Goal: Information Seeking & Learning: Learn about a topic

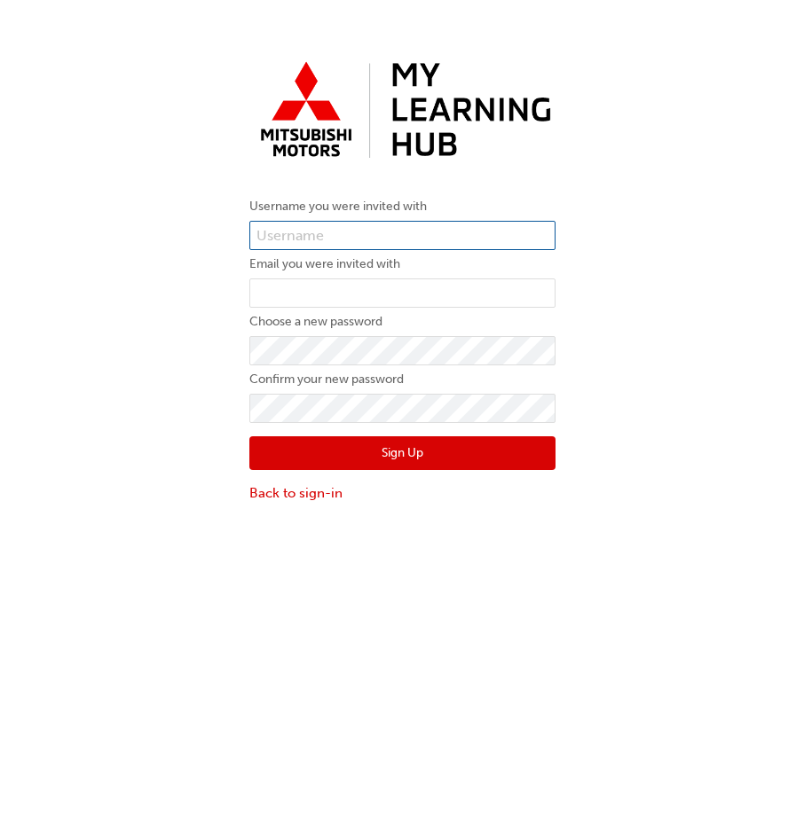
click at [426, 234] on input "text" at bounding box center [402, 236] width 306 height 30
paste input "0005986096"
type input "0005986096"
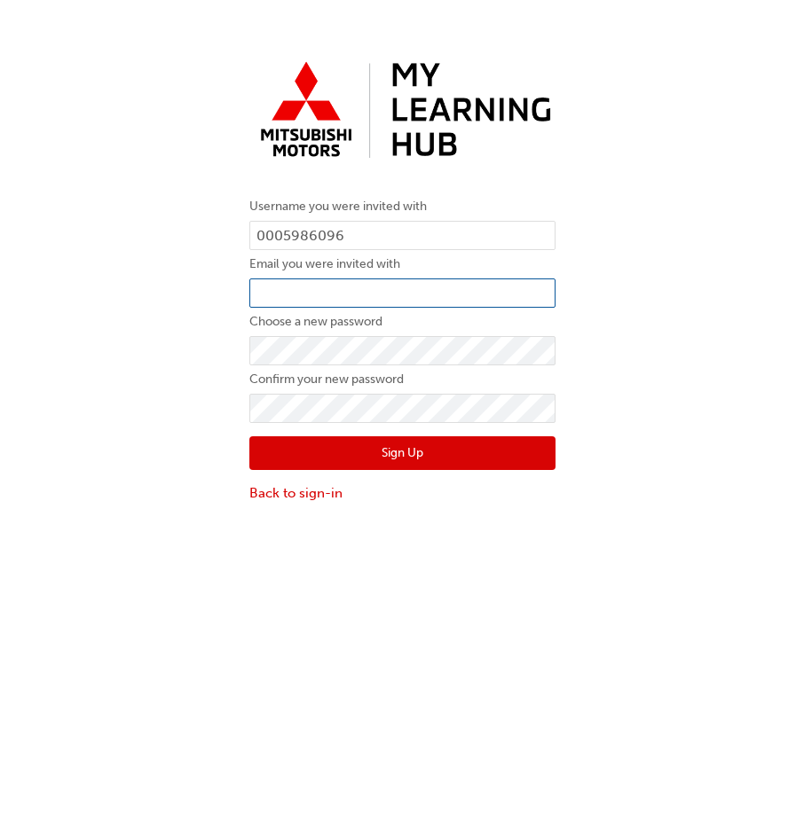
click at [307, 301] on input "email" at bounding box center [402, 294] width 306 height 30
paste input "j.hardingham@localmotorgroup.com.au"
type input "j.hardingham@localmotorgroup.com.au"
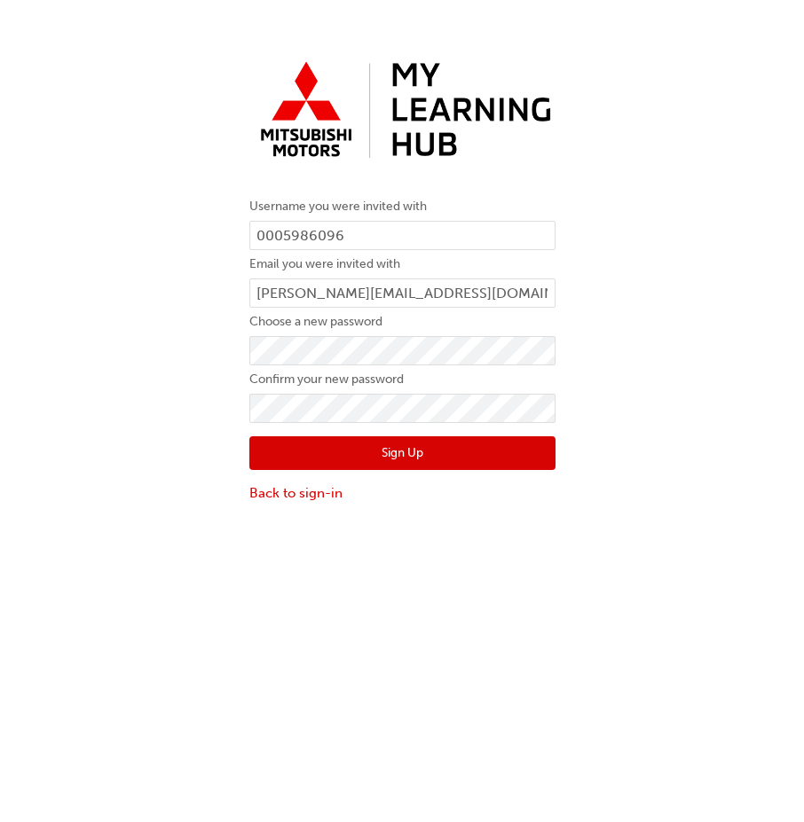
click at [480, 459] on button "Sign Up" at bounding box center [402, 454] width 306 height 34
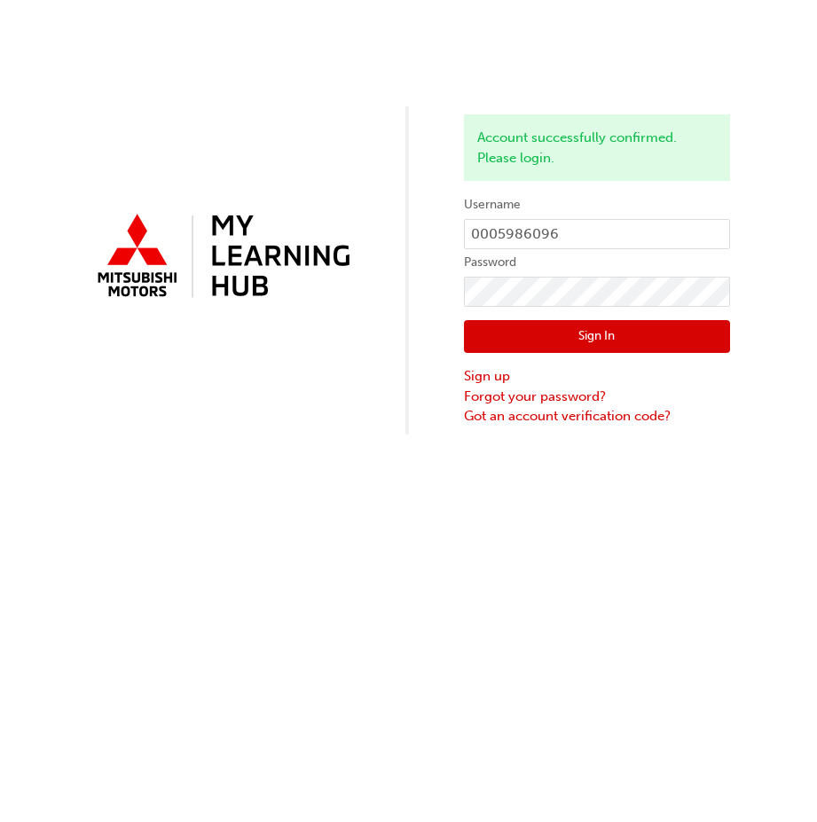
click at [571, 334] on button "Sign In" at bounding box center [597, 337] width 266 height 34
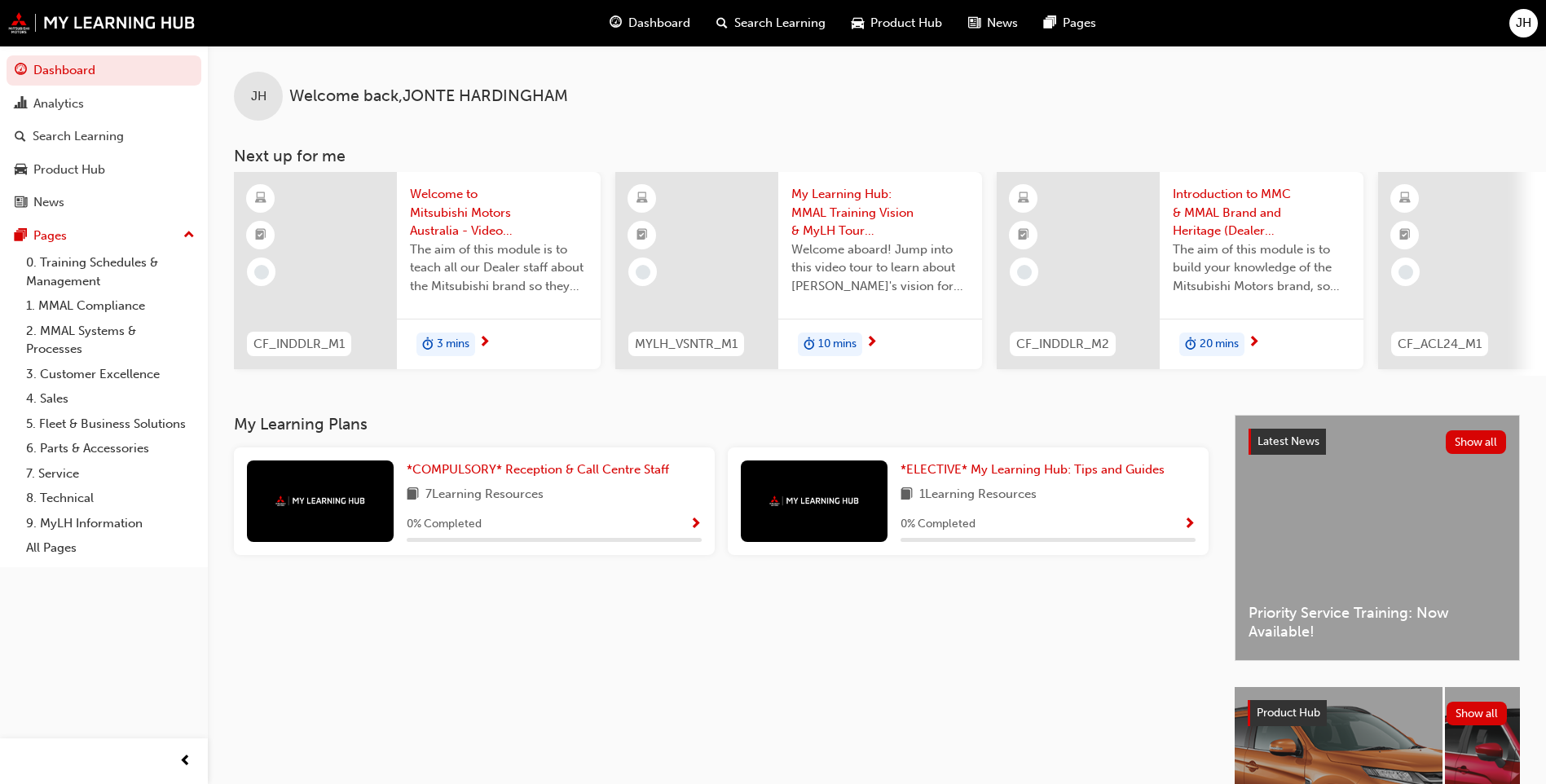
click at [489, 223] on span "Welcome to Mitsubishi Motors Australia - Video (Dealer Induction)" at bounding box center [498, 212] width 177 height 55
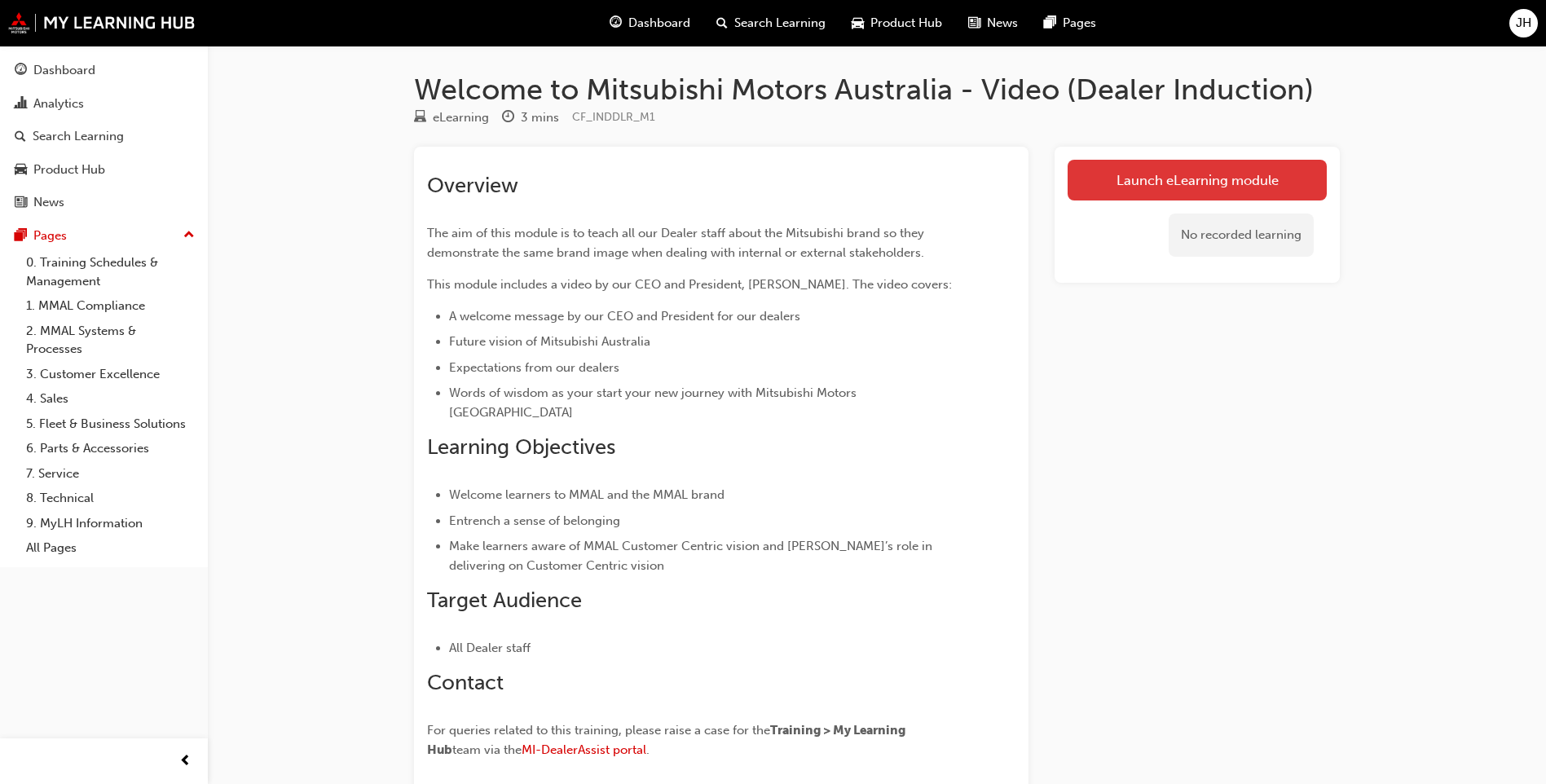
click at [750, 174] on link "Launch eLearning module" at bounding box center [1197, 180] width 259 height 40
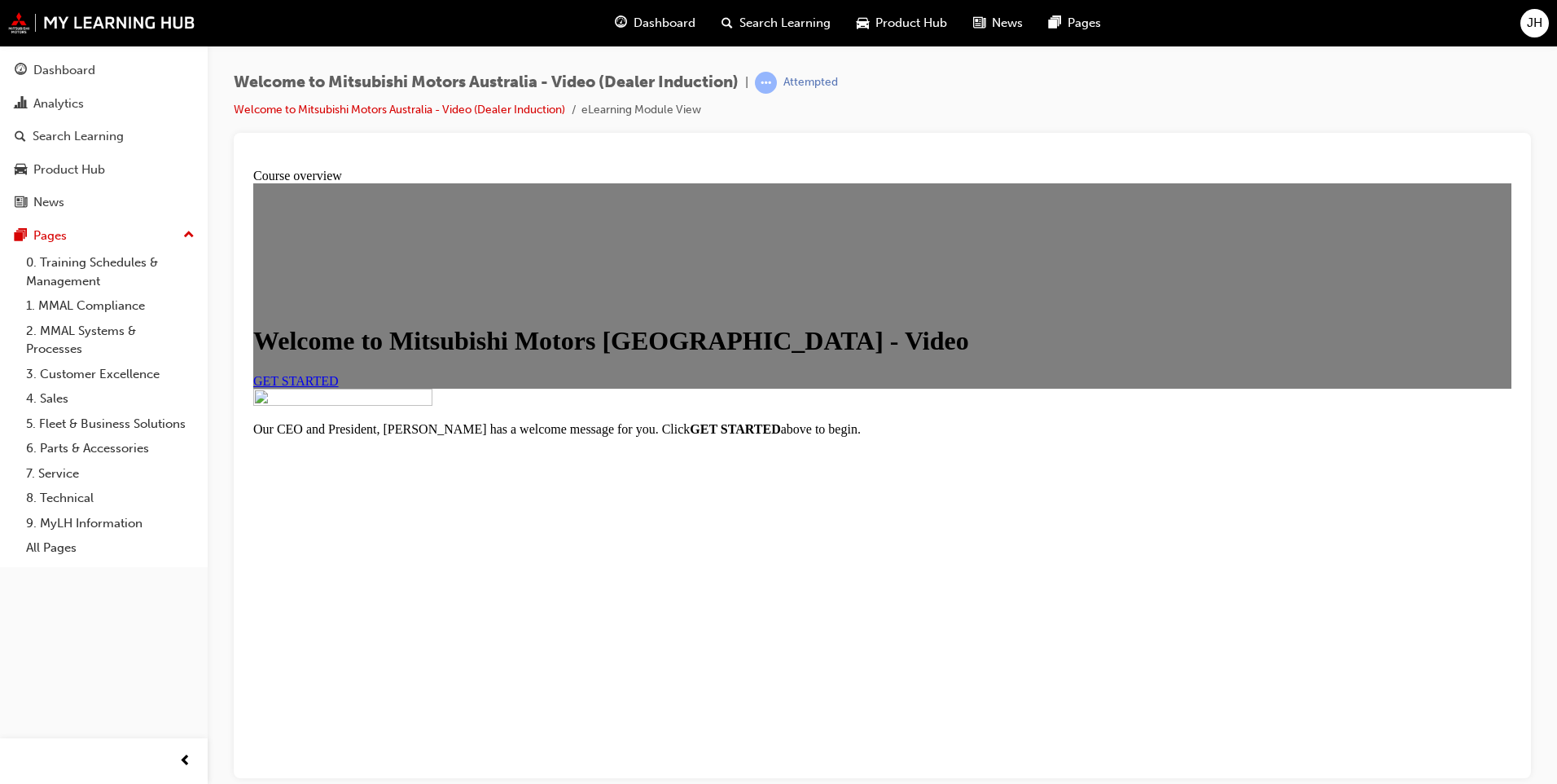
click at [339, 386] on span "GET STARTED" at bounding box center [296, 379] width 85 height 14
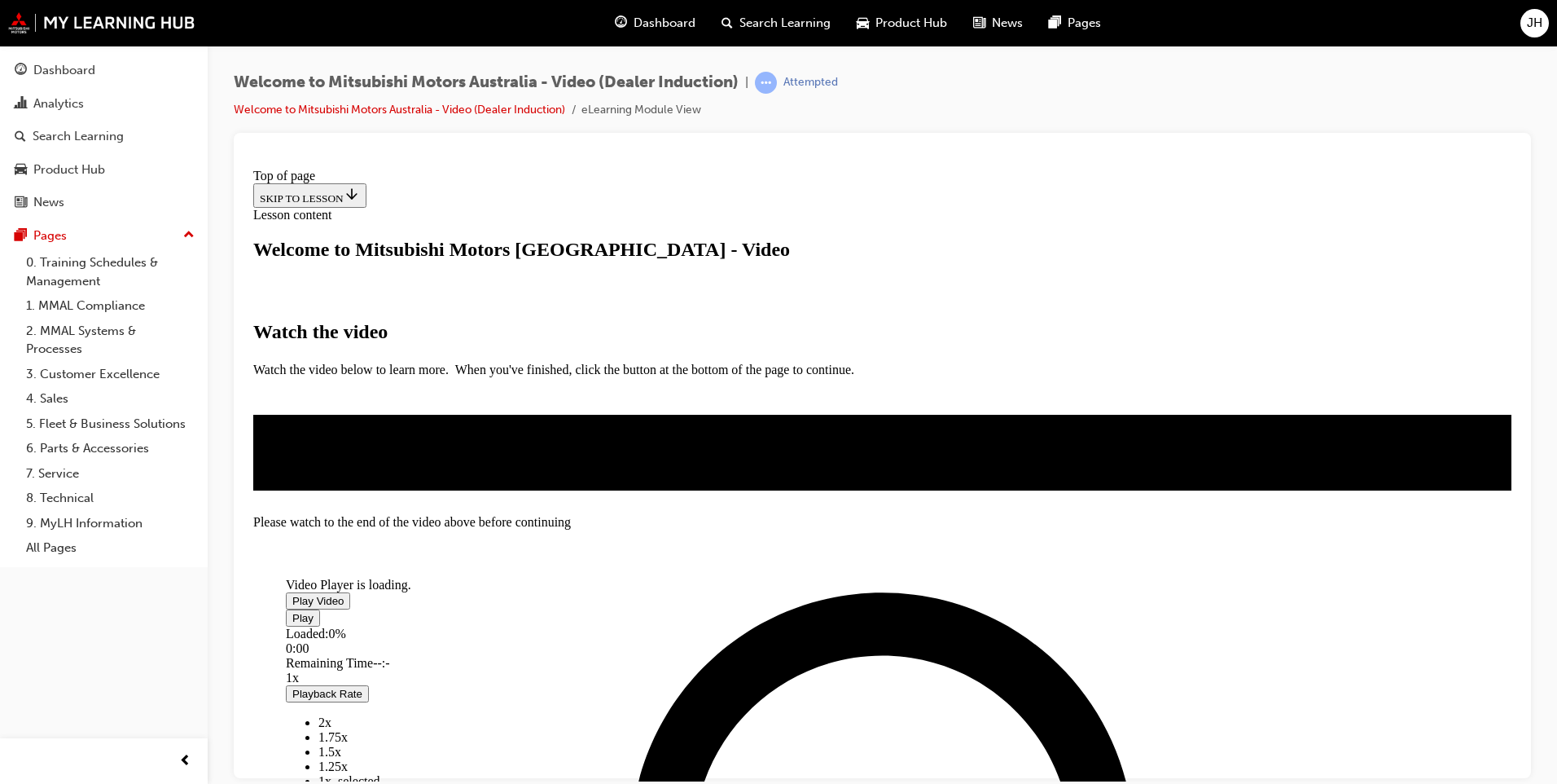
scroll to position [343, 0]
click at [293, 594] on span "Video player" at bounding box center [293, 599] width 0 height 12
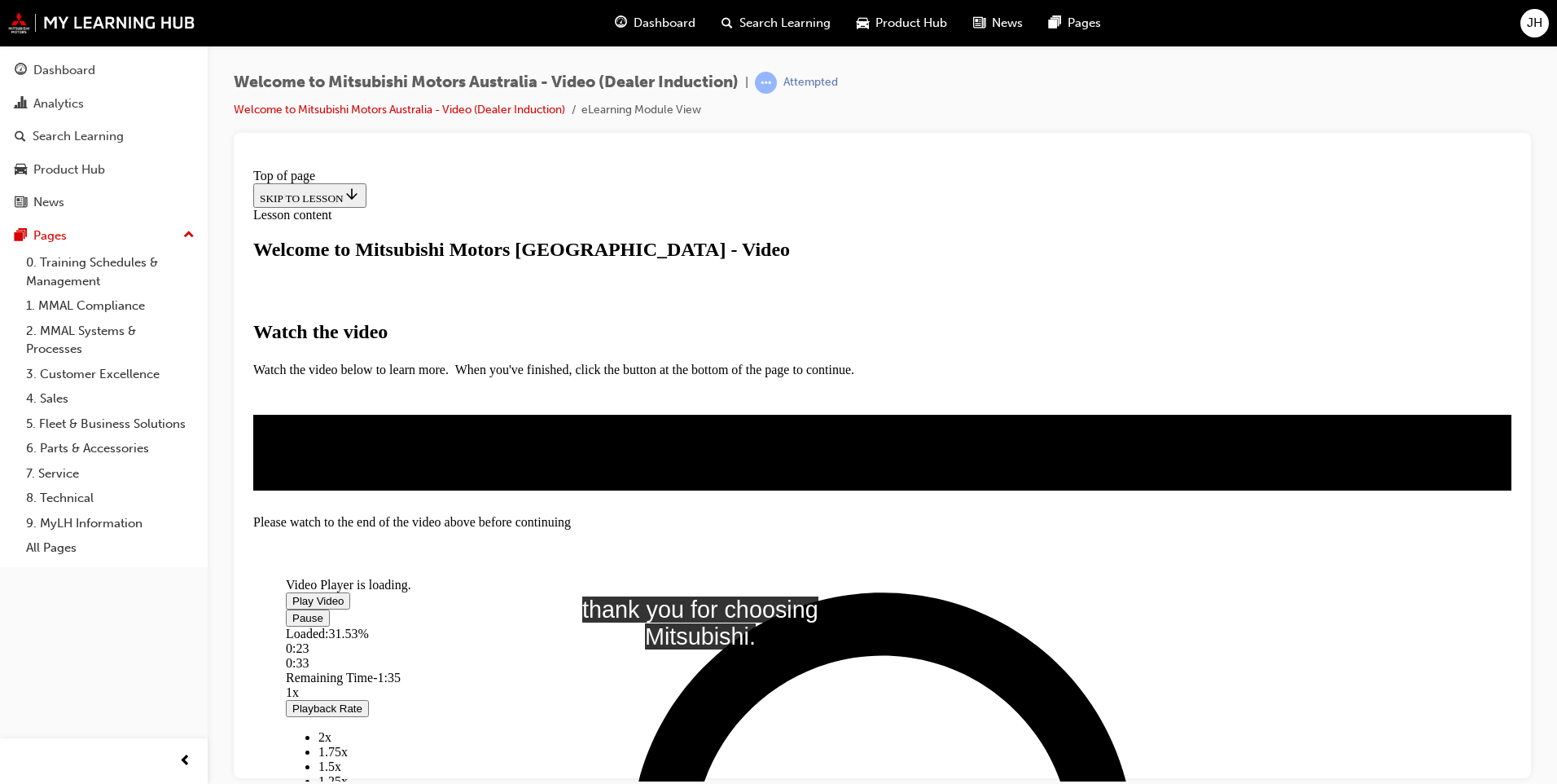
click at [531, 459] on video "Video player" at bounding box center [408, 512] width 244 height 122
click at [293, 594] on span "Video player" at bounding box center [293, 599] width 0 height 12
click at [531, 452] on video "Video player" at bounding box center [408, 512] width 244 height 122
click at [369, 699] on button "Playback Rate" at bounding box center [327, 707] width 83 height 17
click at [331, 729] on span "2x" at bounding box center [325, 735] width 13 height 14
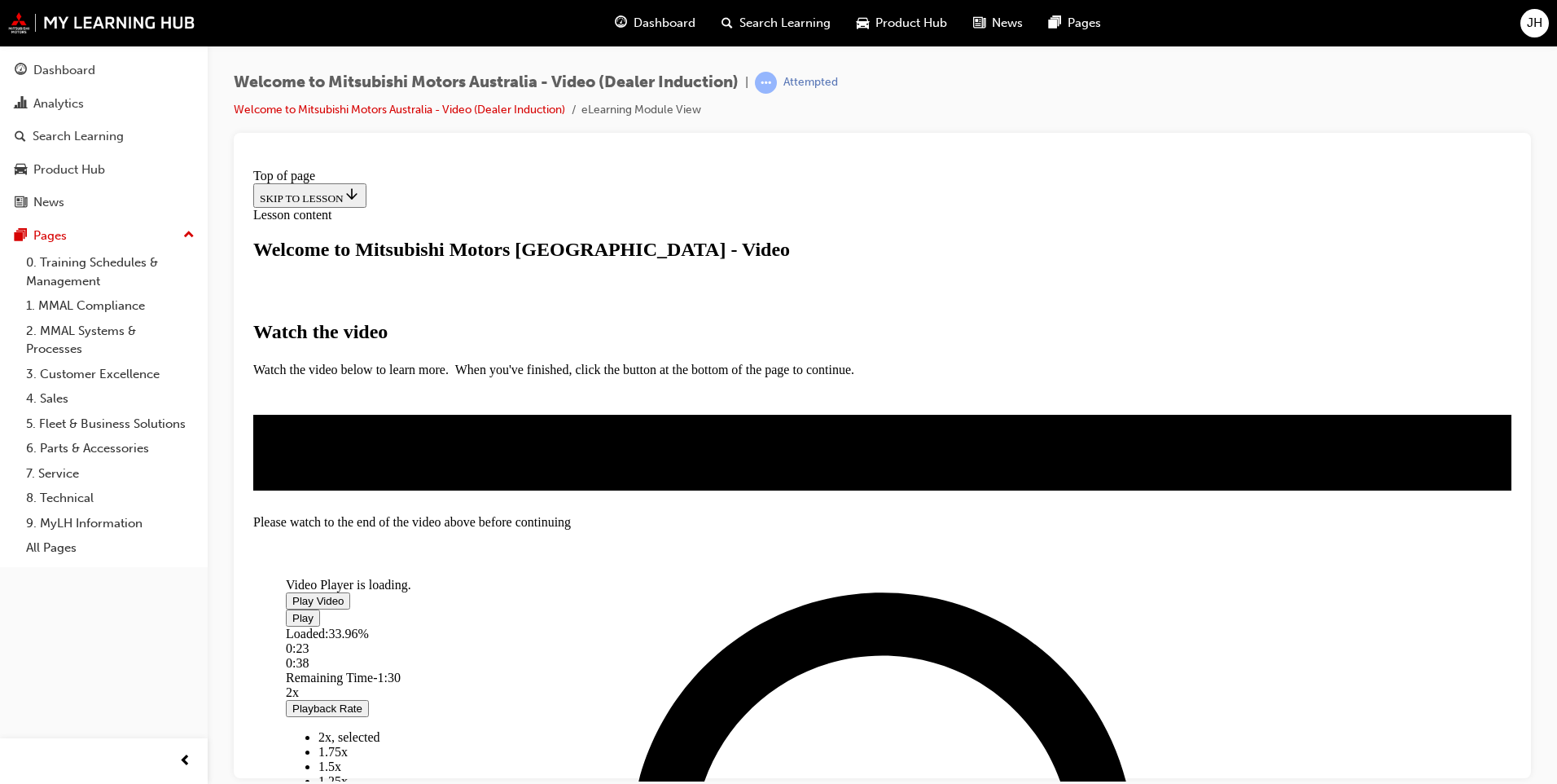
click at [293, 594] on span "Video player" at bounding box center [293, 599] width 0 height 12
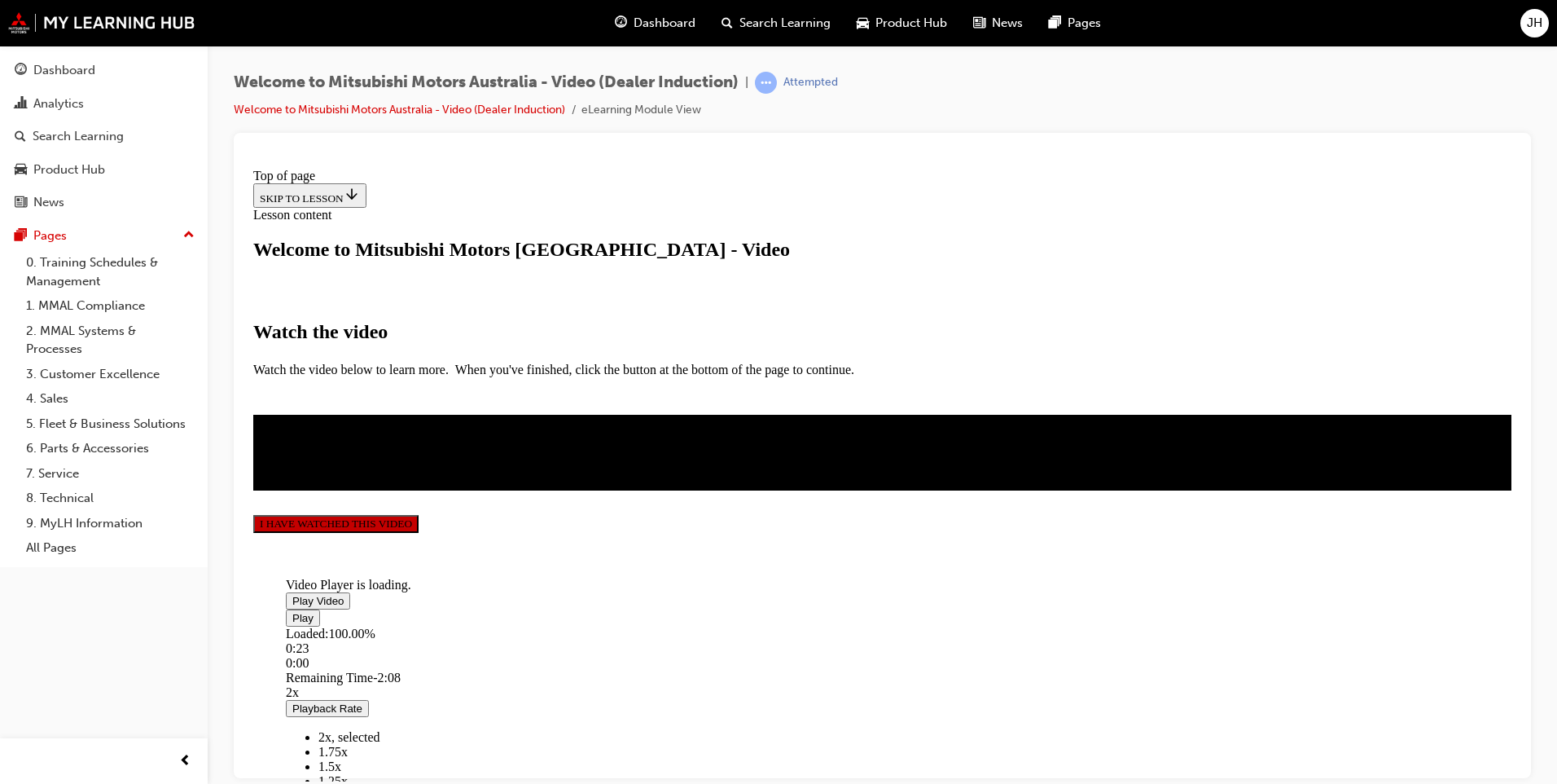
click at [419, 532] on button "I HAVE WATCHED THIS VIDEO" at bounding box center [336, 523] width 165 height 18
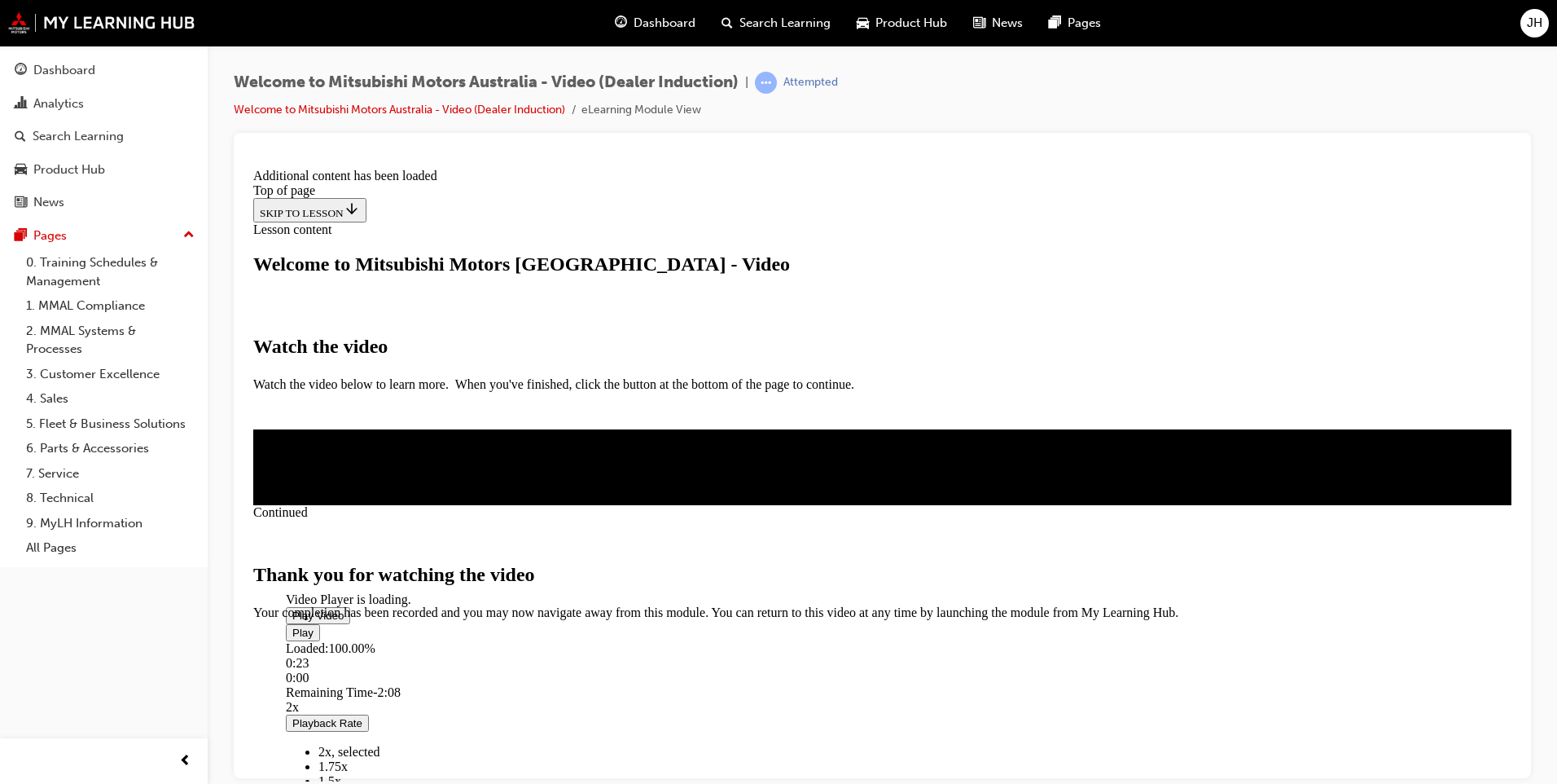
scroll to position [476, 0]
click at [353, 681] on span "CLOSE MODULE" at bounding box center [303, 688] width 100 height 14
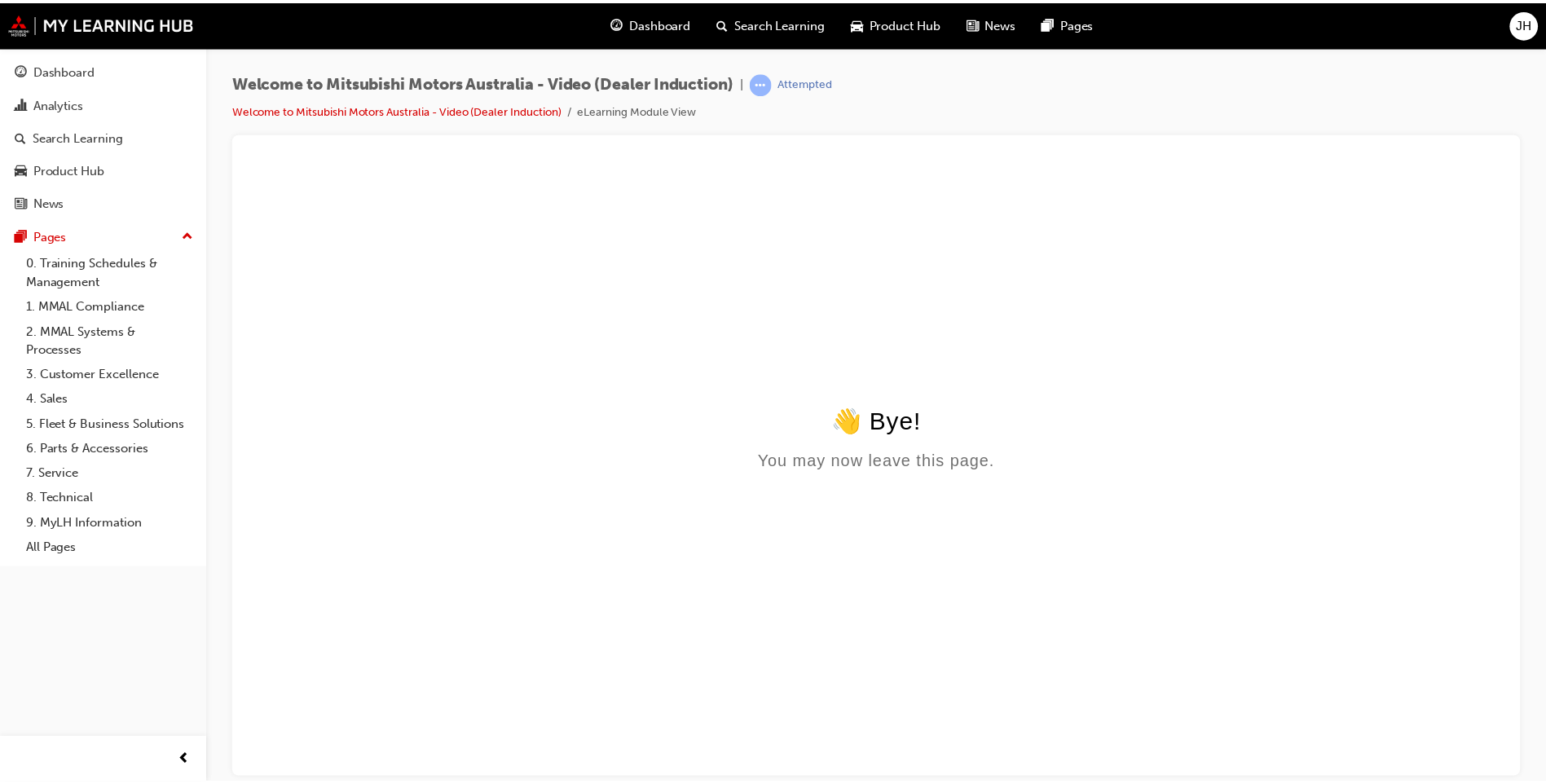
scroll to position [0, 0]
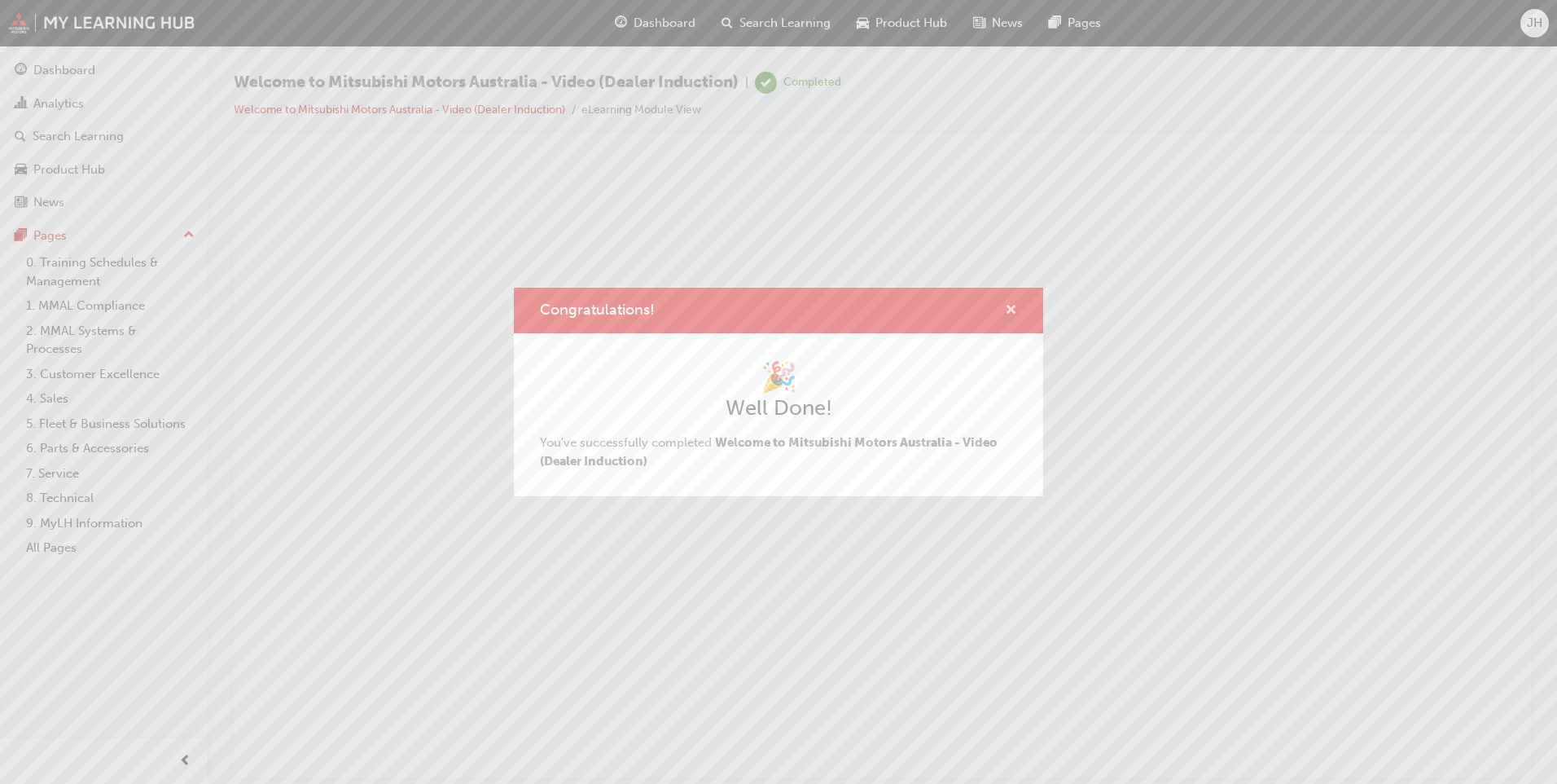
click at [749, 311] on span "cross-icon" at bounding box center [1011, 311] width 12 height 15
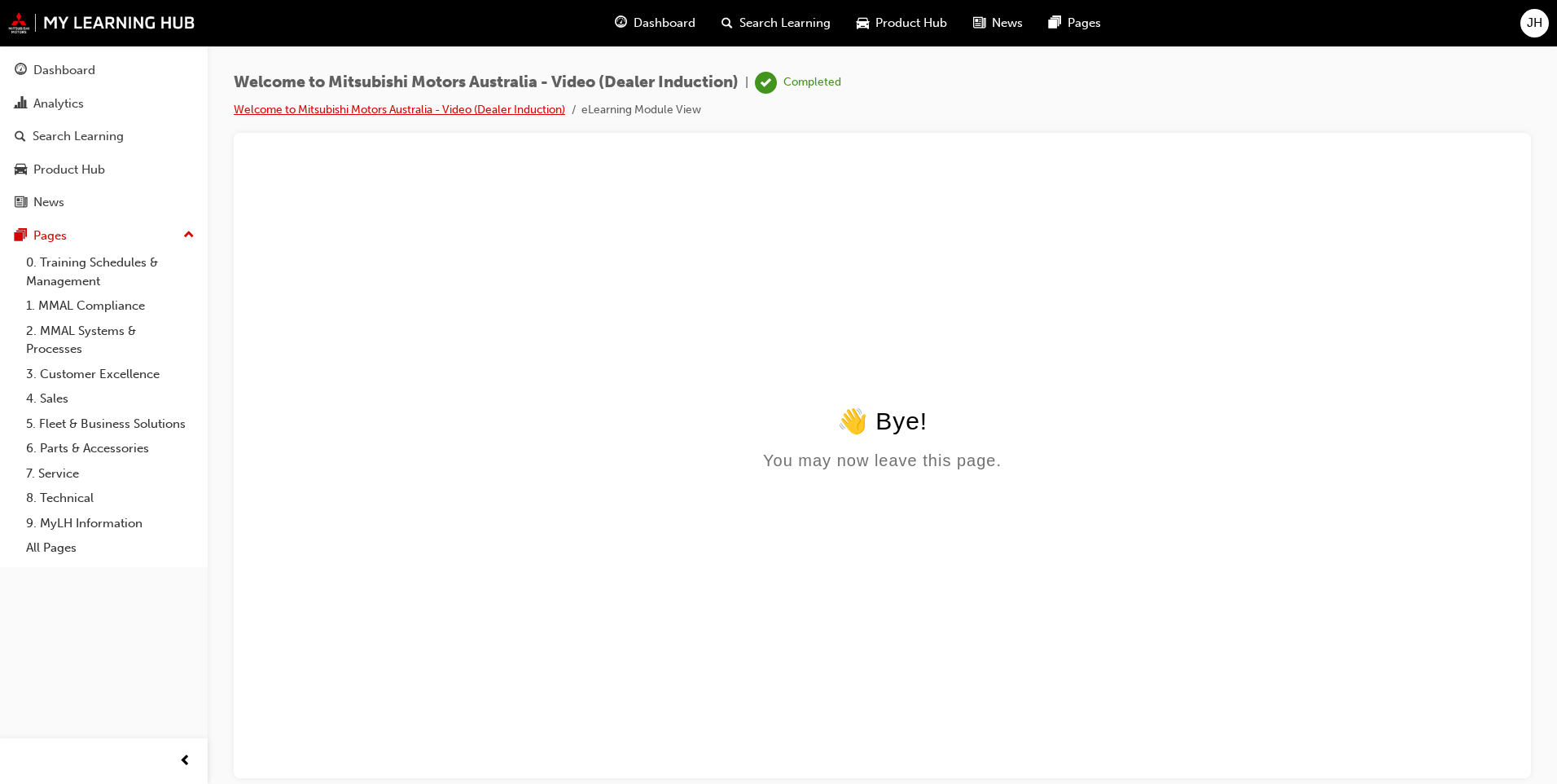
click at [420, 106] on link "Welcome to Mitsubishi Motors Australia - Video (Dealer Induction)" at bounding box center [399, 109] width 331 height 14
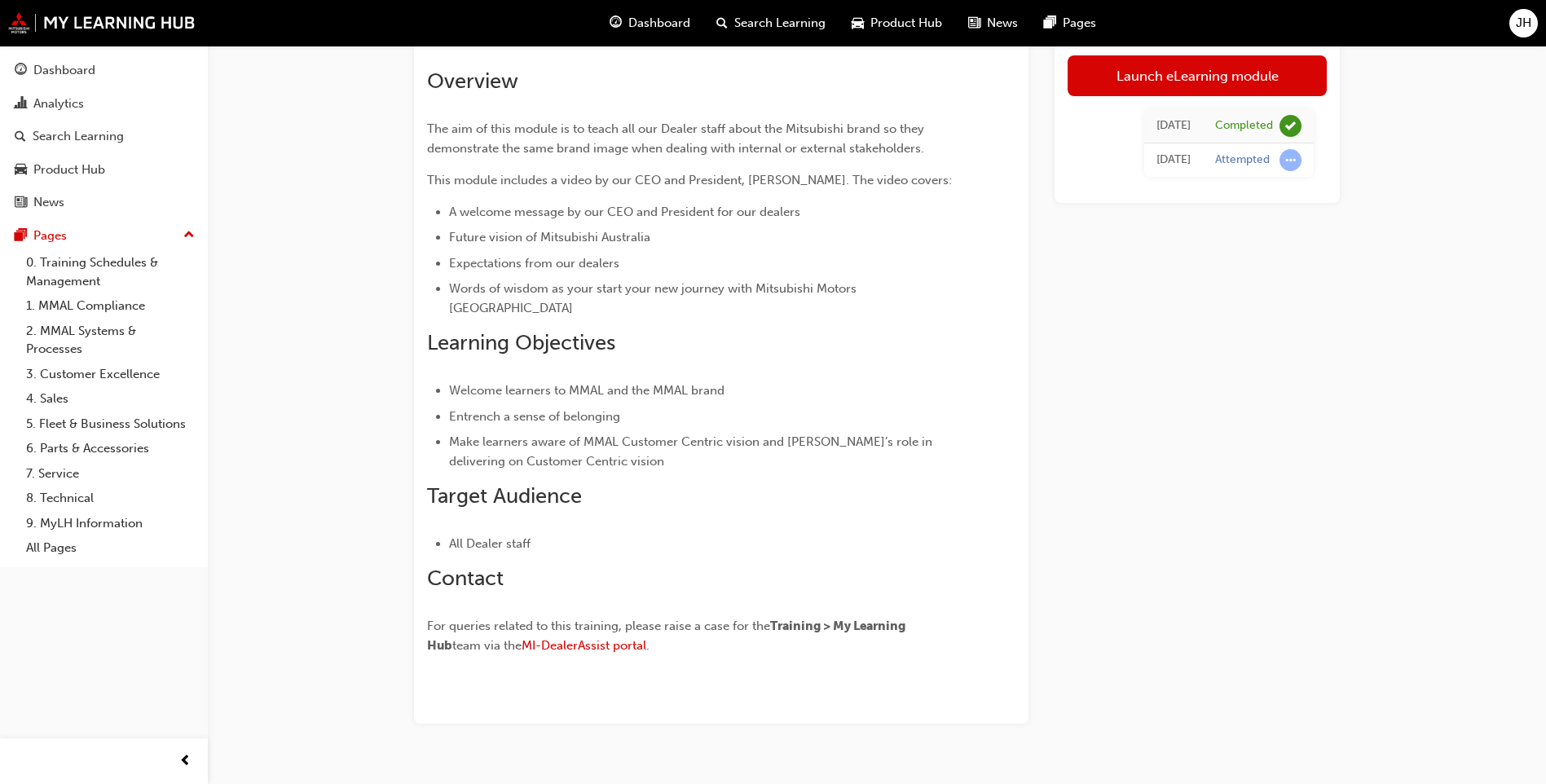
scroll to position [118, 0]
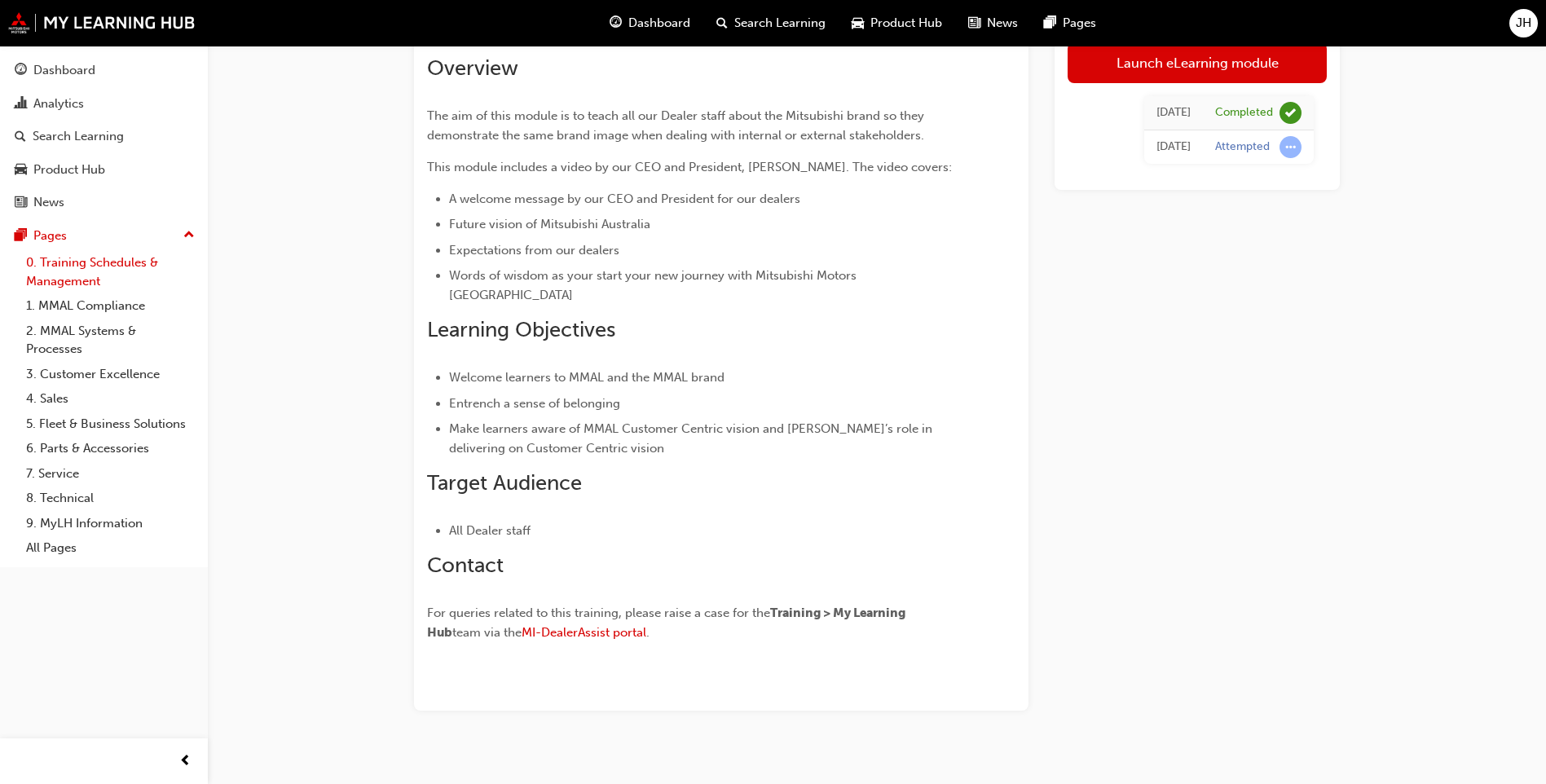
click at [78, 265] on link "0. Training Schedules & Management" at bounding box center [110, 271] width 182 height 43
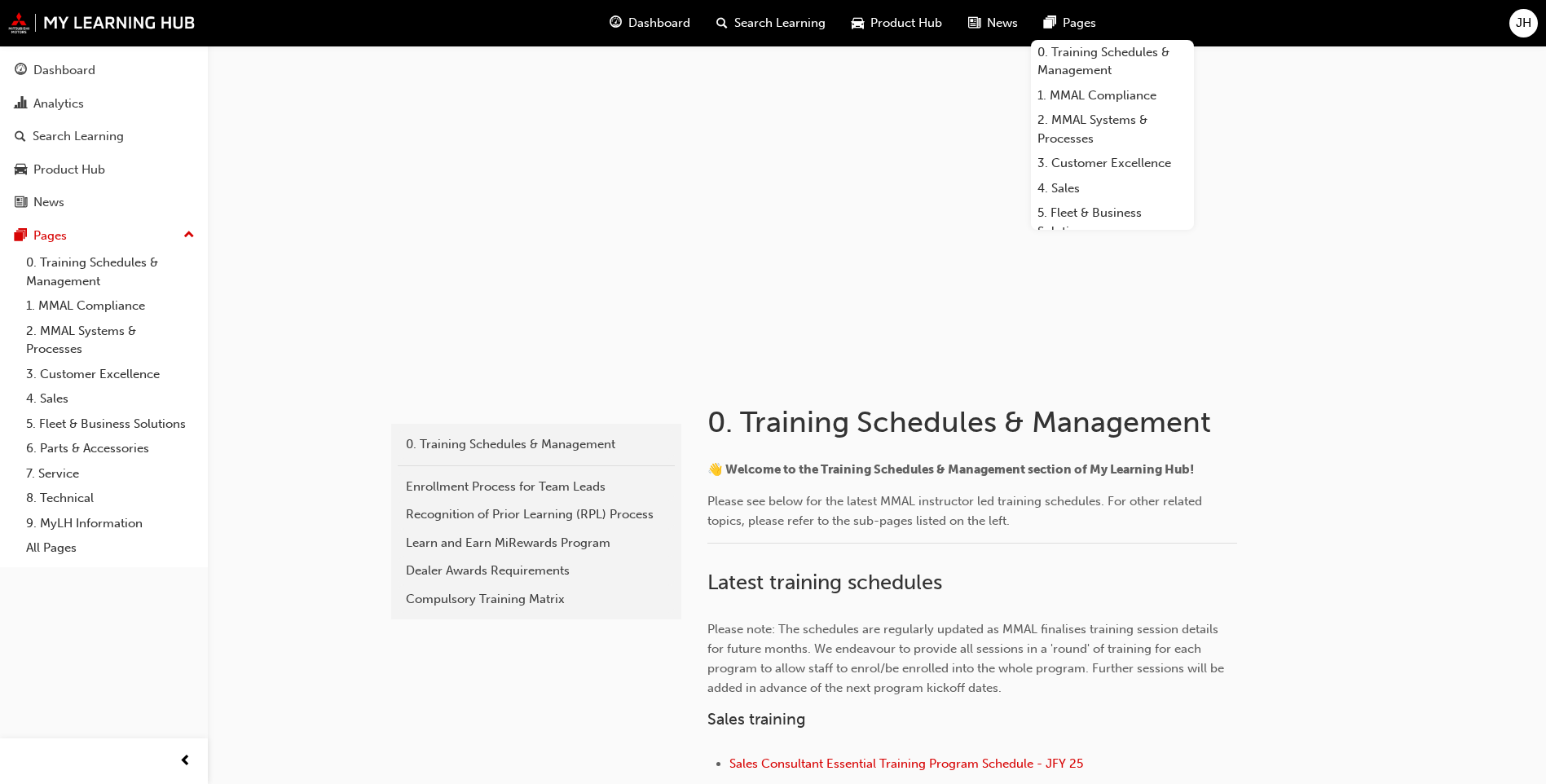
click at [661, 26] on span "Dashboard" at bounding box center [659, 23] width 62 height 18
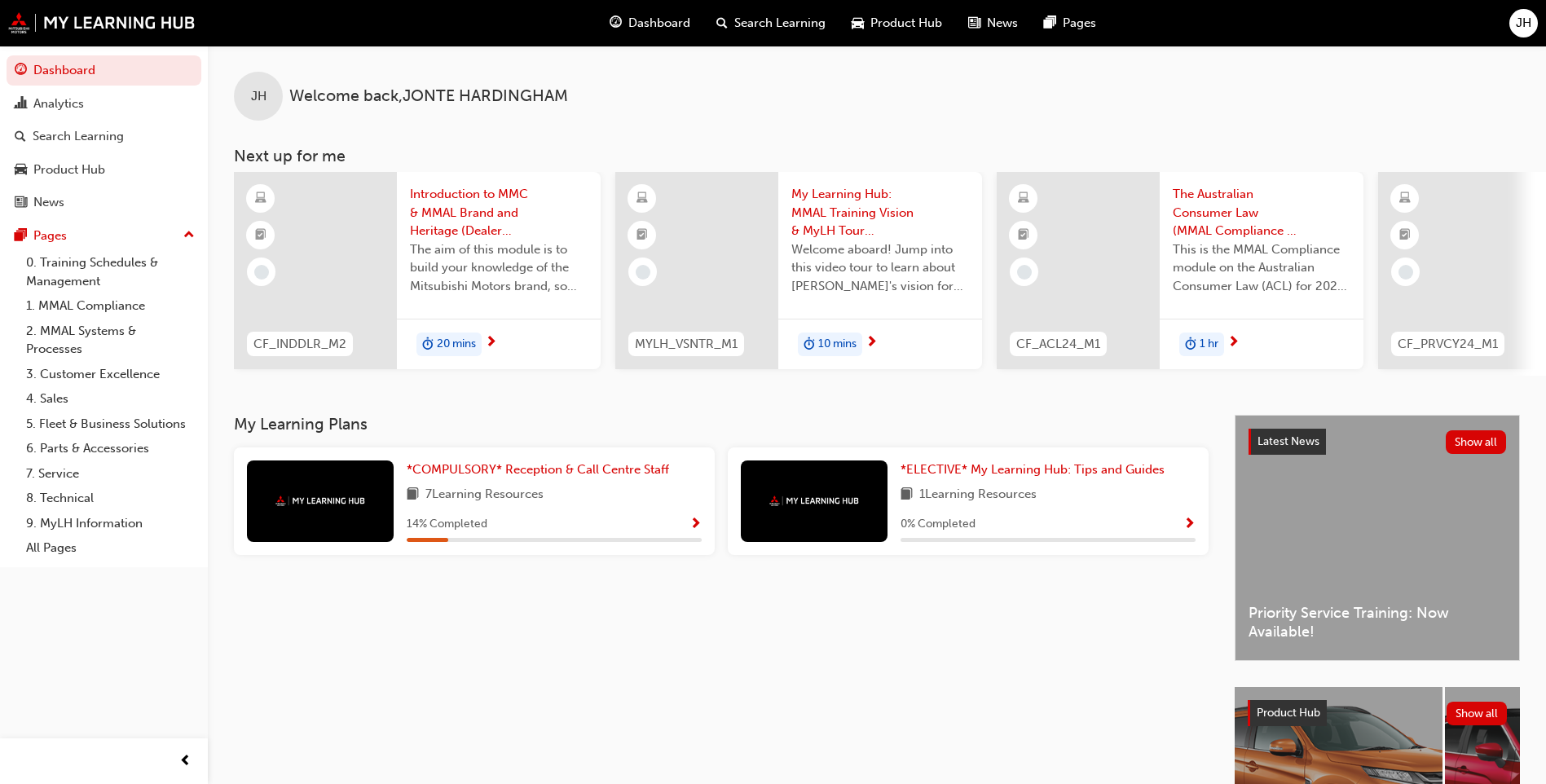
click at [471, 224] on span "Introduction to MMC & MMAL Brand and Heritage (Dealer Induction)" at bounding box center [498, 212] width 177 height 55
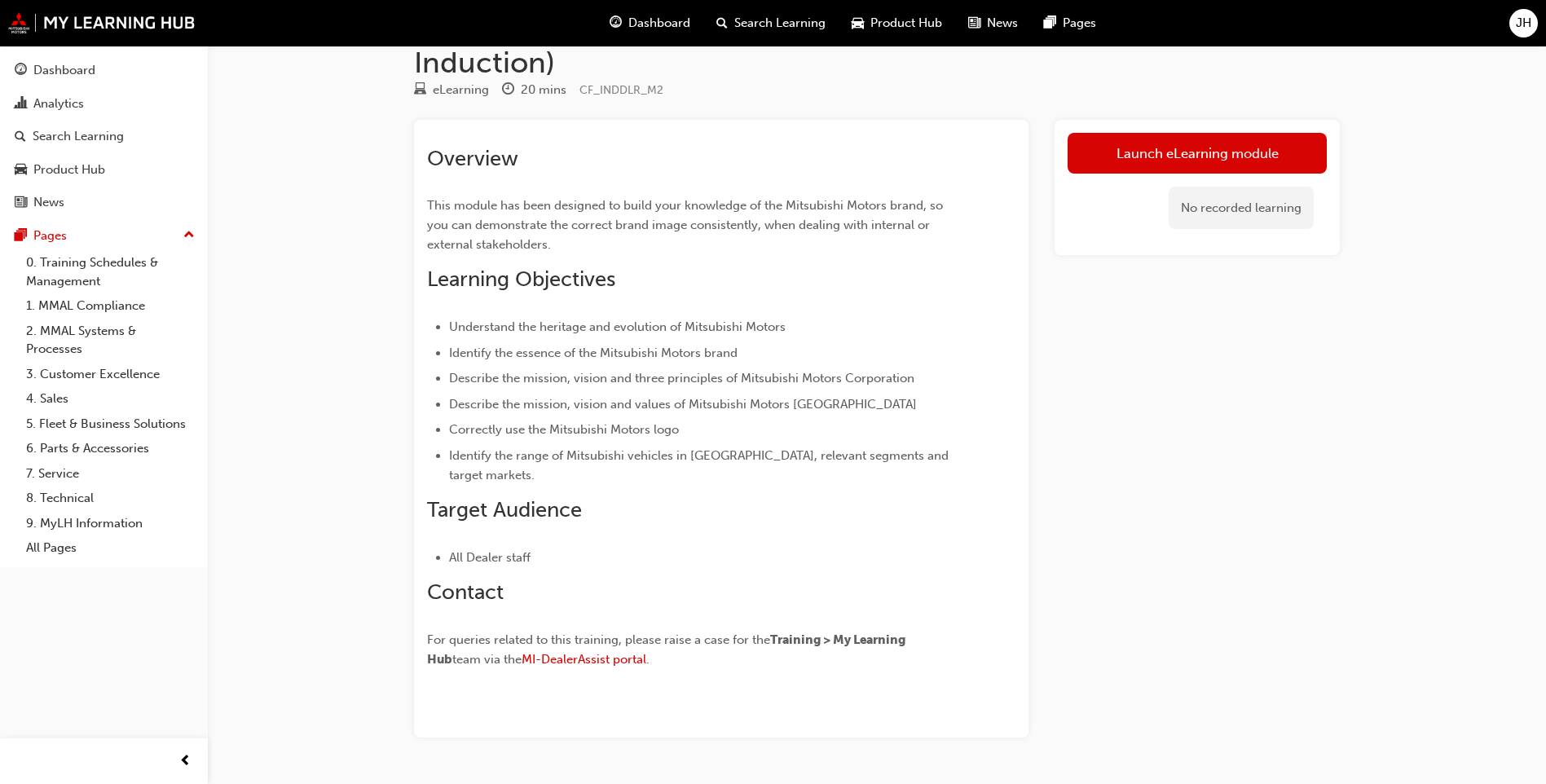
scroll to position [82, 0]
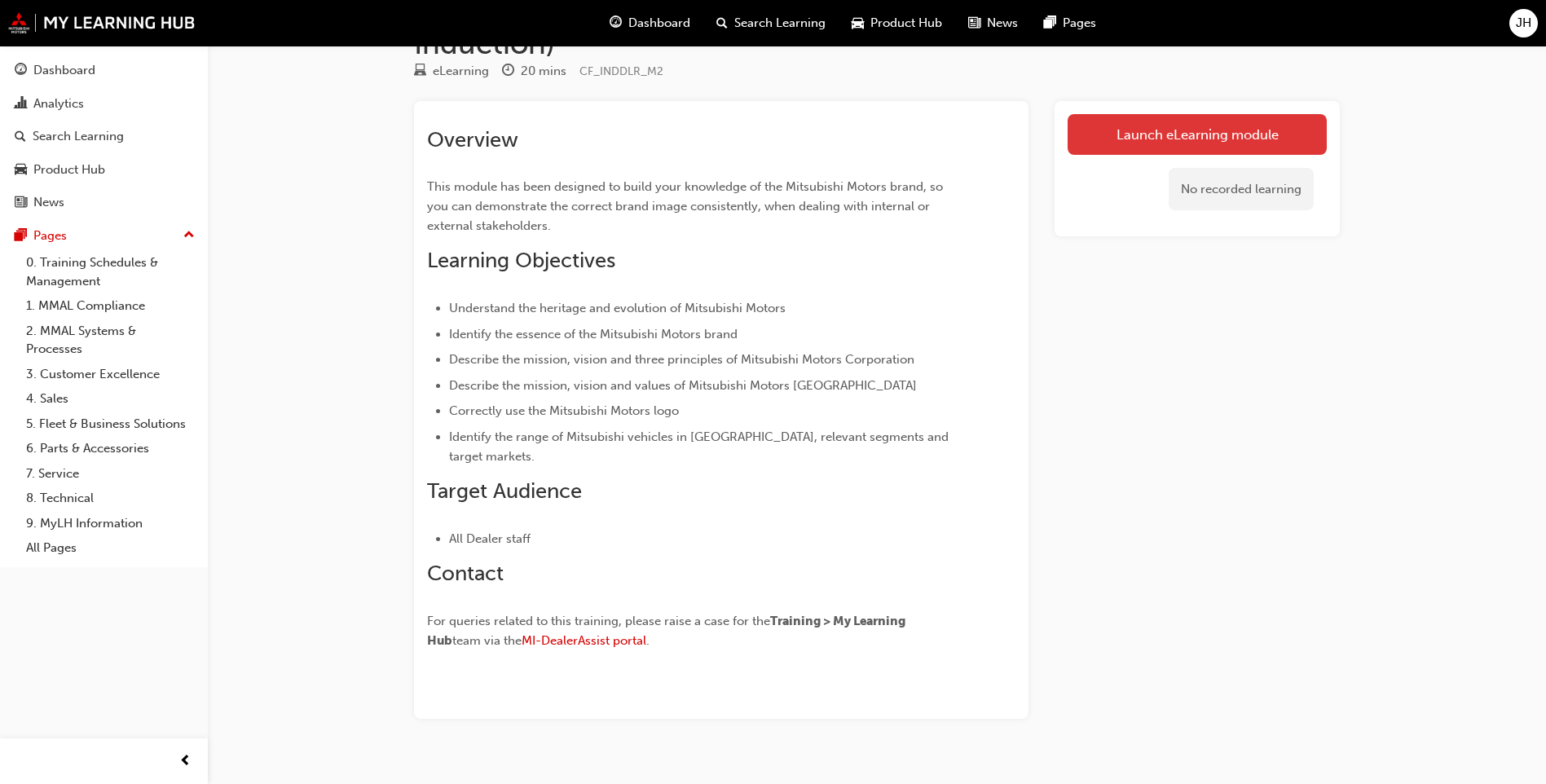
click at [750, 138] on link "Launch eLearning module" at bounding box center [1197, 134] width 259 height 40
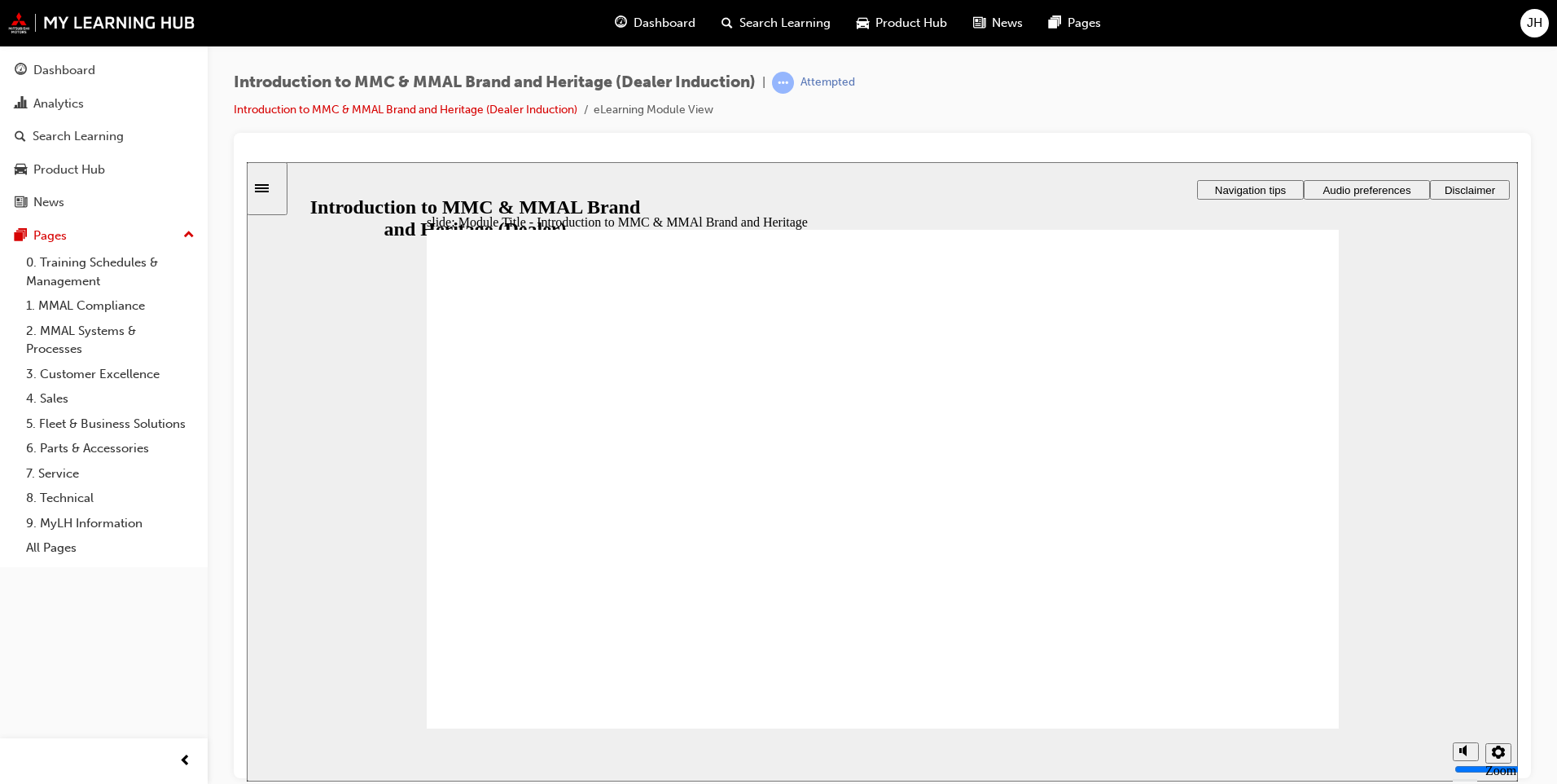
click at [749, 753] on icon "Settings" at bounding box center [1498, 751] width 13 height 13
click at [749, 755] on icon "Settings" at bounding box center [1498, 751] width 13 height 13
click at [749, 459] on div "Introduction to MMC & MMAL Brand and Heritage (Dealer Induction) | Attempted In…" at bounding box center [882, 394] width 1350 height 697
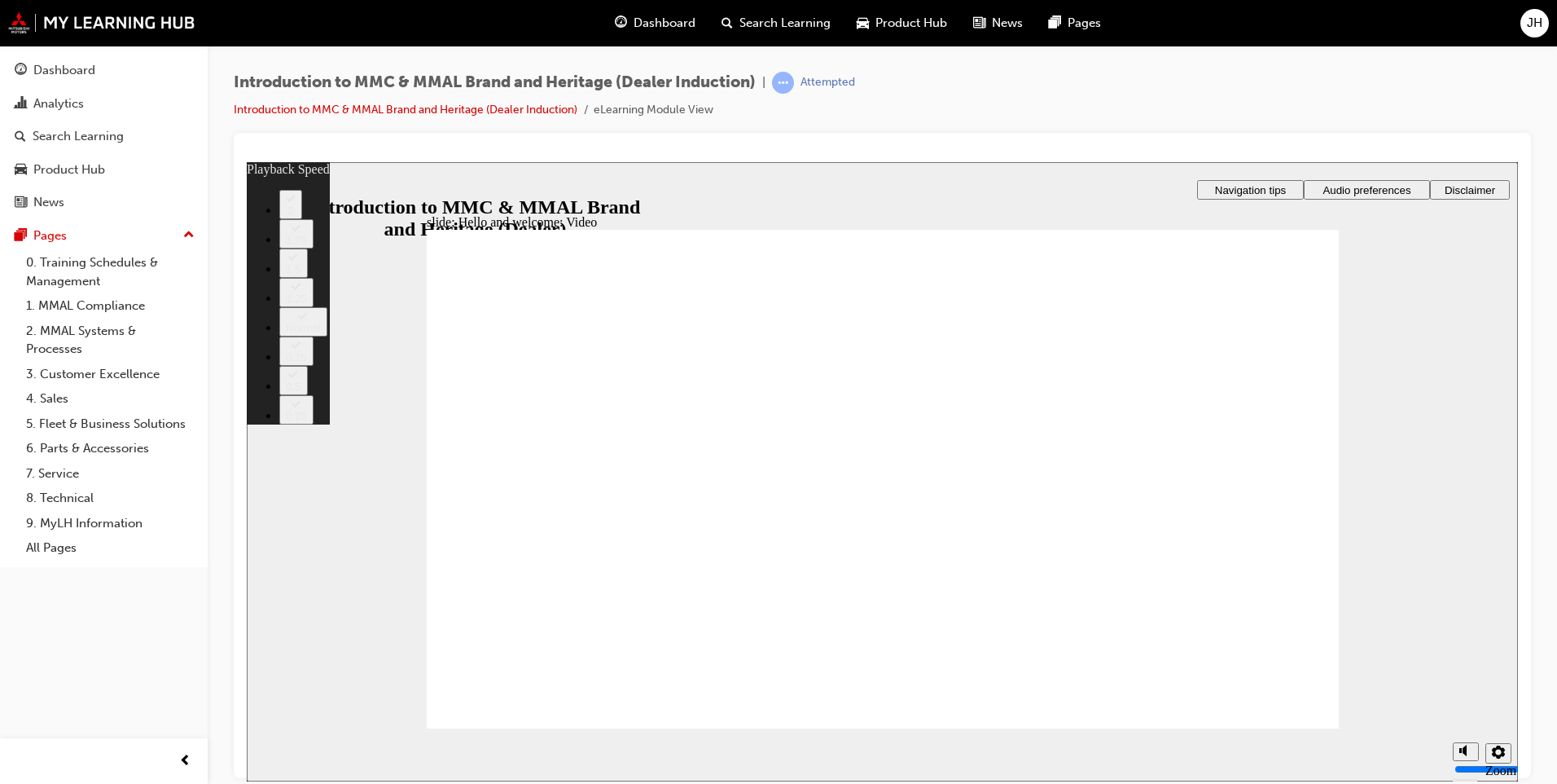
type input "0"
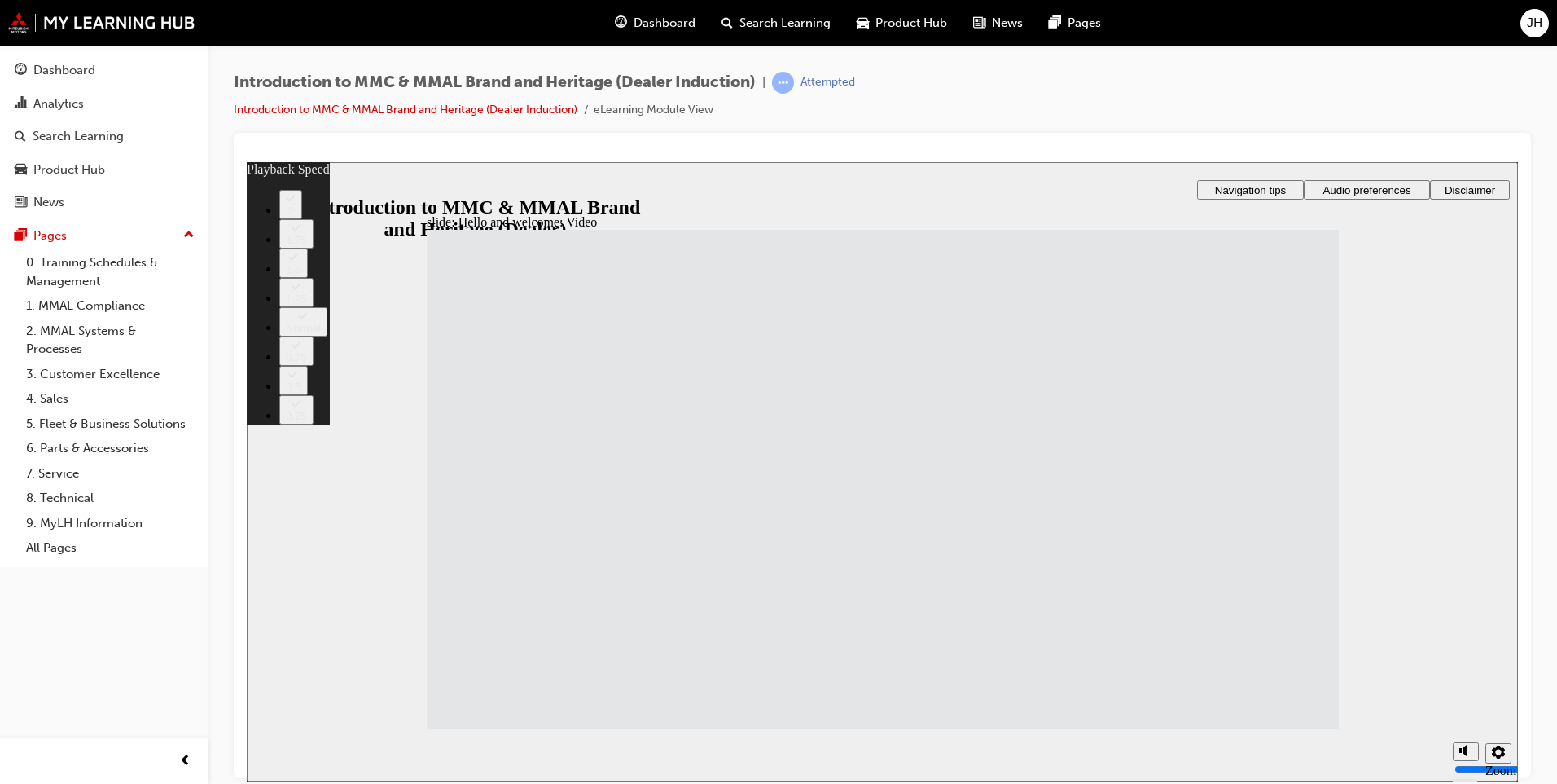
type input "33"
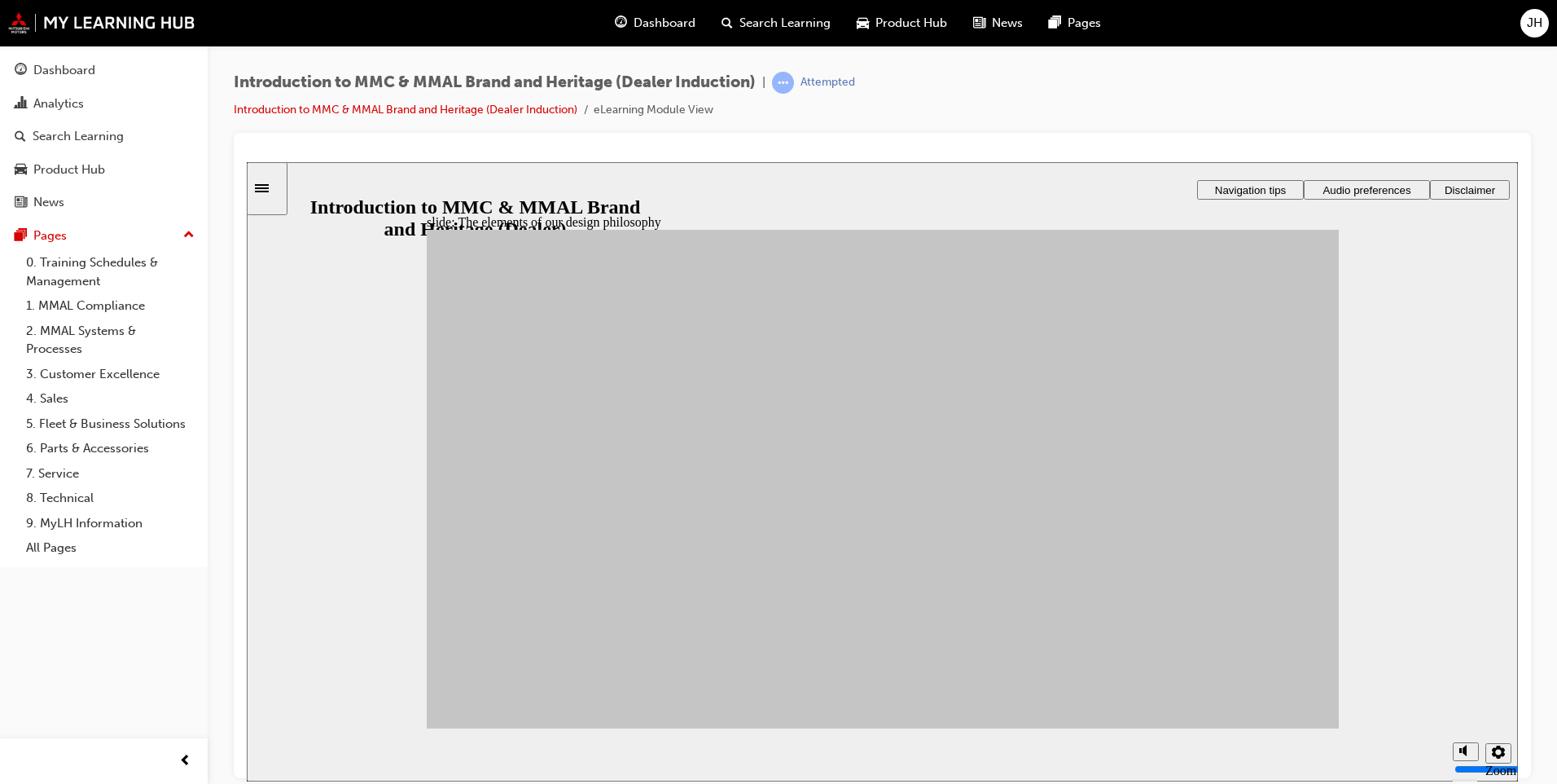
drag, startPoint x: 555, startPoint y: 486, endPoint x: 1120, endPoint y: 655, distance: 589.7
drag, startPoint x: 664, startPoint y: 480, endPoint x: 974, endPoint y: 433, distance: 313.5
drag, startPoint x: 536, startPoint y: 556, endPoint x: 966, endPoint y: 662, distance: 442.9
drag, startPoint x: 623, startPoint y: 515, endPoint x: 963, endPoint y: 536, distance: 340.6
drag, startPoint x: 778, startPoint y: 488, endPoint x: 1120, endPoint y: 543, distance: 346.4
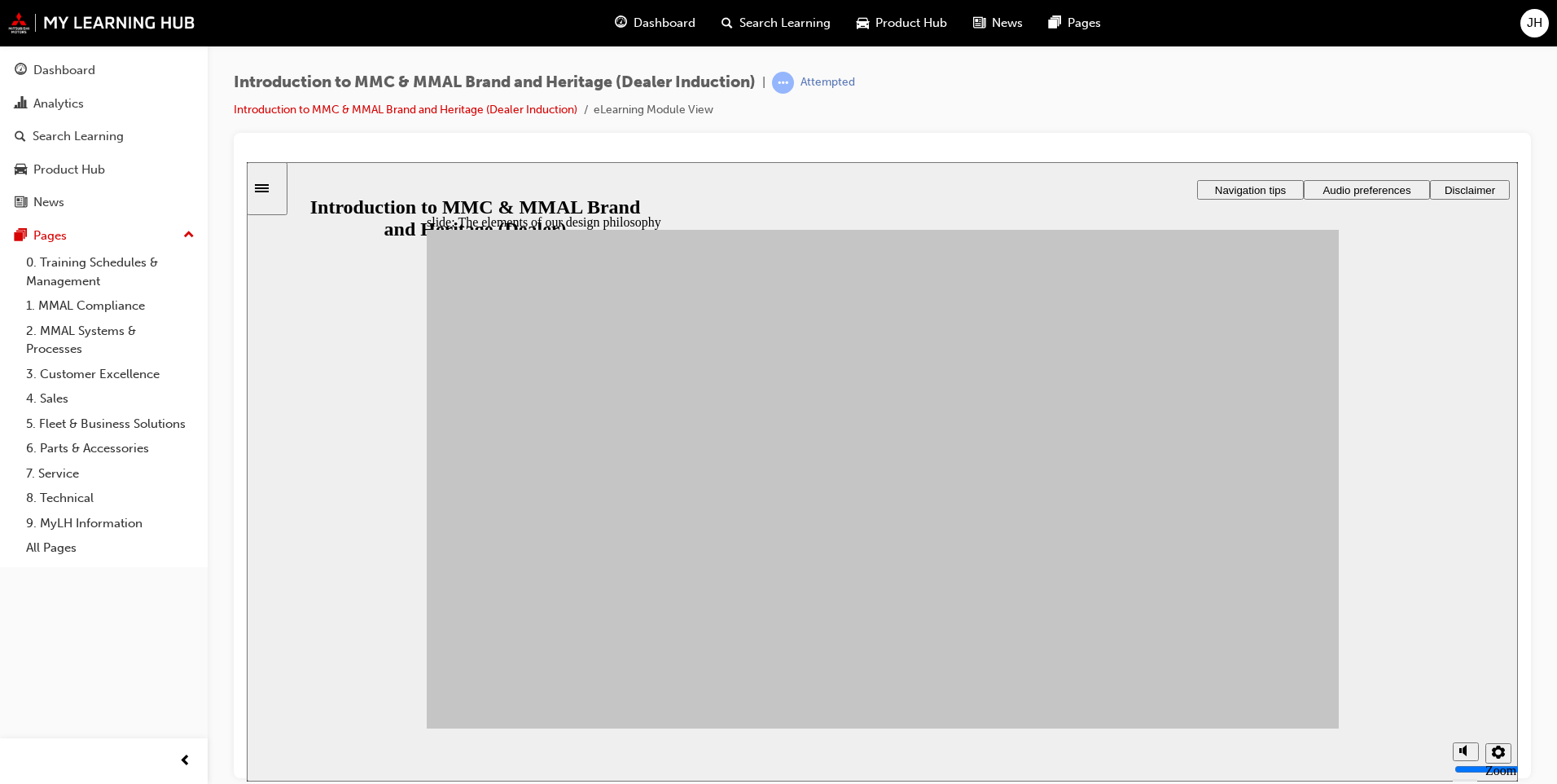
drag, startPoint x: 1137, startPoint y: 554, endPoint x: 1137, endPoint y: 575, distance: 21.0
drag, startPoint x: 782, startPoint y: 542, endPoint x: 1137, endPoint y: 476, distance: 361.1
drag, startPoint x: 781, startPoint y: 541, endPoint x: 985, endPoint y: 503, distance: 207.5
drag, startPoint x: 652, startPoint y: 586, endPoint x: 1129, endPoint y: 474, distance: 490.0
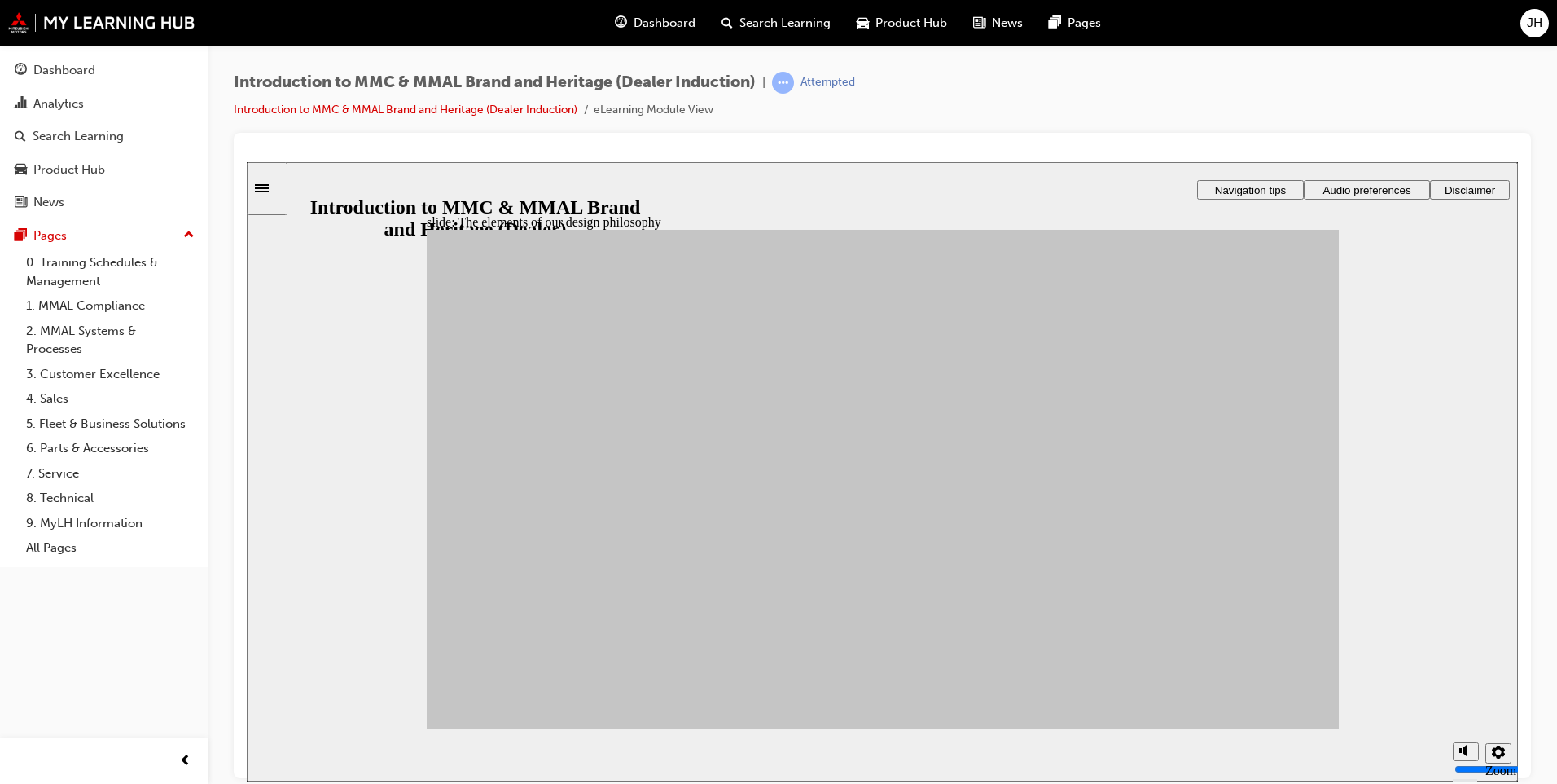
drag, startPoint x: 767, startPoint y: 620, endPoint x: 1124, endPoint y: 411, distance: 413.7
drag, startPoint x: 520, startPoint y: 610, endPoint x: 1124, endPoint y: 587, distance: 604.4
drag, startPoint x: 624, startPoint y: 626, endPoint x: 983, endPoint y: 491, distance: 383.5
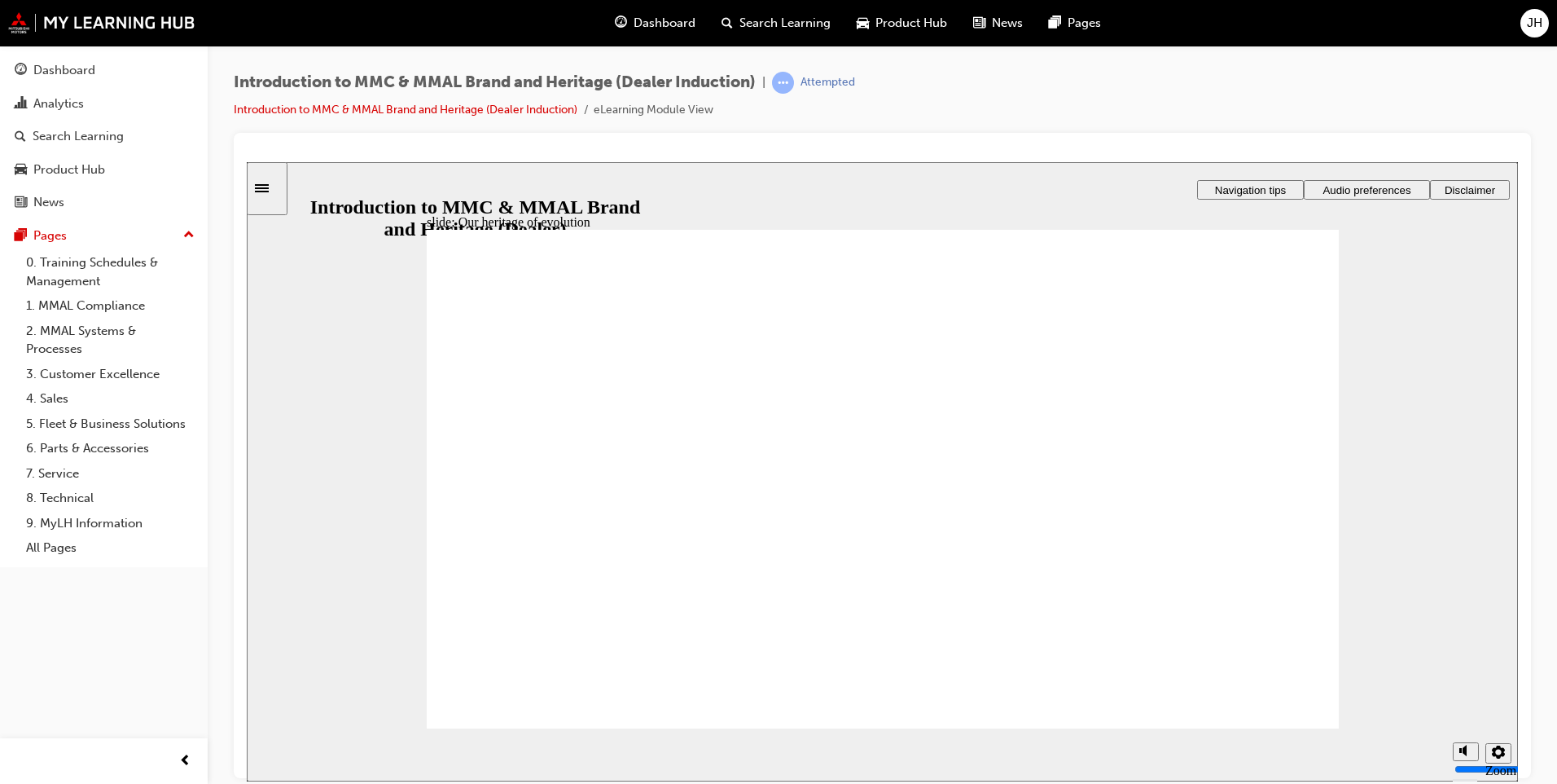
drag, startPoint x: 829, startPoint y: 568, endPoint x: 846, endPoint y: 564, distance: 17.5
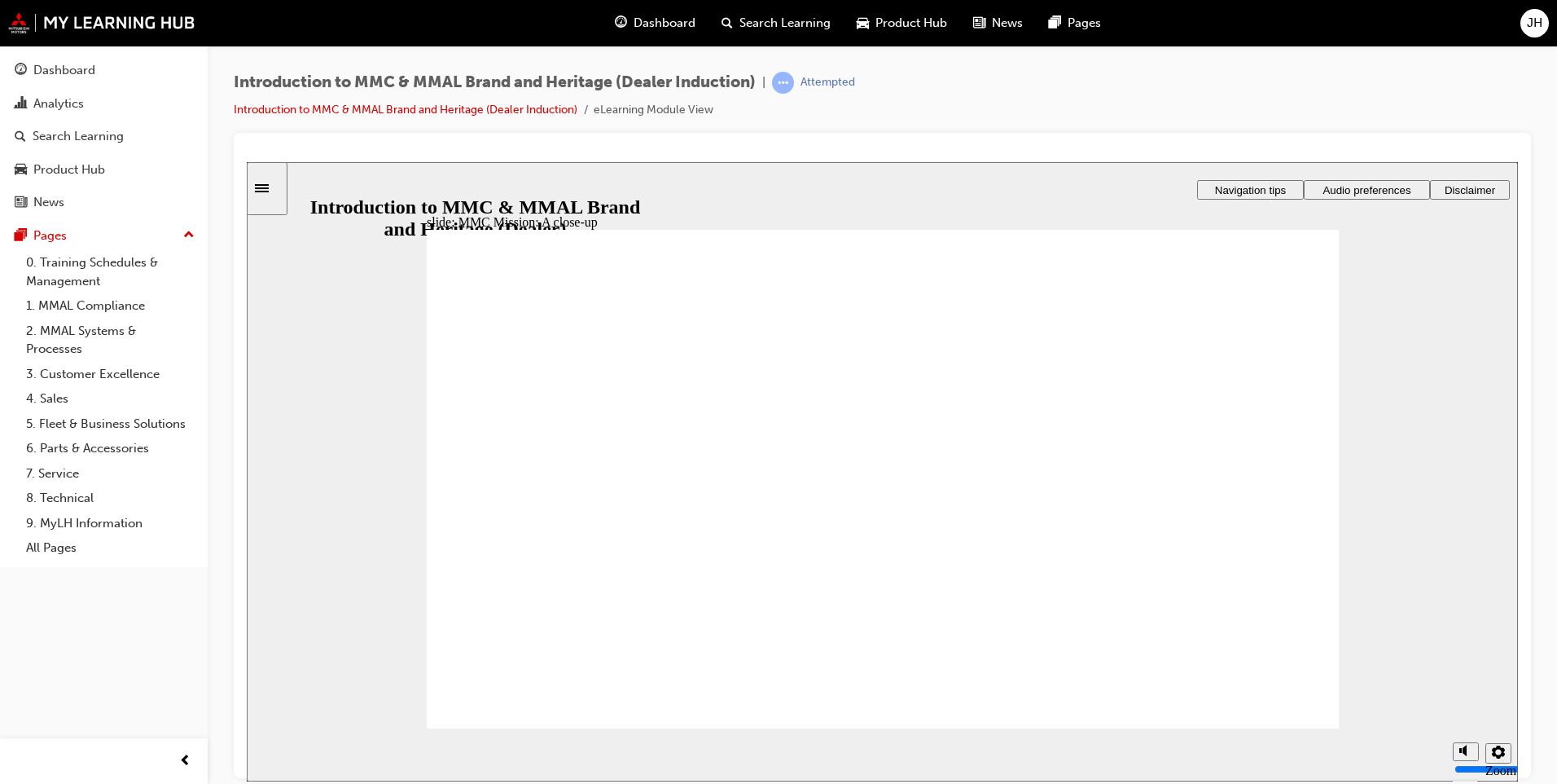
drag, startPoint x: 923, startPoint y: 300, endPoint x: 1084, endPoint y: 356, distance: 170.5
drag, startPoint x: 1087, startPoint y: 473, endPoint x: 1117, endPoint y: 472, distance: 30.0
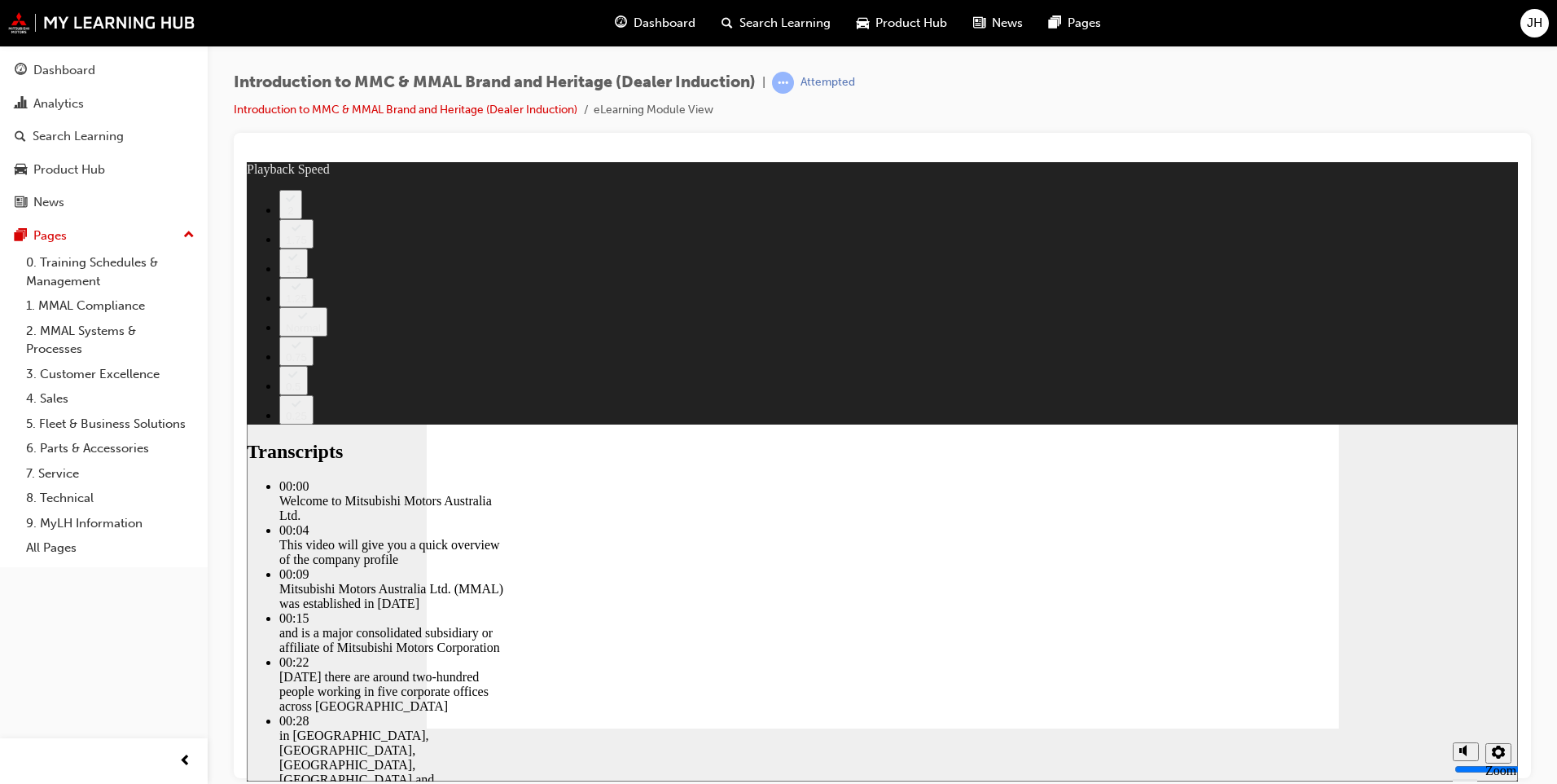
type input "0"
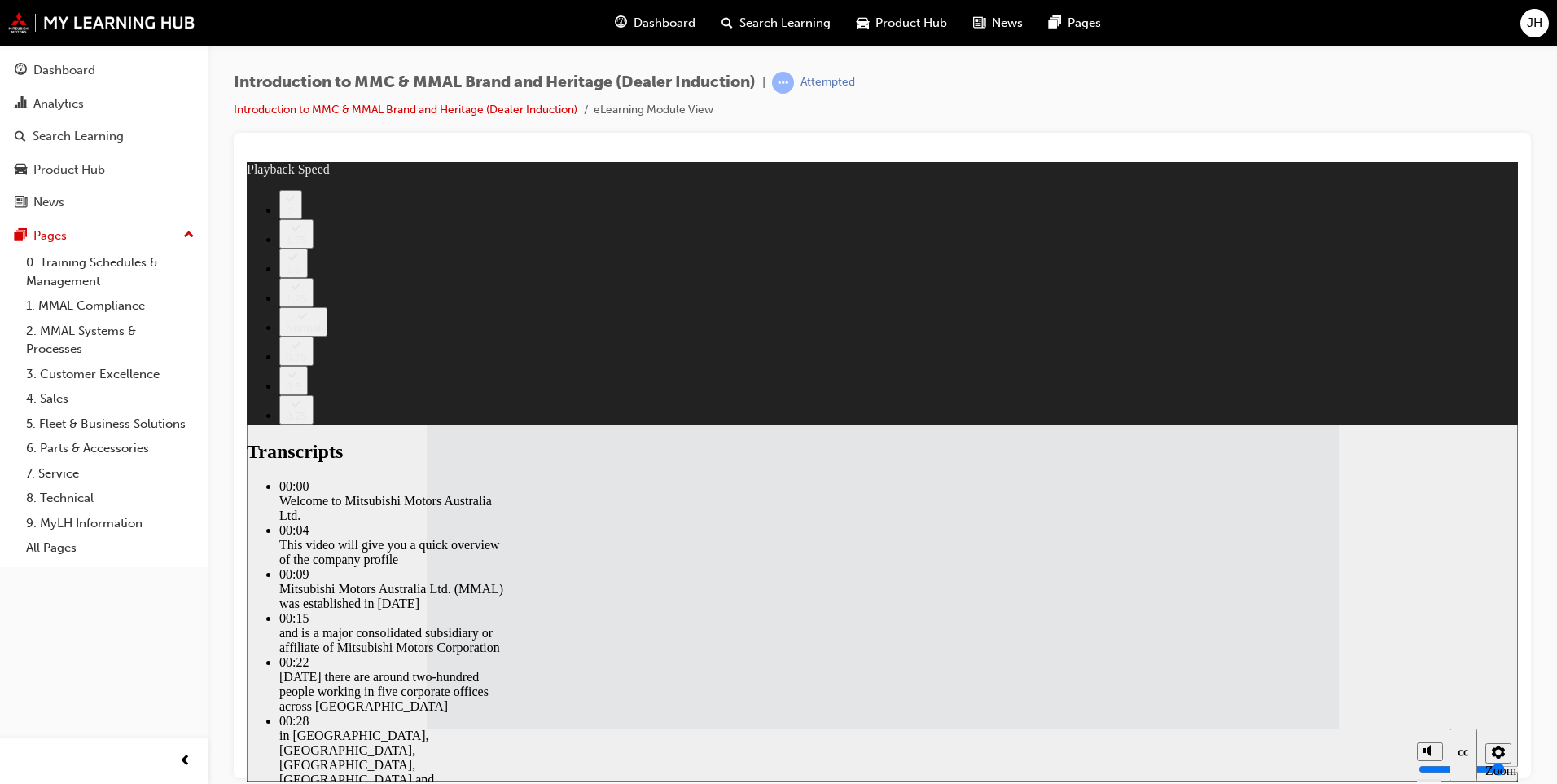
click at [296, 216] on div "2" at bounding box center [290, 209] width 10 height 12
type input "112"
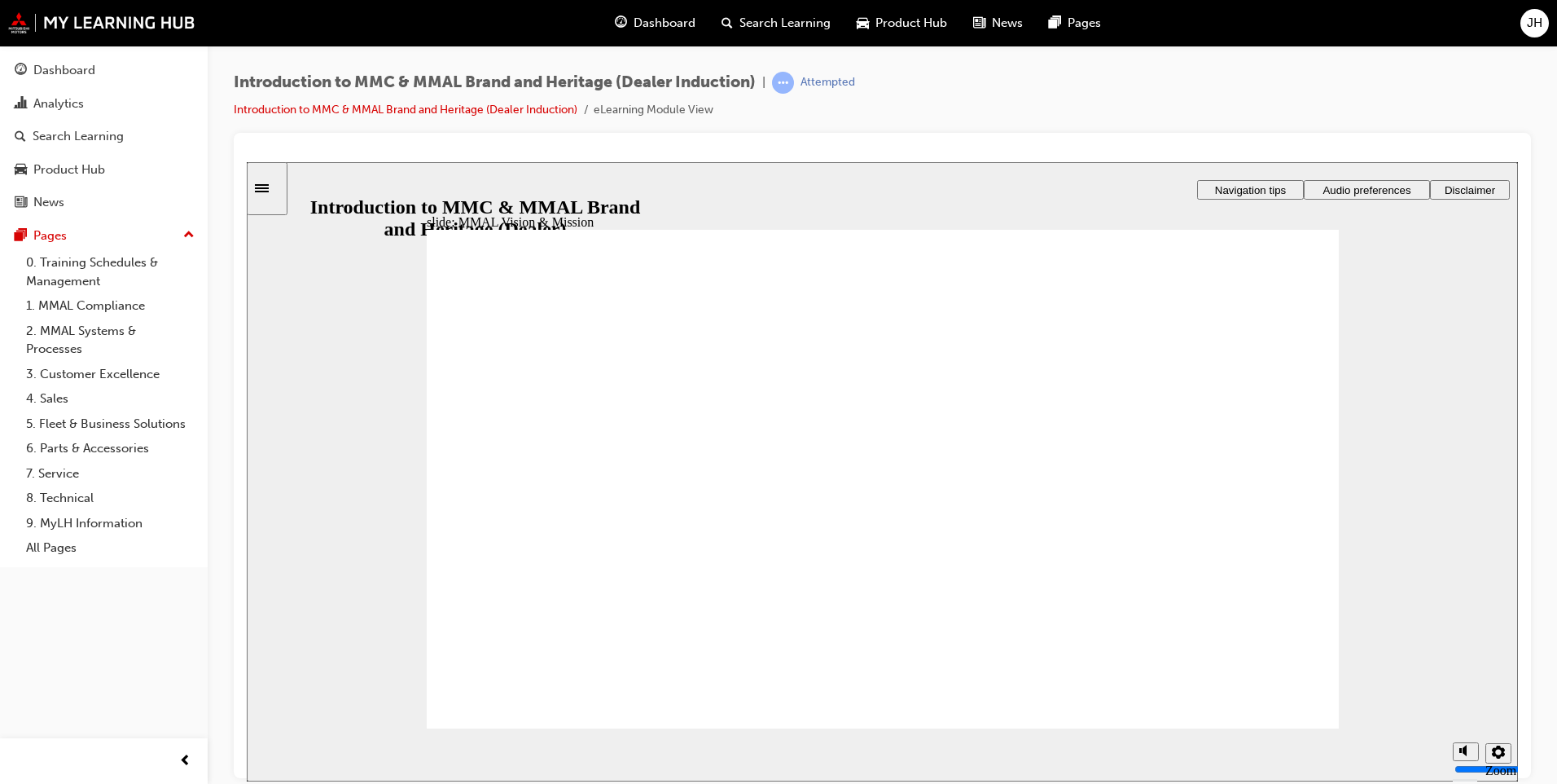
drag, startPoint x: 947, startPoint y: 604, endPoint x: 971, endPoint y: 594, distance: 26.0
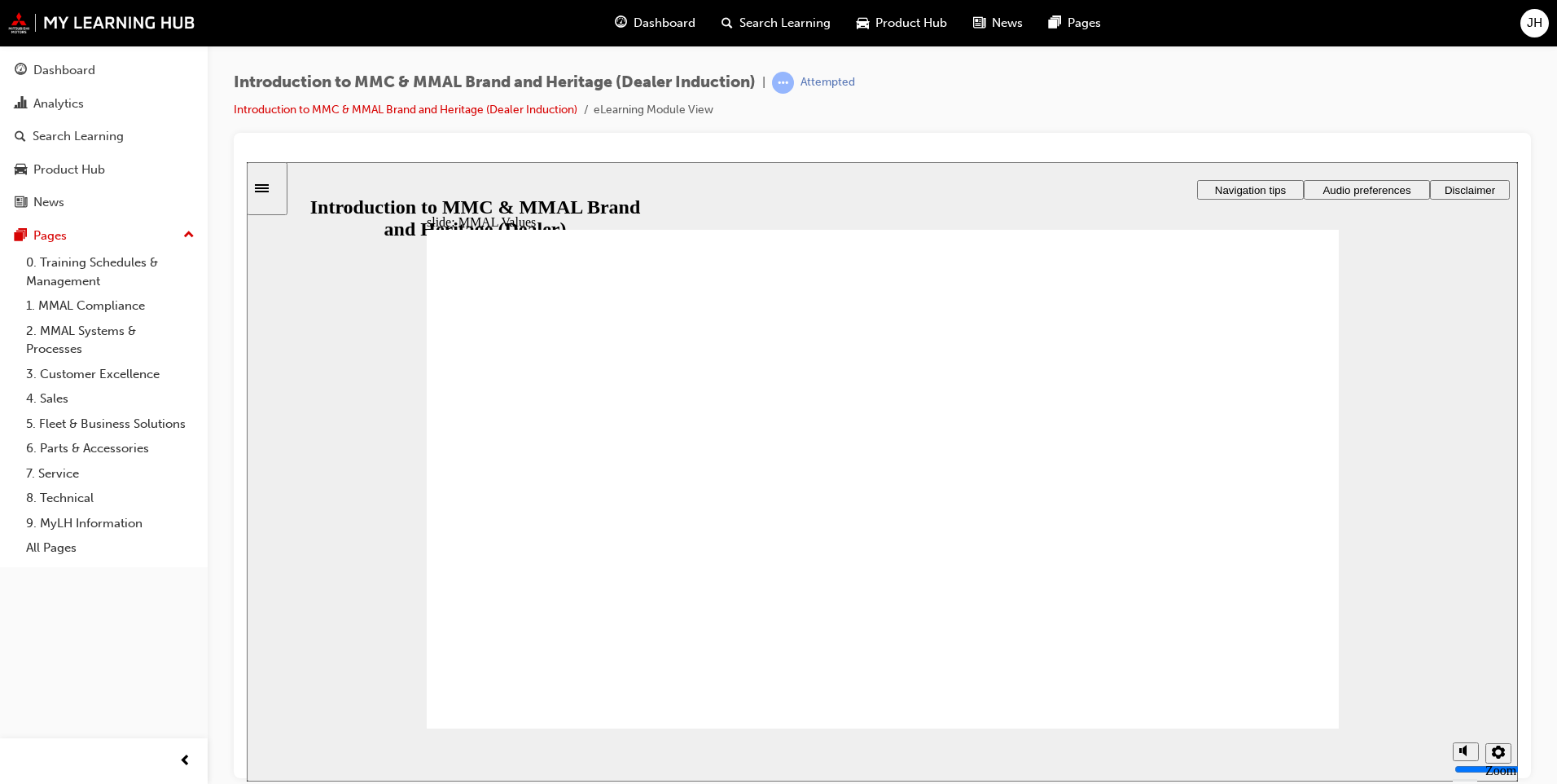
drag, startPoint x: 689, startPoint y: 467, endPoint x: 539, endPoint y: 523, distance: 160.1
drag, startPoint x: 776, startPoint y: 452, endPoint x: 1049, endPoint y: 509, distance: 278.9
drag, startPoint x: 1082, startPoint y: 467, endPoint x: 1193, endPoint y: 513, distance: 120.2
drag, startPoint x: 1212, startPoint y: 458, endPoint x: 924, endPoint y: 517, distance: 294.0
drag, startPoint x: 966, startPoint y: 458, endPoint x: 683, endPoint y: 510, distance: 287.7
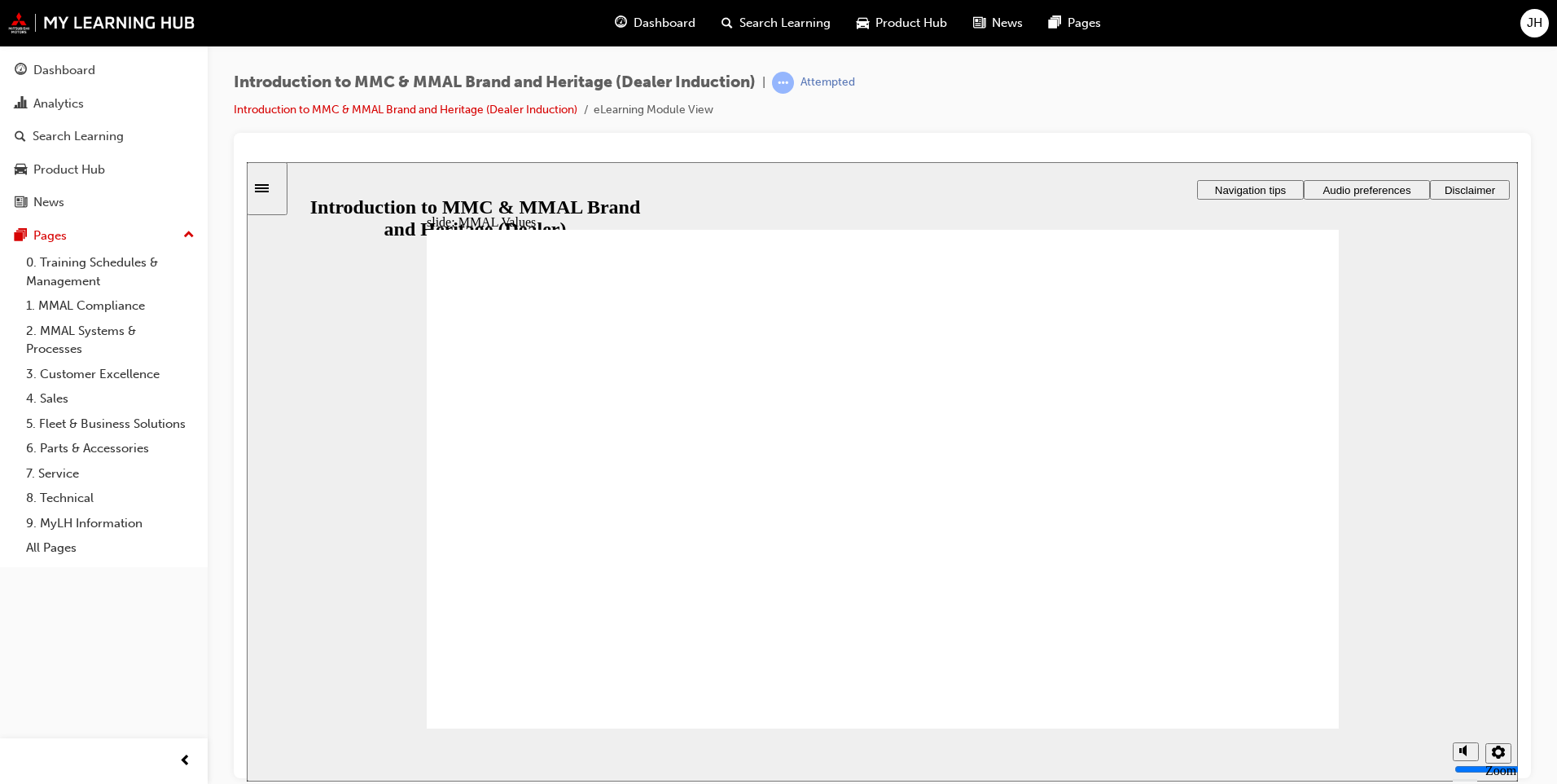
drag, startPoint x: 538, startPoint y: 464, endPoint x: 820, endPoint y: 514, distance: 286.4
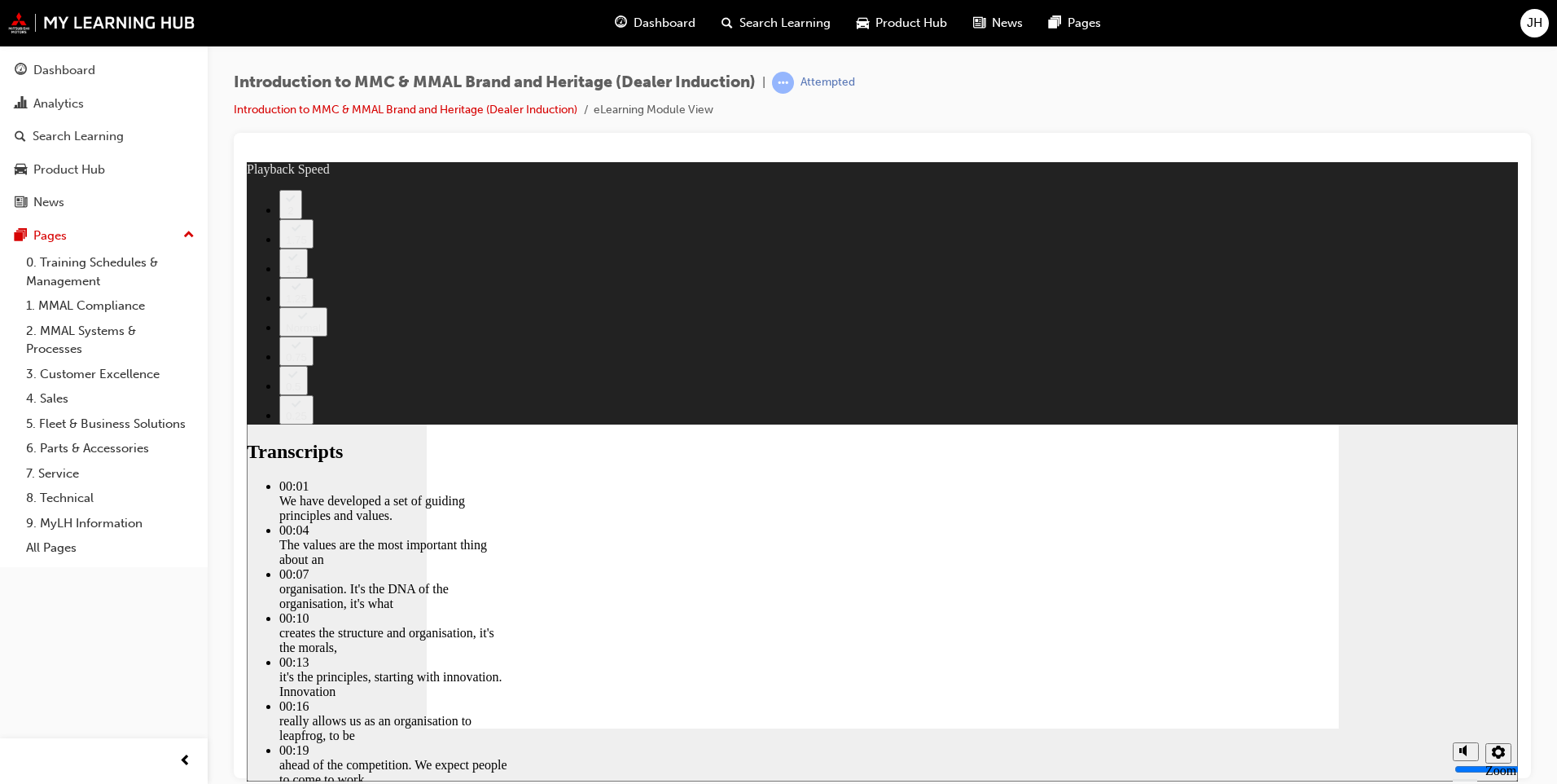
type input "0"
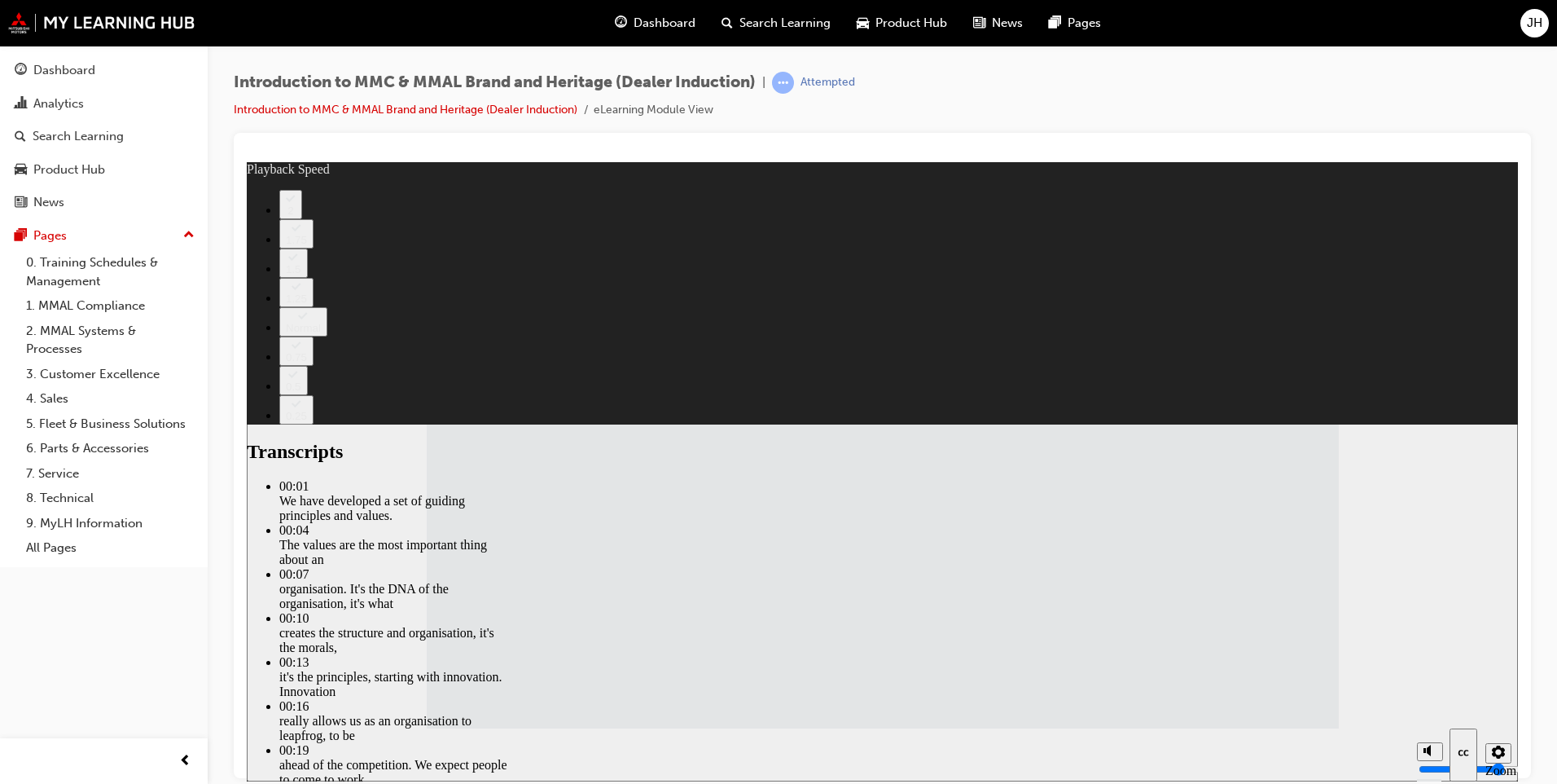
click at [302, 218] on button "2" at bounding box center [290, 204] width 23 height 29
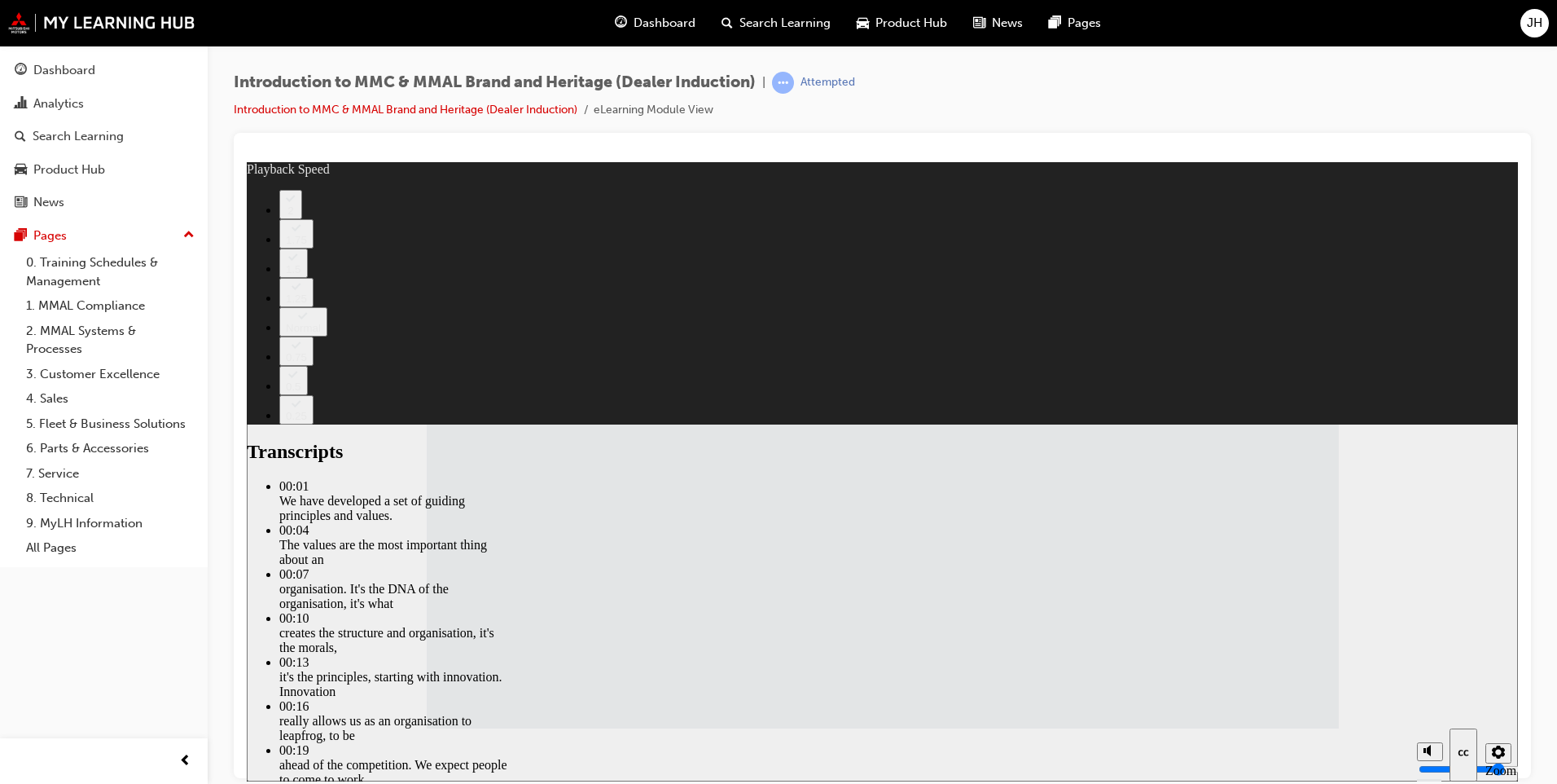
type input "120"
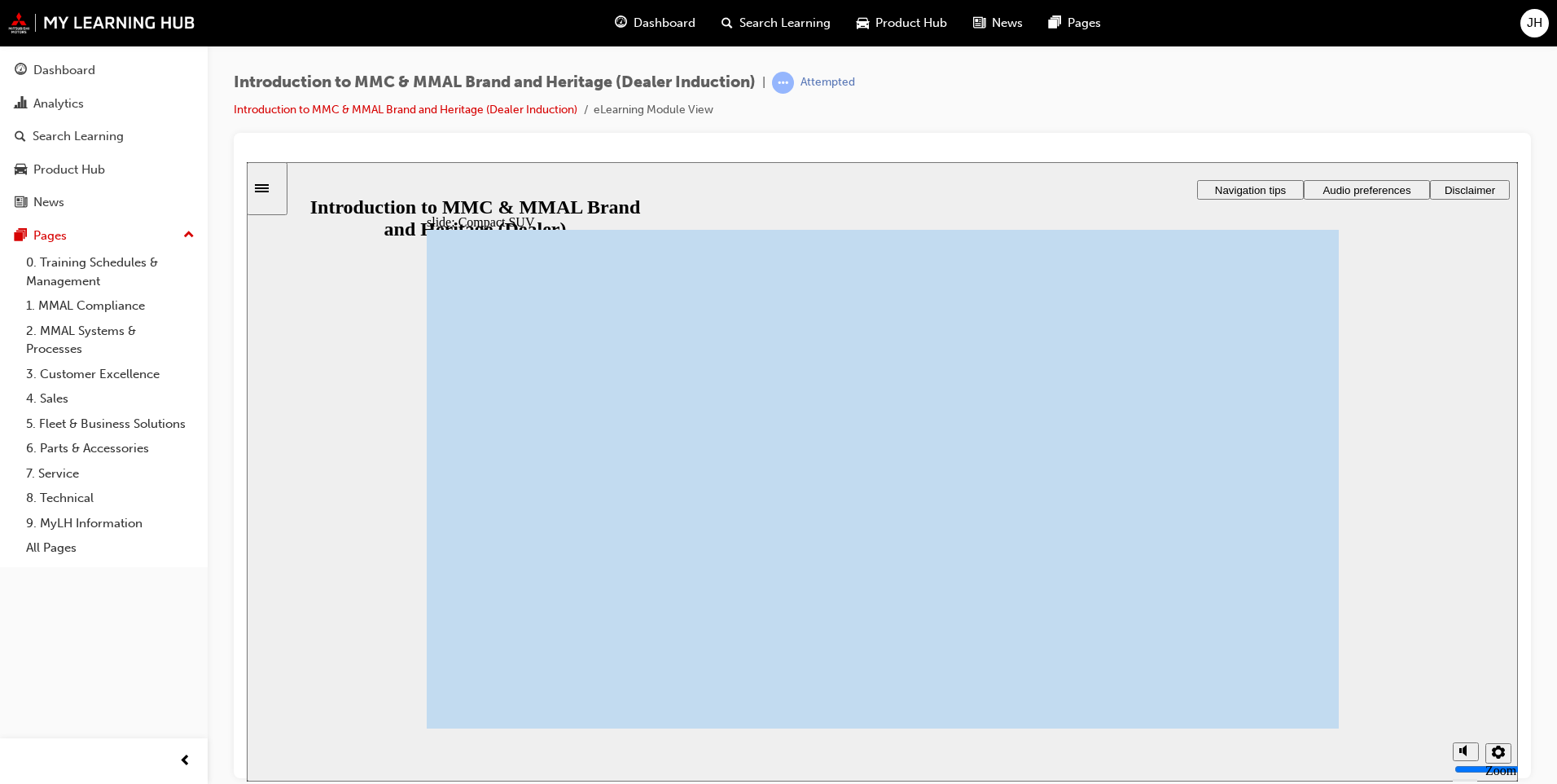
drag, startPoint x: 1115, startPoint y: 343, endPoint x: 1305, endPoint y: 335, distance: 190.2
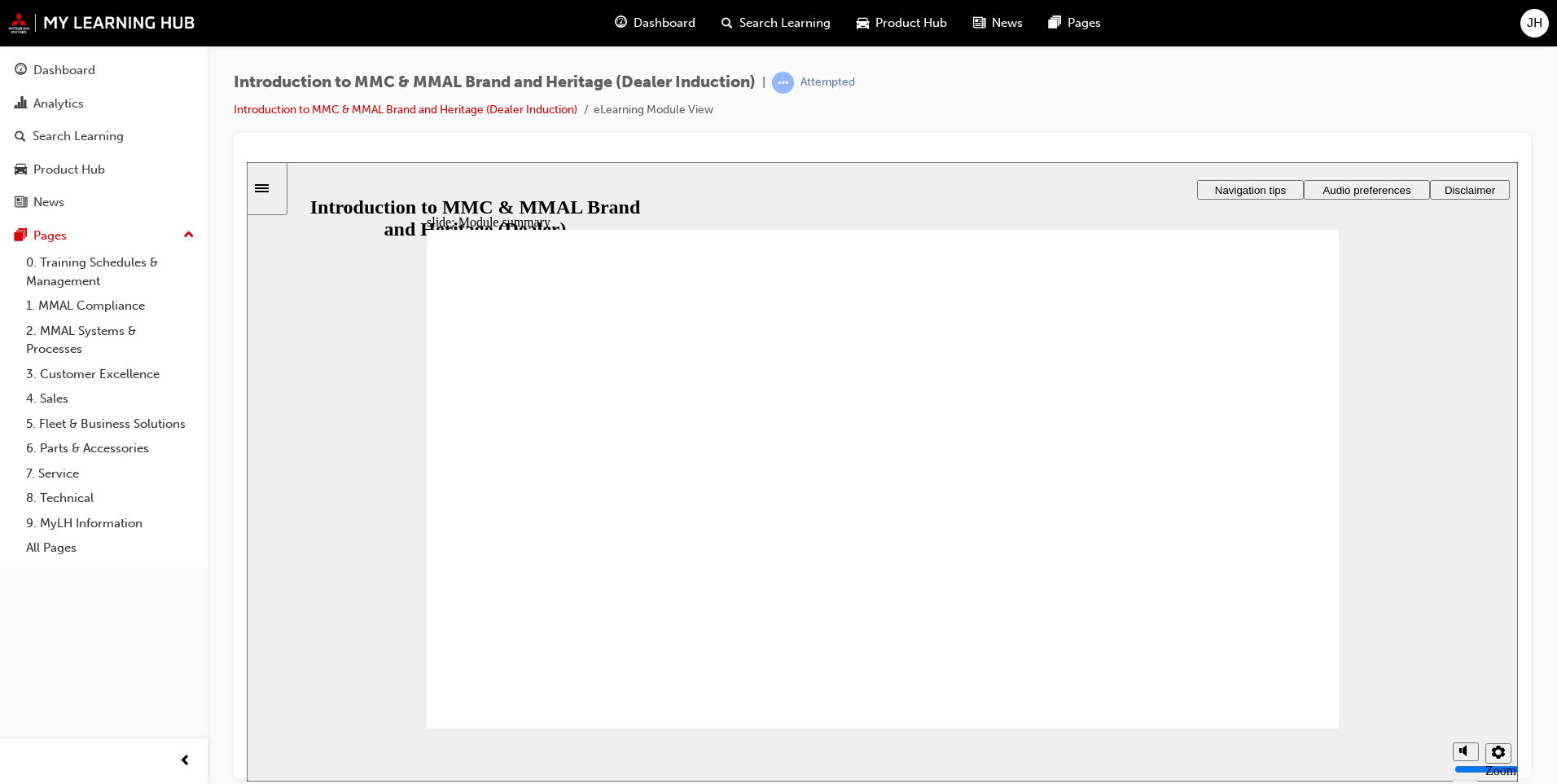
drag, startPoint x: 547, startPoint y: 409, endPoint x: 539, endPoint y: 466, distance: 57.6
checkbox input "true"
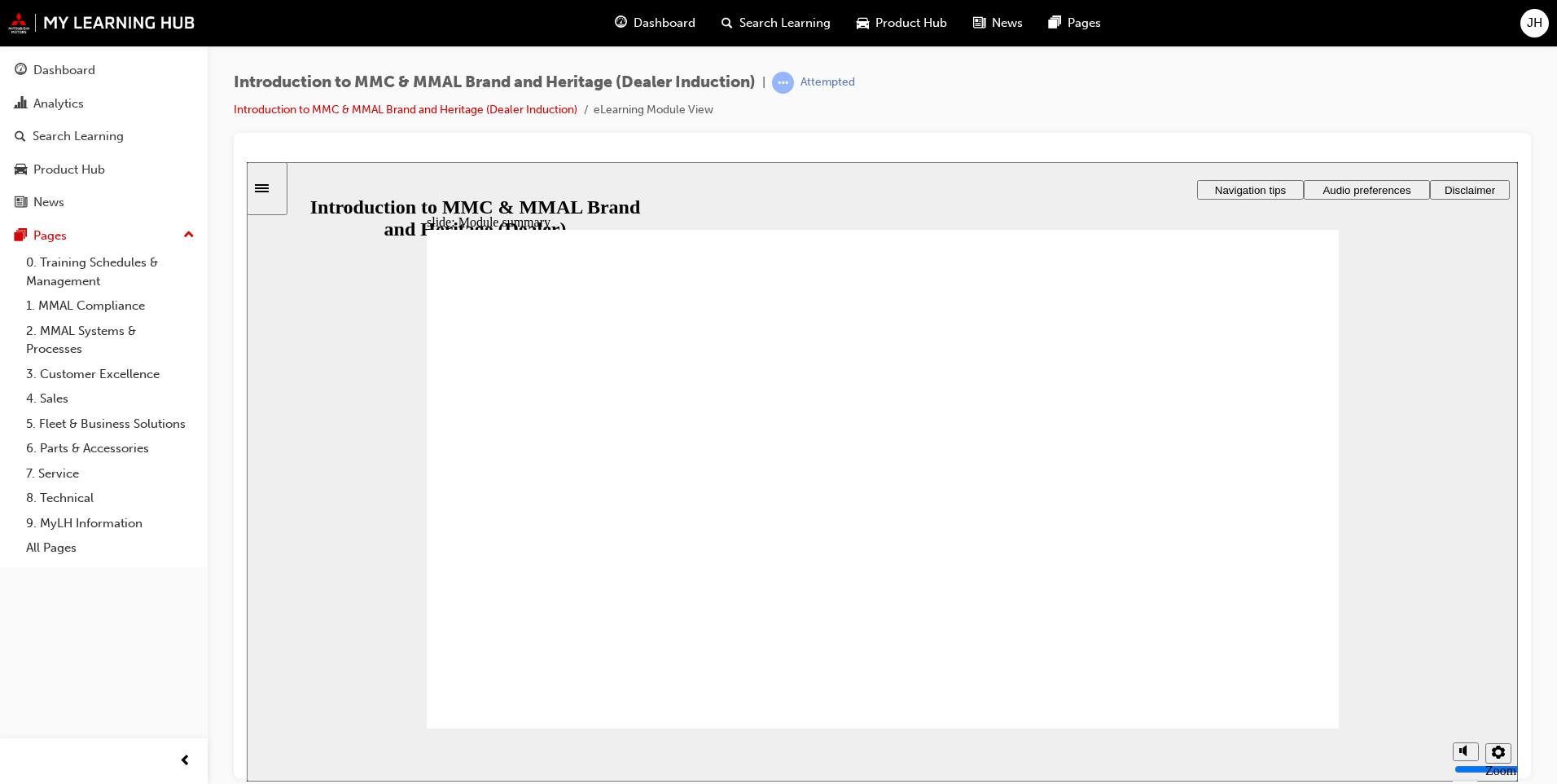
checkbox input "true"
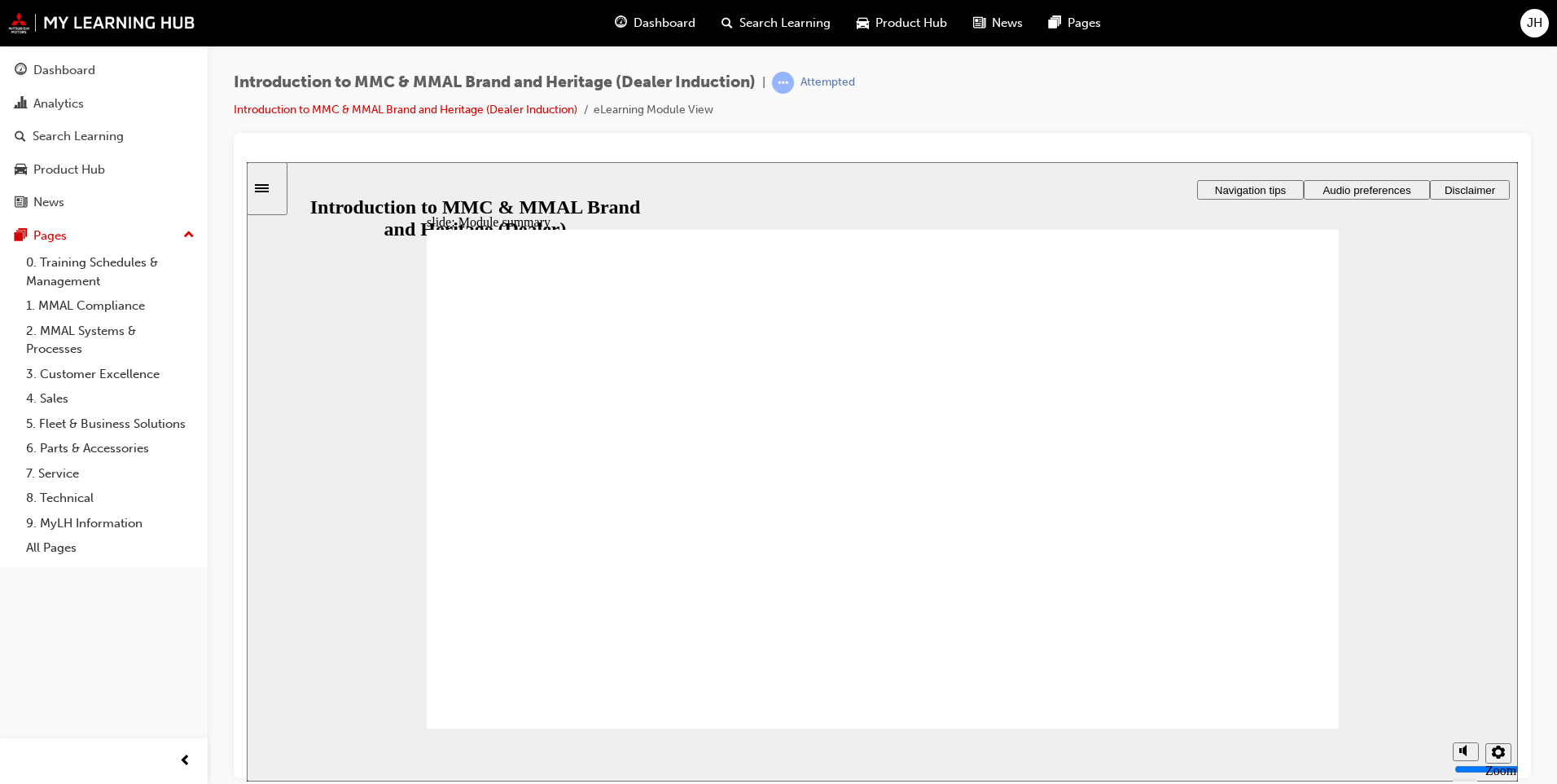
checkbox input "true"
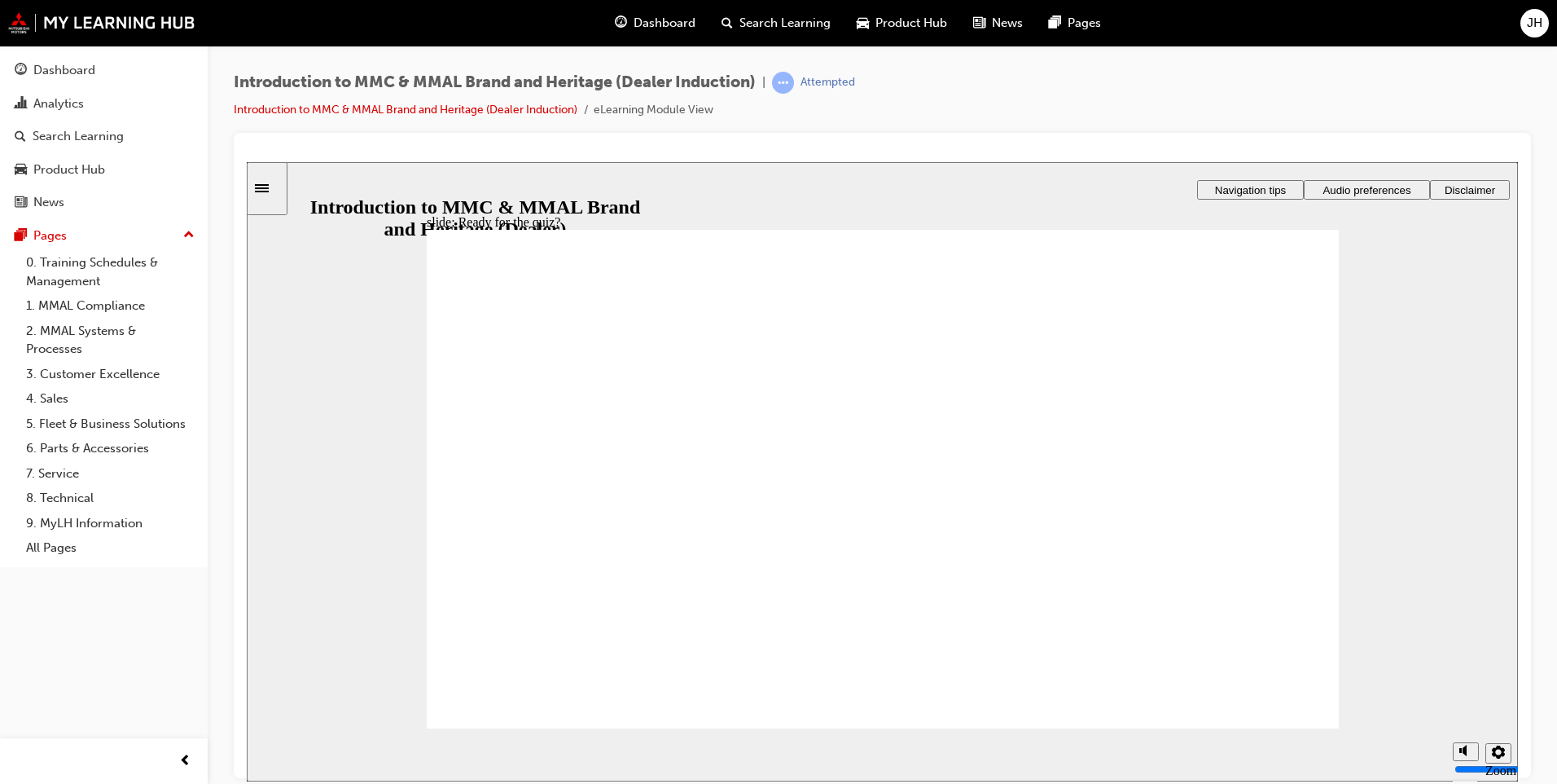
radio input "true"
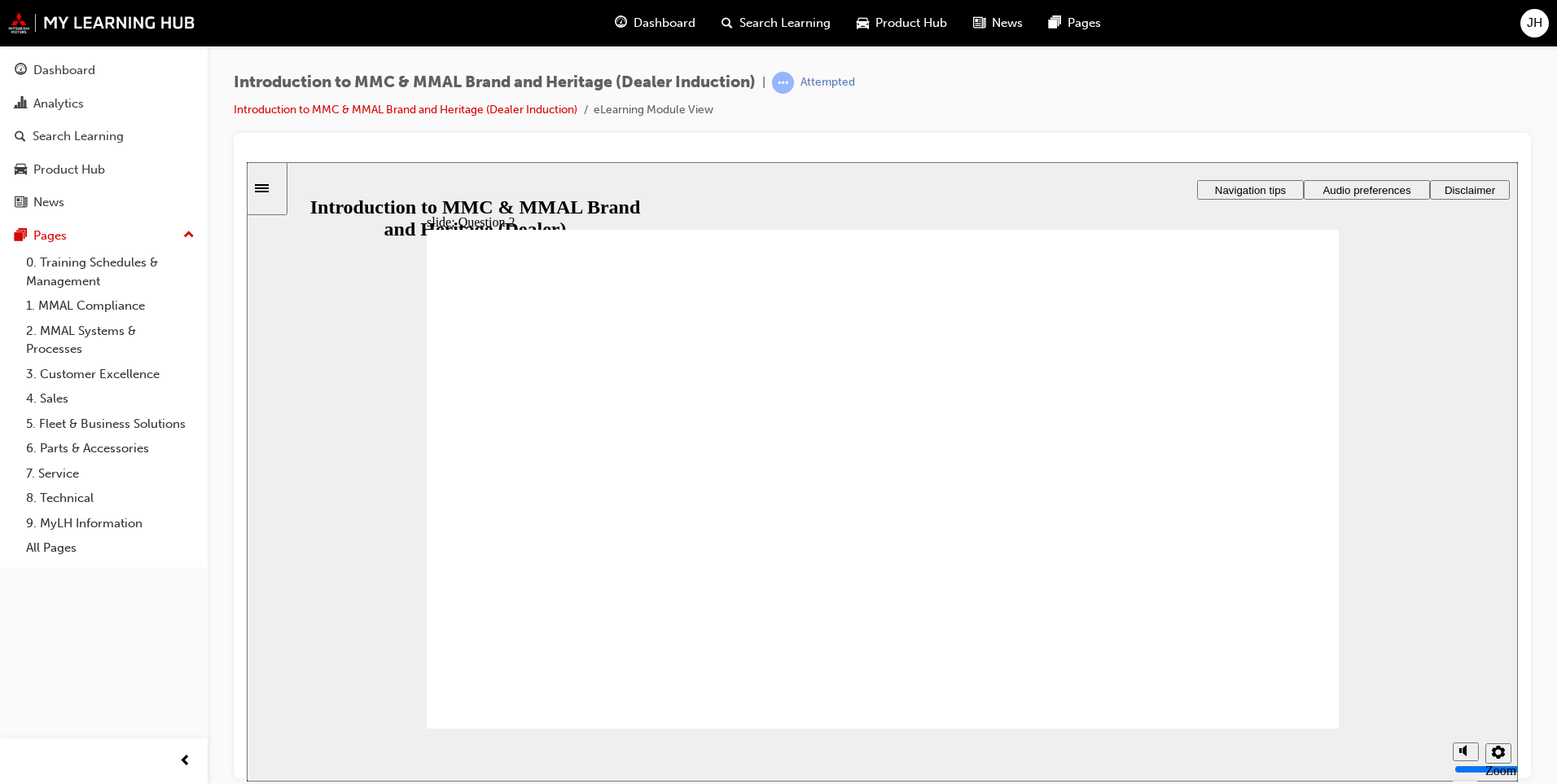
radio input "true"
drag, startPoint x: 489, startPoint y: 610, endPoint x: 592, endPoint y: 620, distance: 103.5
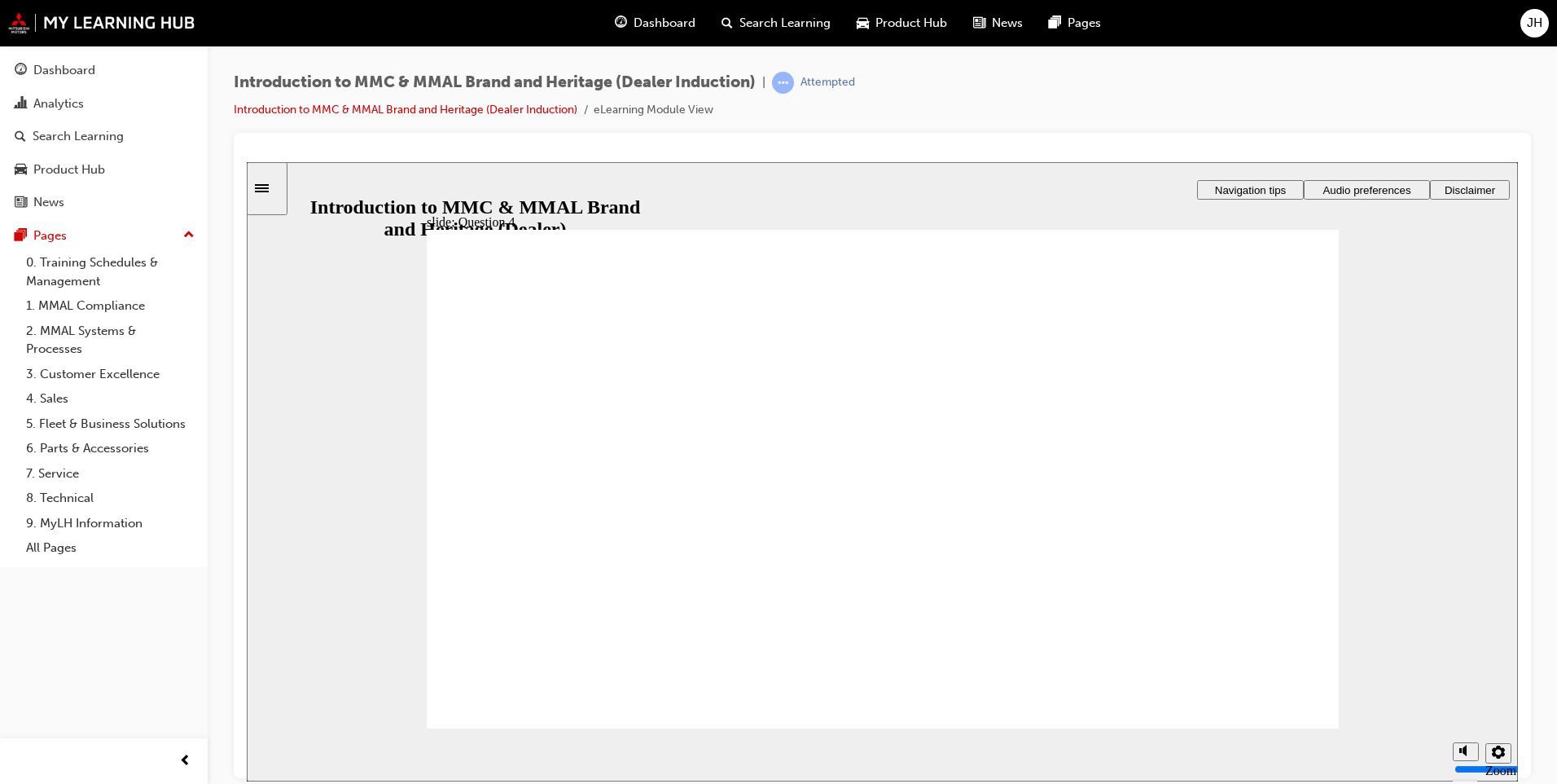
radio input "true"
drag, startPoint x: 1260, startPoint y: 700, endPoint x: 530, endPoint y: 545, distance: 746.3
checkbox input "false"
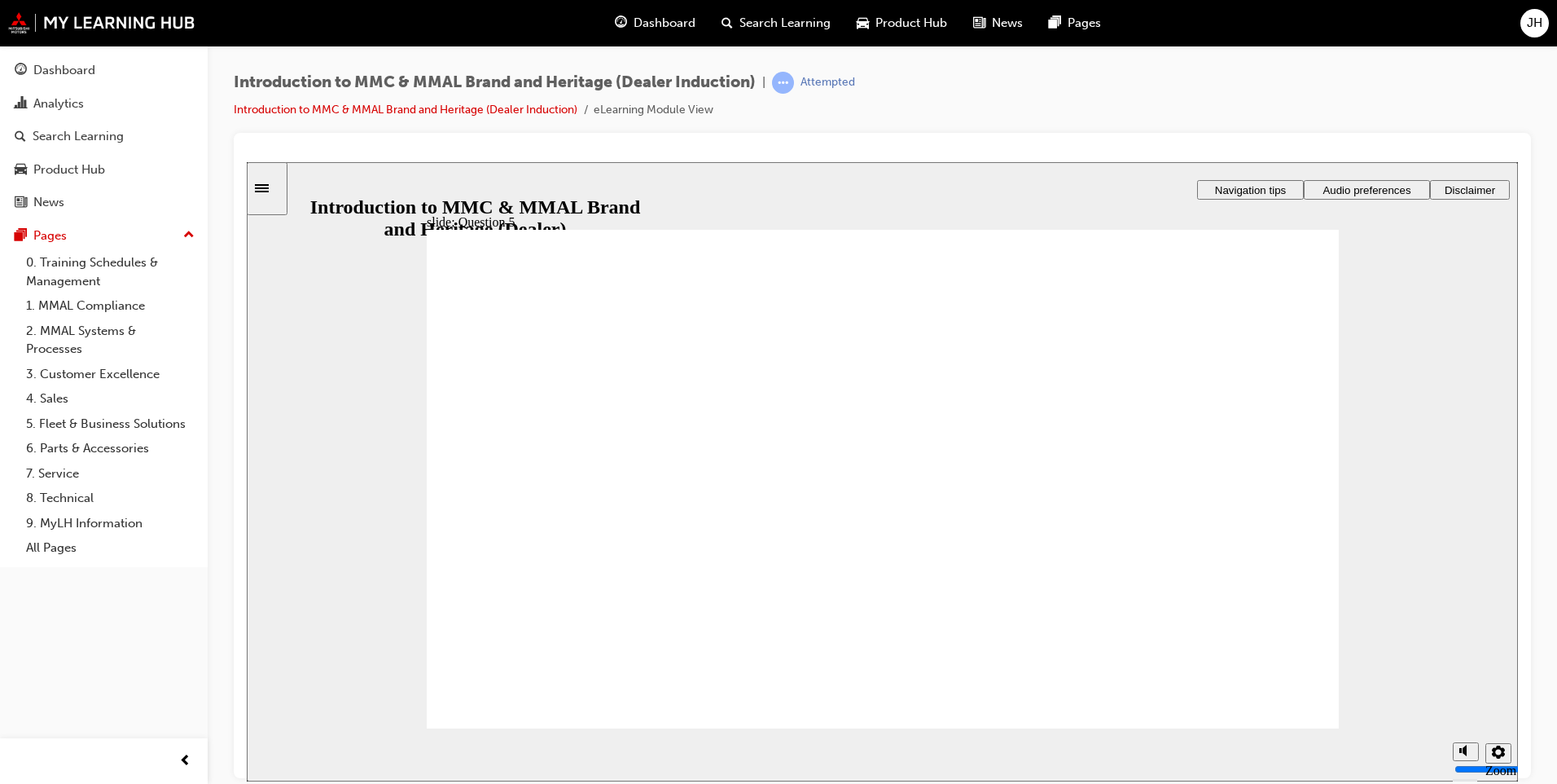
checkbox input "true"
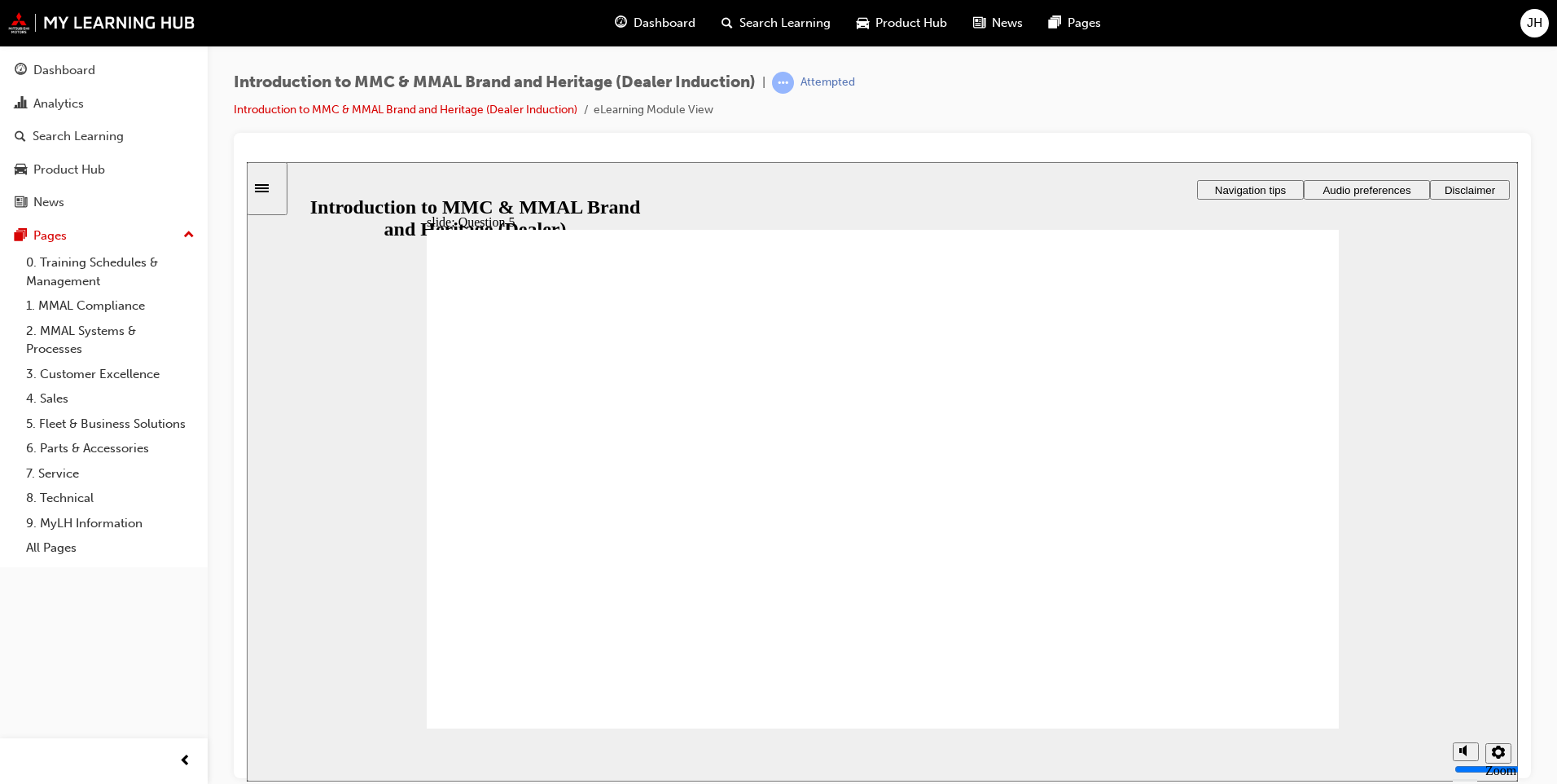
checkbox input "true"
drag, startPoint x: 828, startPoint y: 558, endPoint x: 621, endPoint y: 659, distance: 230.3
radio input "true"
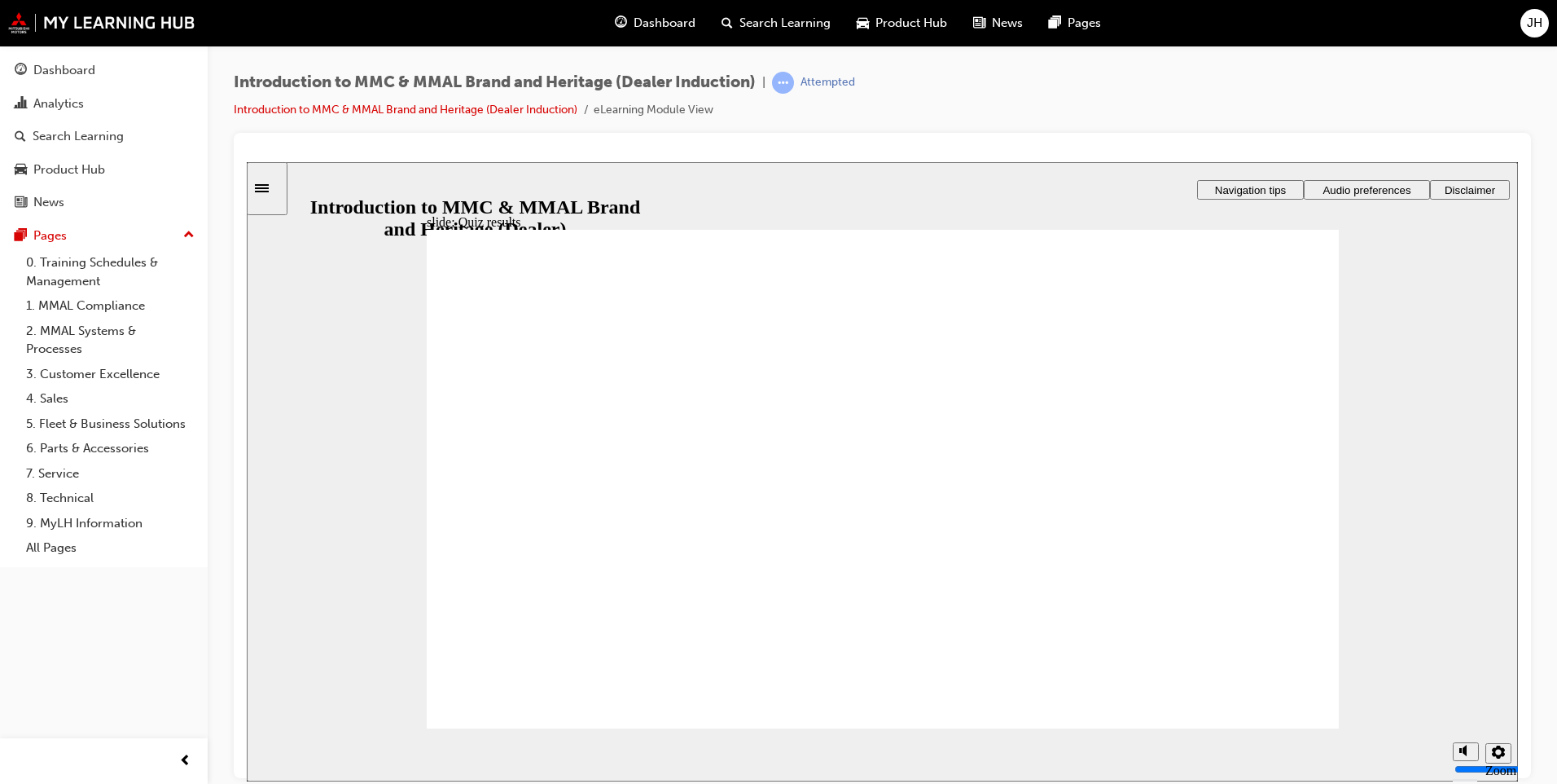
radio input "true"
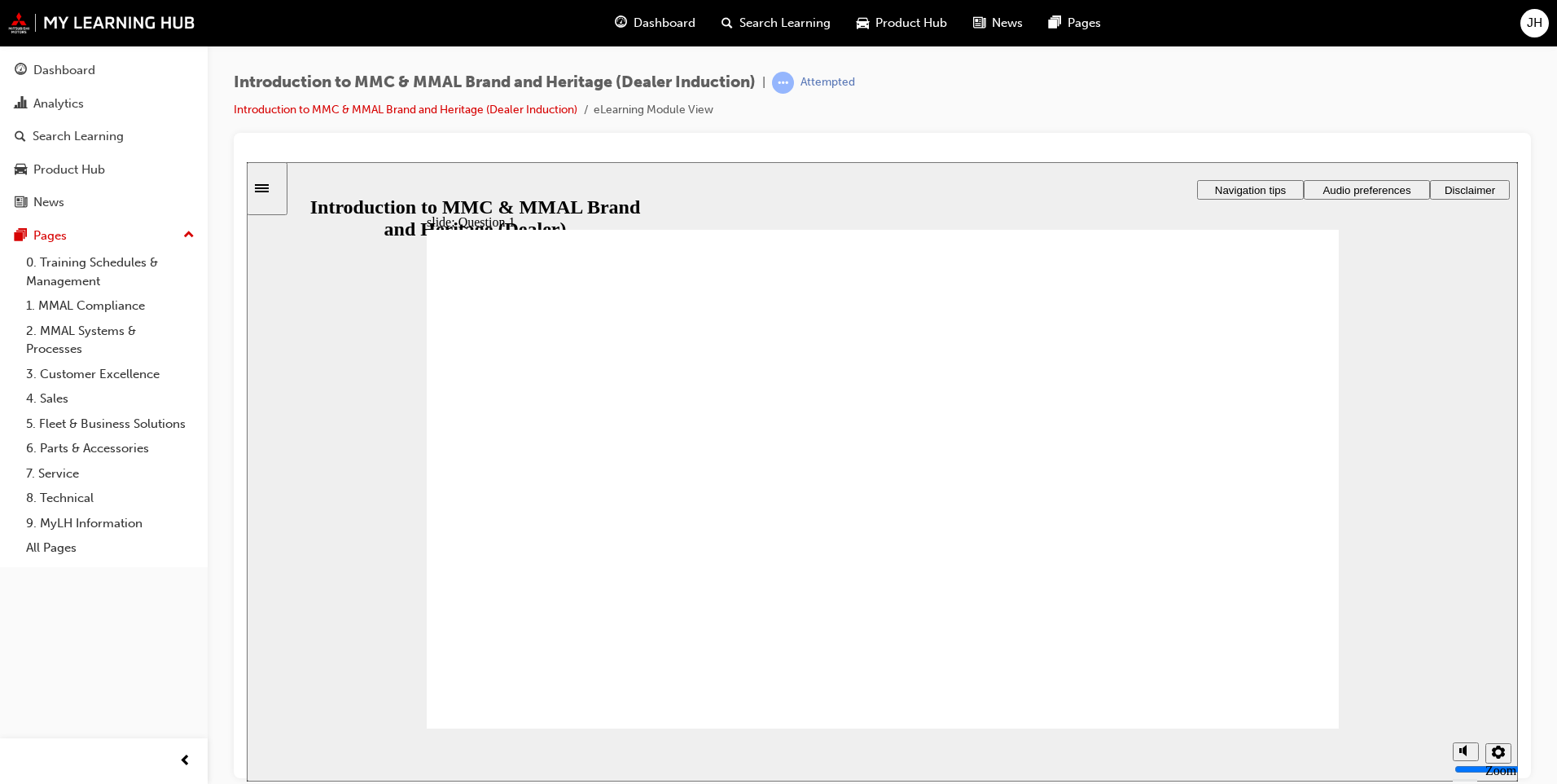
radio input "true"
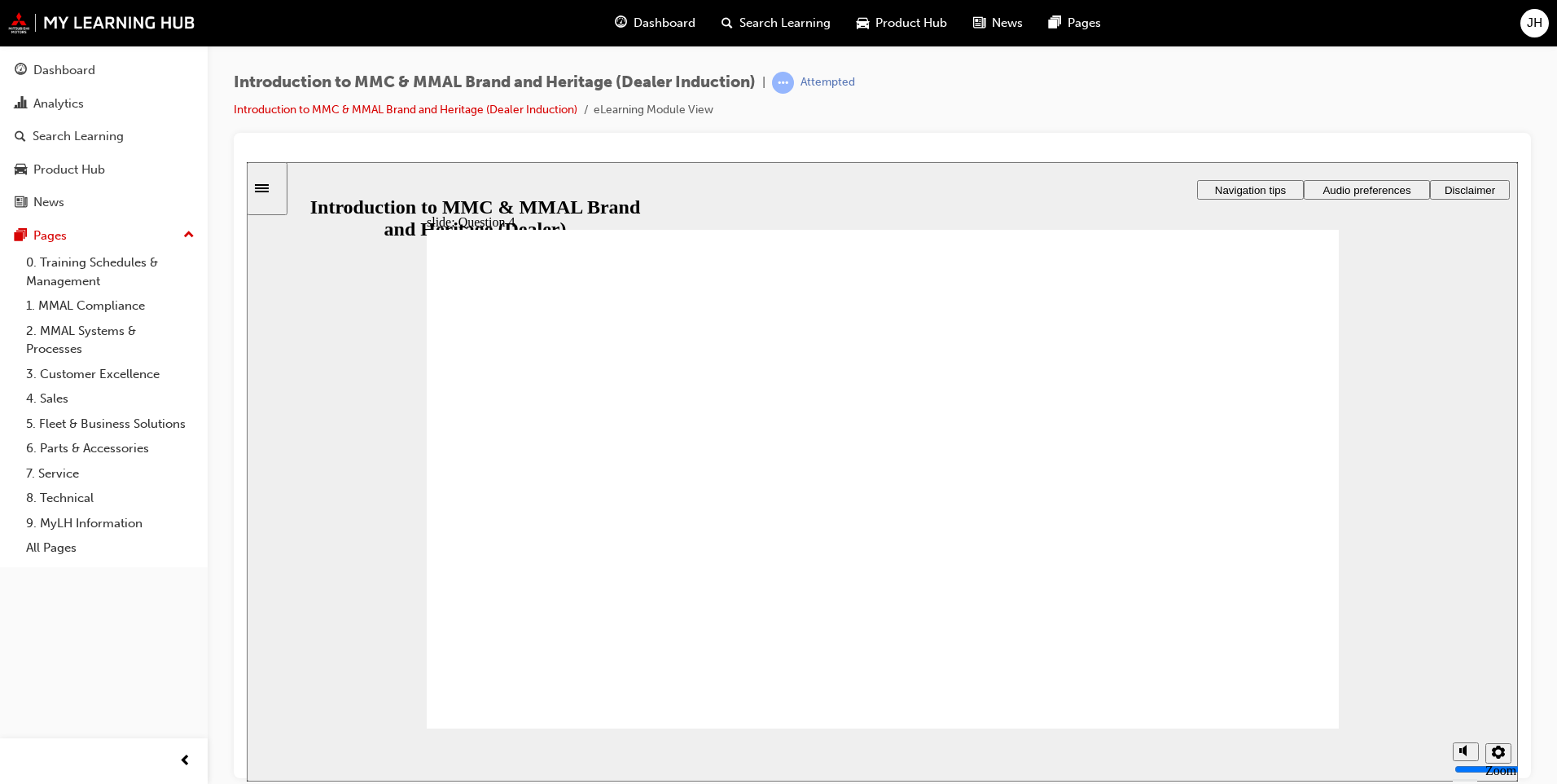
radio input "true"
checkbox input "true"
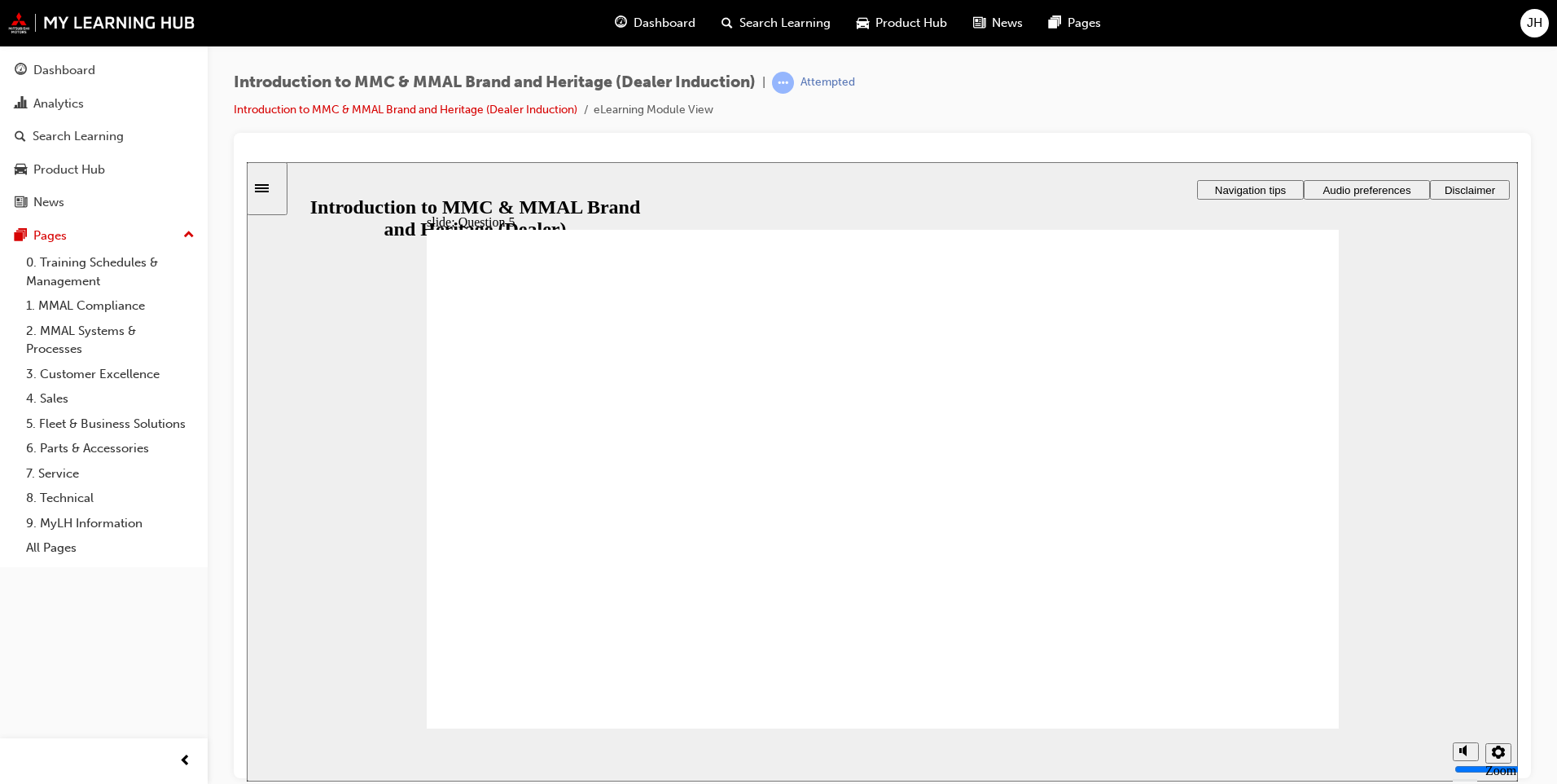
checkbox input "true"
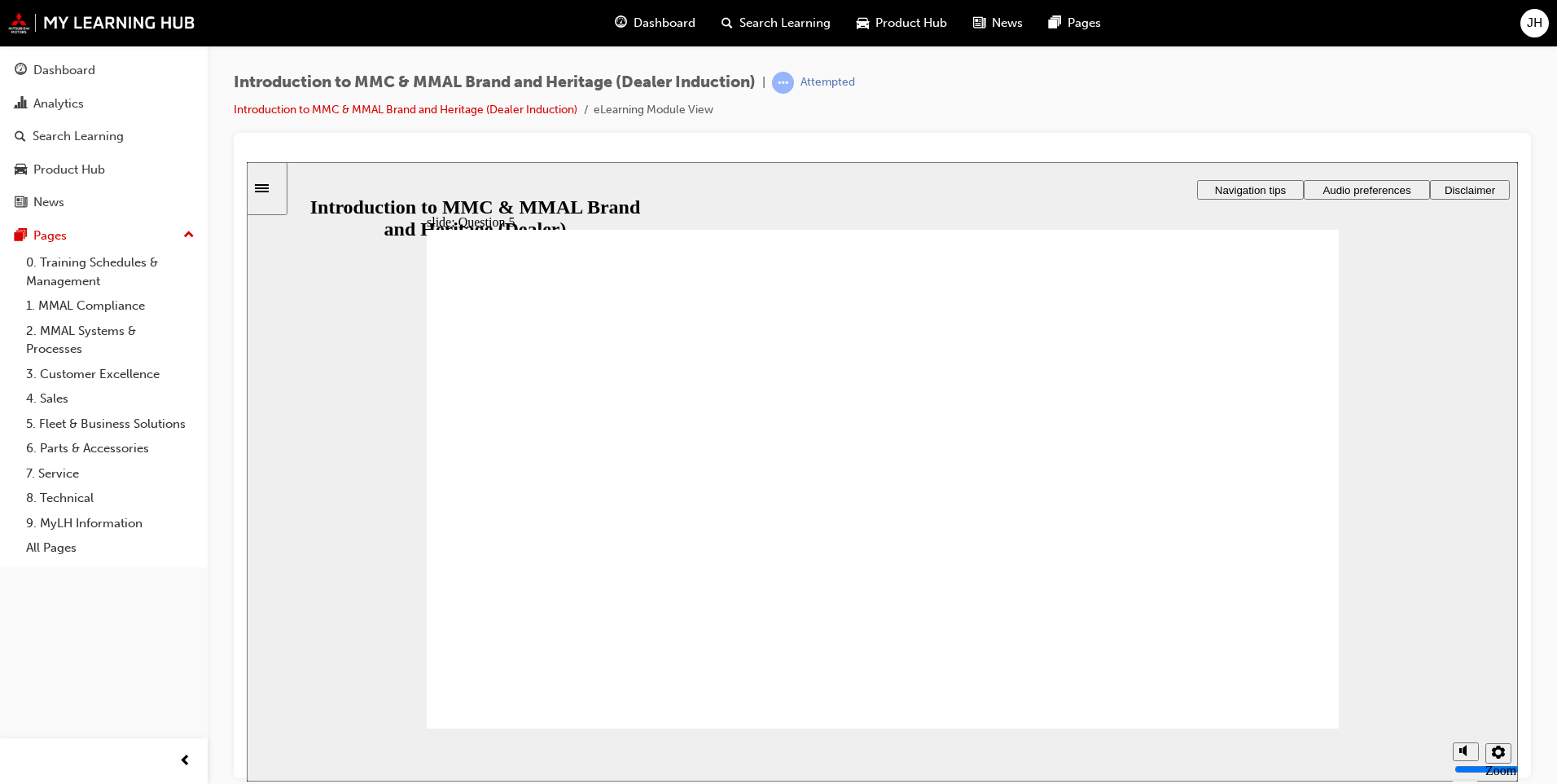
radio input "true"
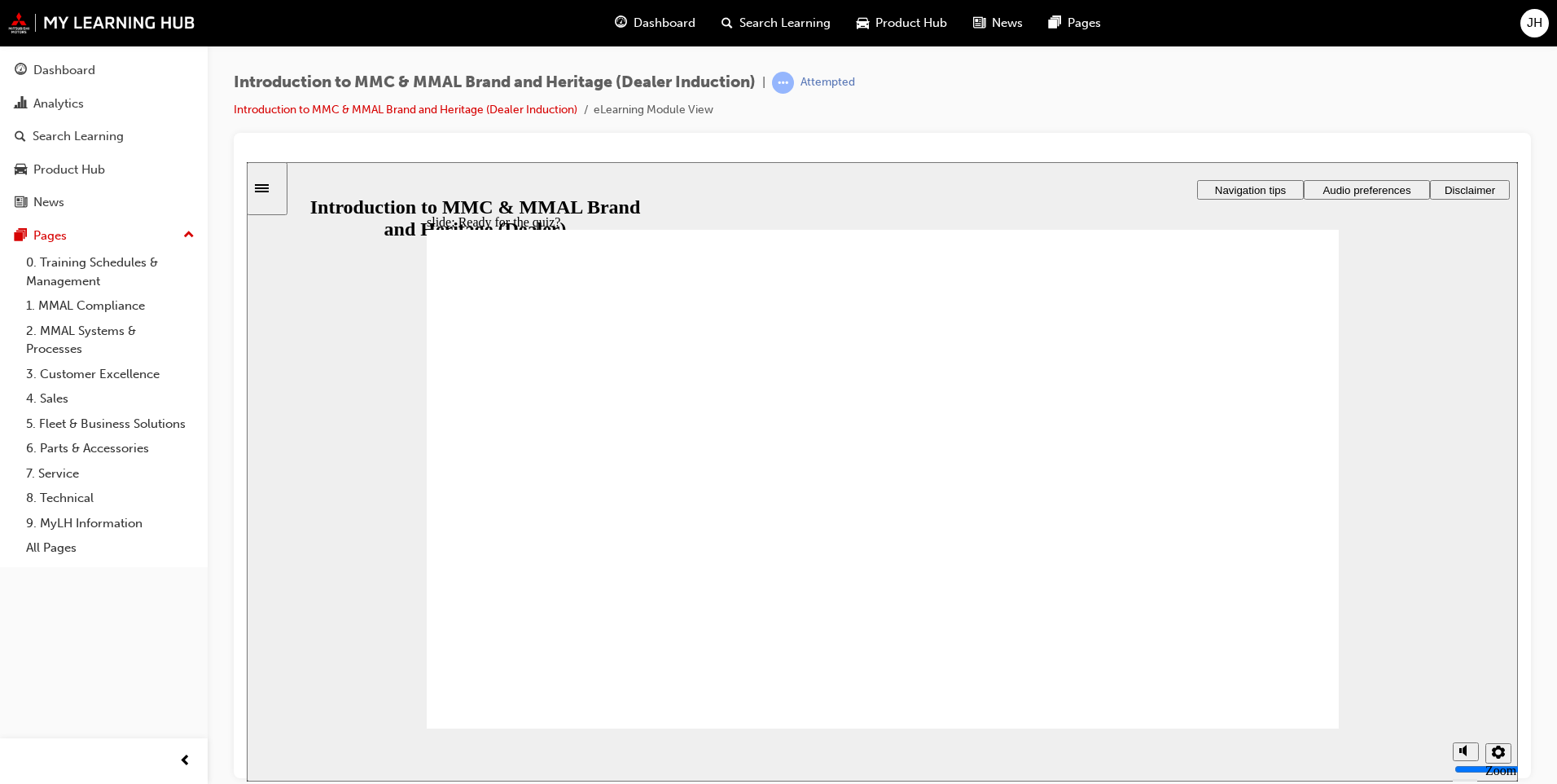
radio input "true"
drag, startPoint x: 523, startPoint y: 668, endPoint x: 998, endPoint y: 655, distance: 475.2
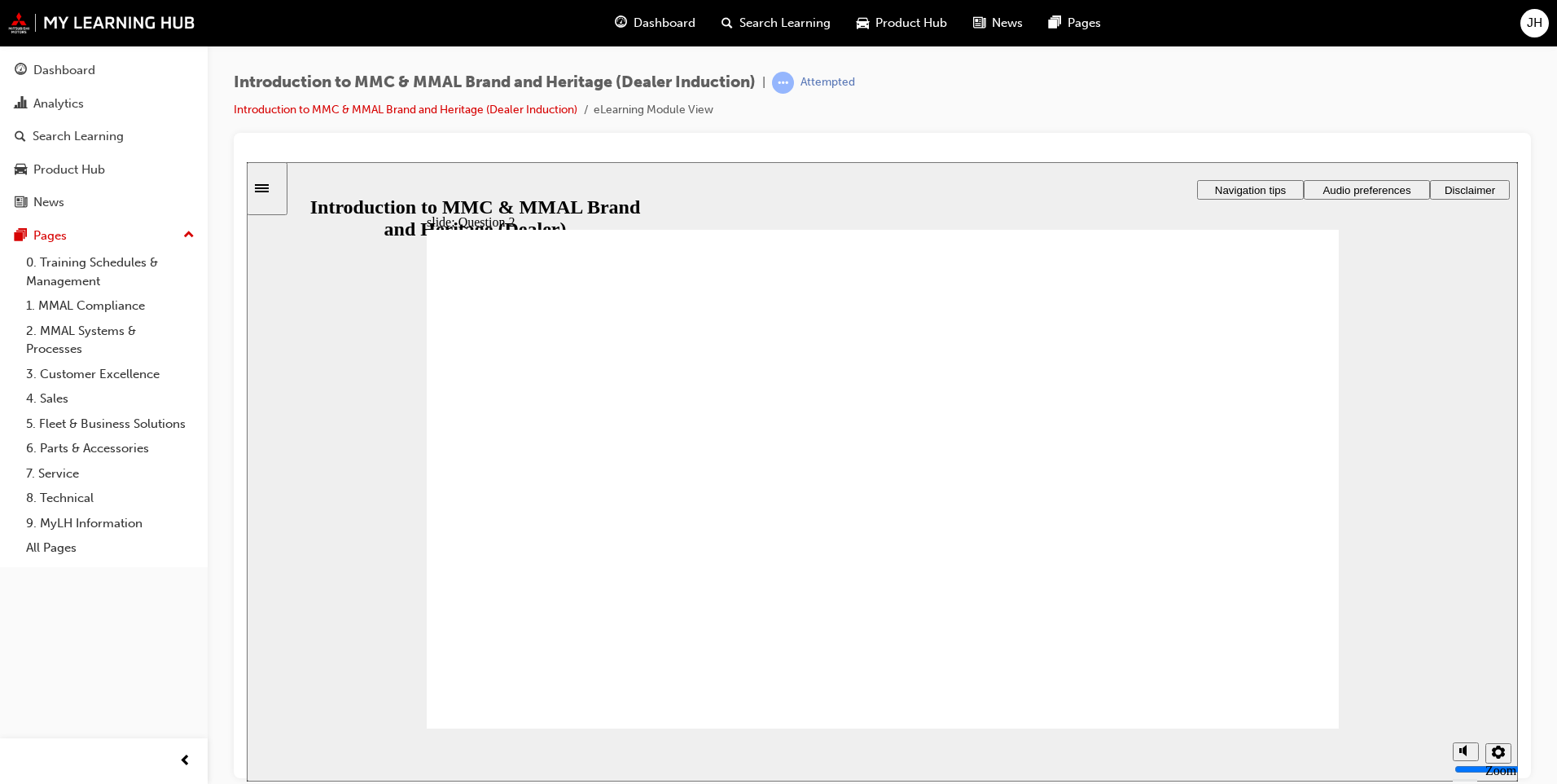
radio input "true"
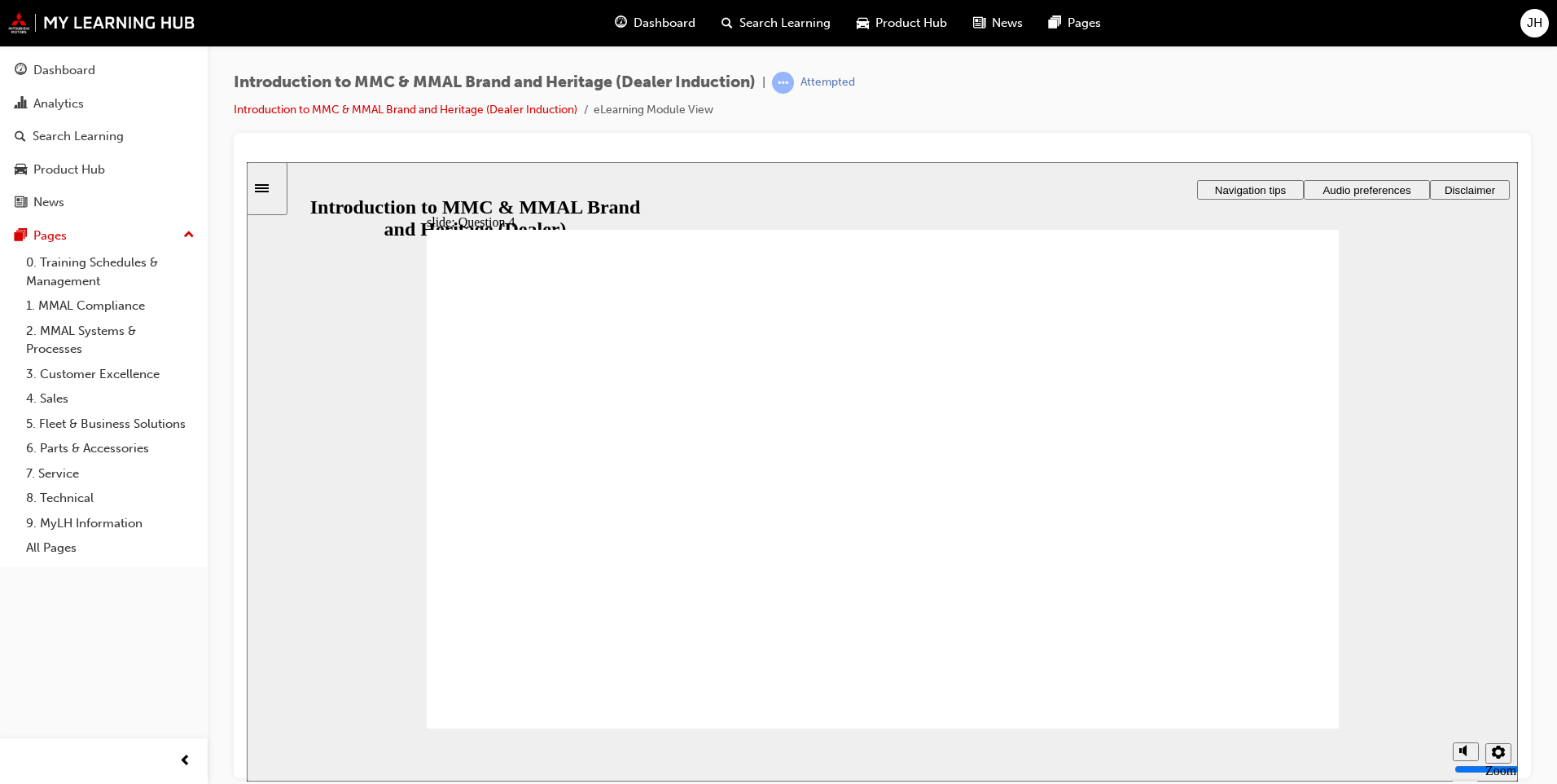
checkbox input "true"
drag, startPoint x: 522, startPoint y: 572, endPoint x: 526, endPoint y: 545, distance: 27.3
checkbox input "true"
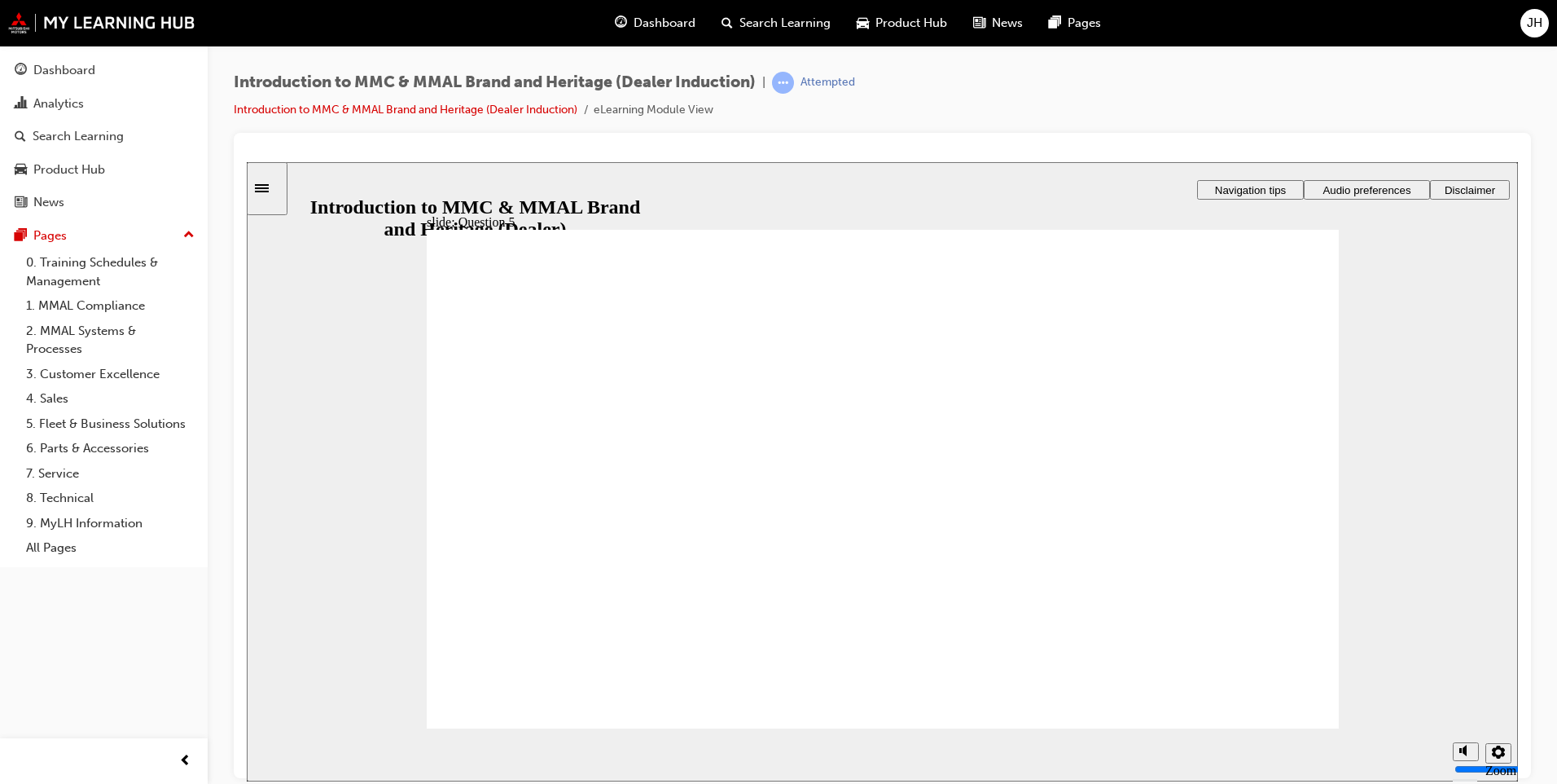
checkbox input "true"
drag, startPoint x: 777, startPoint y: 561, endPoint x: 760, endPoint y: 495, distance: 68.2
checkbox input "true"
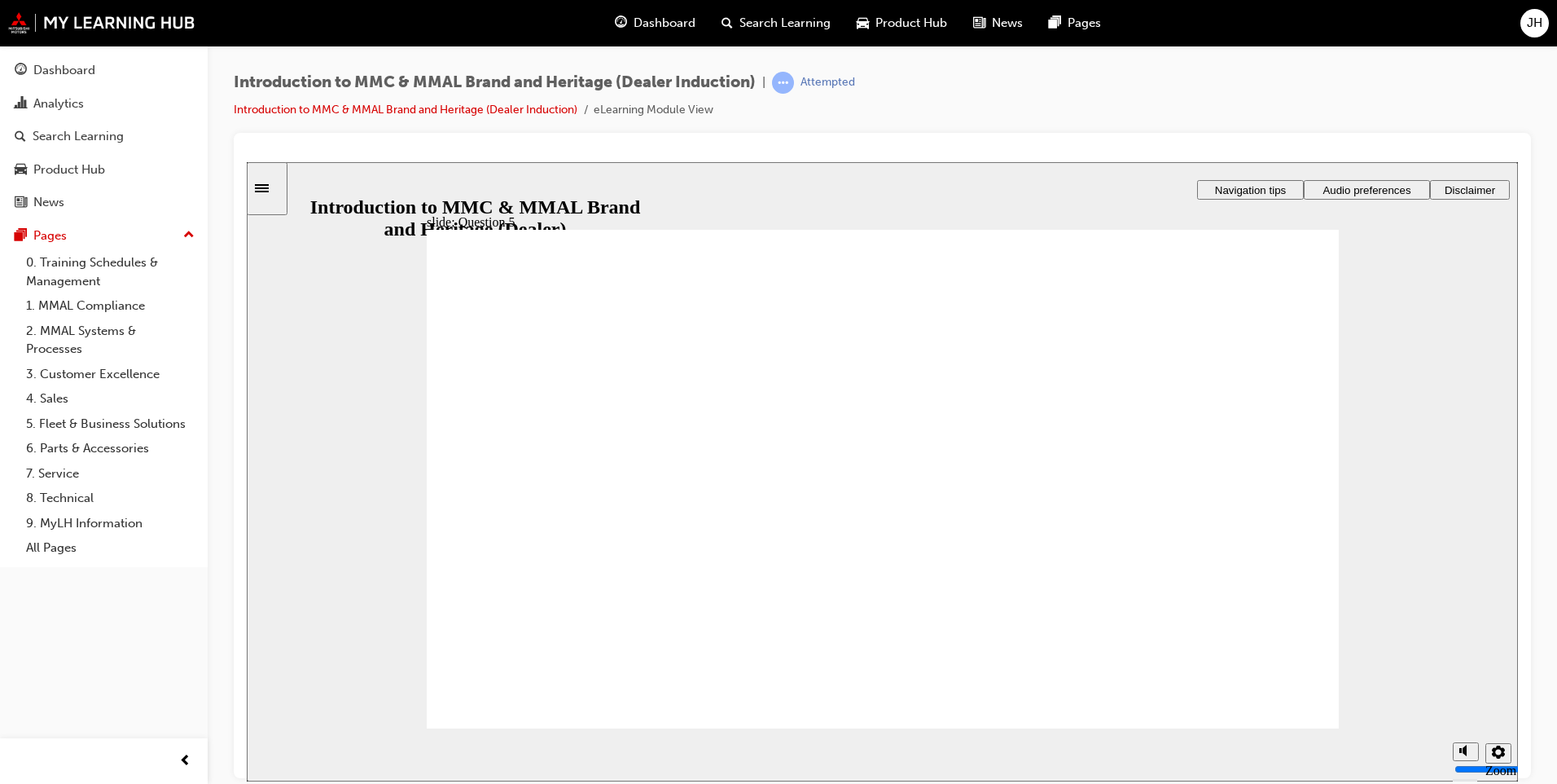
radio input "true"
drag, startPoint x: 1277, startPoint y: 705, endPoint x: 555, endPoint y: 510, distance: 747.9
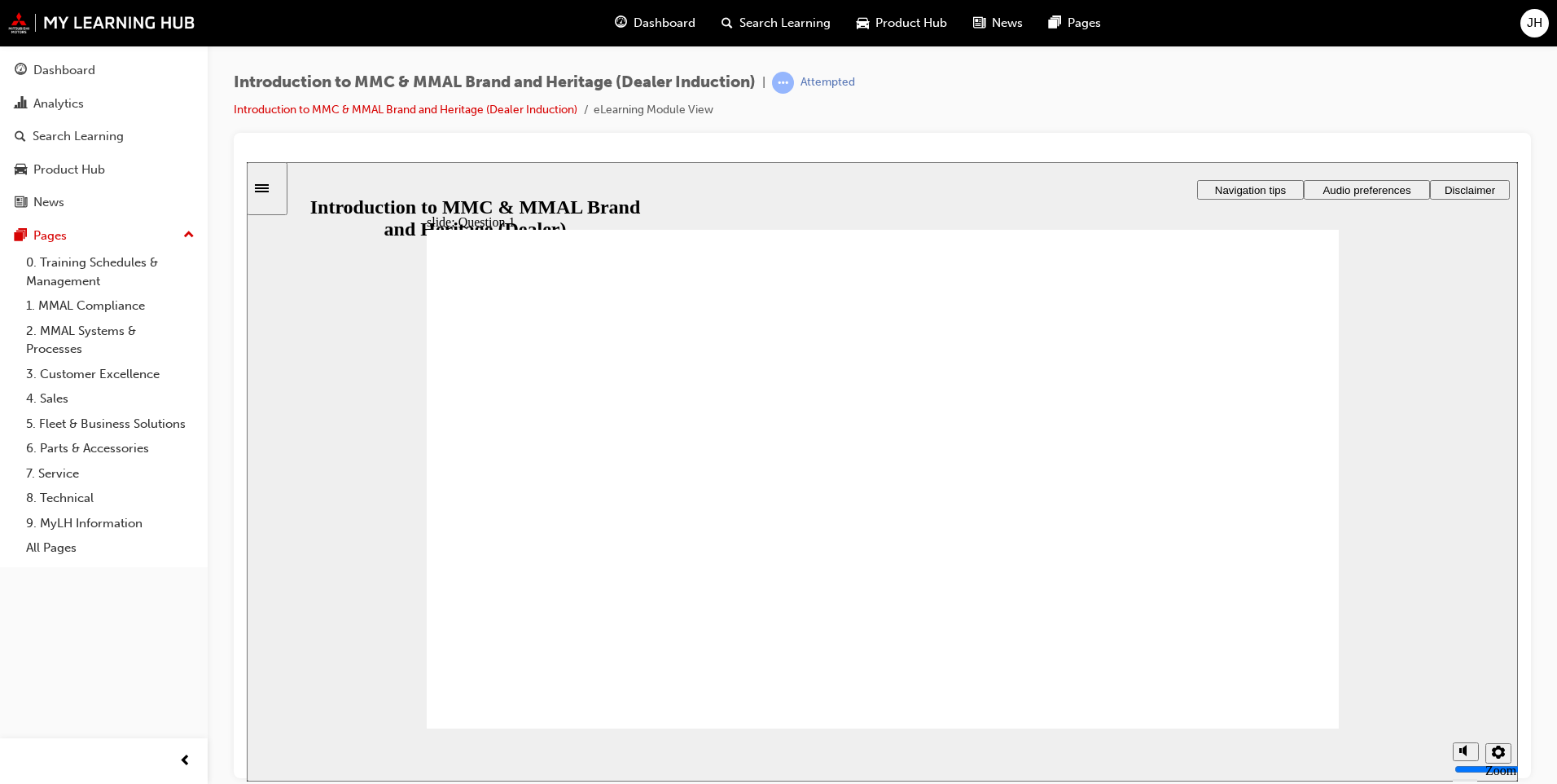
radio input "true"
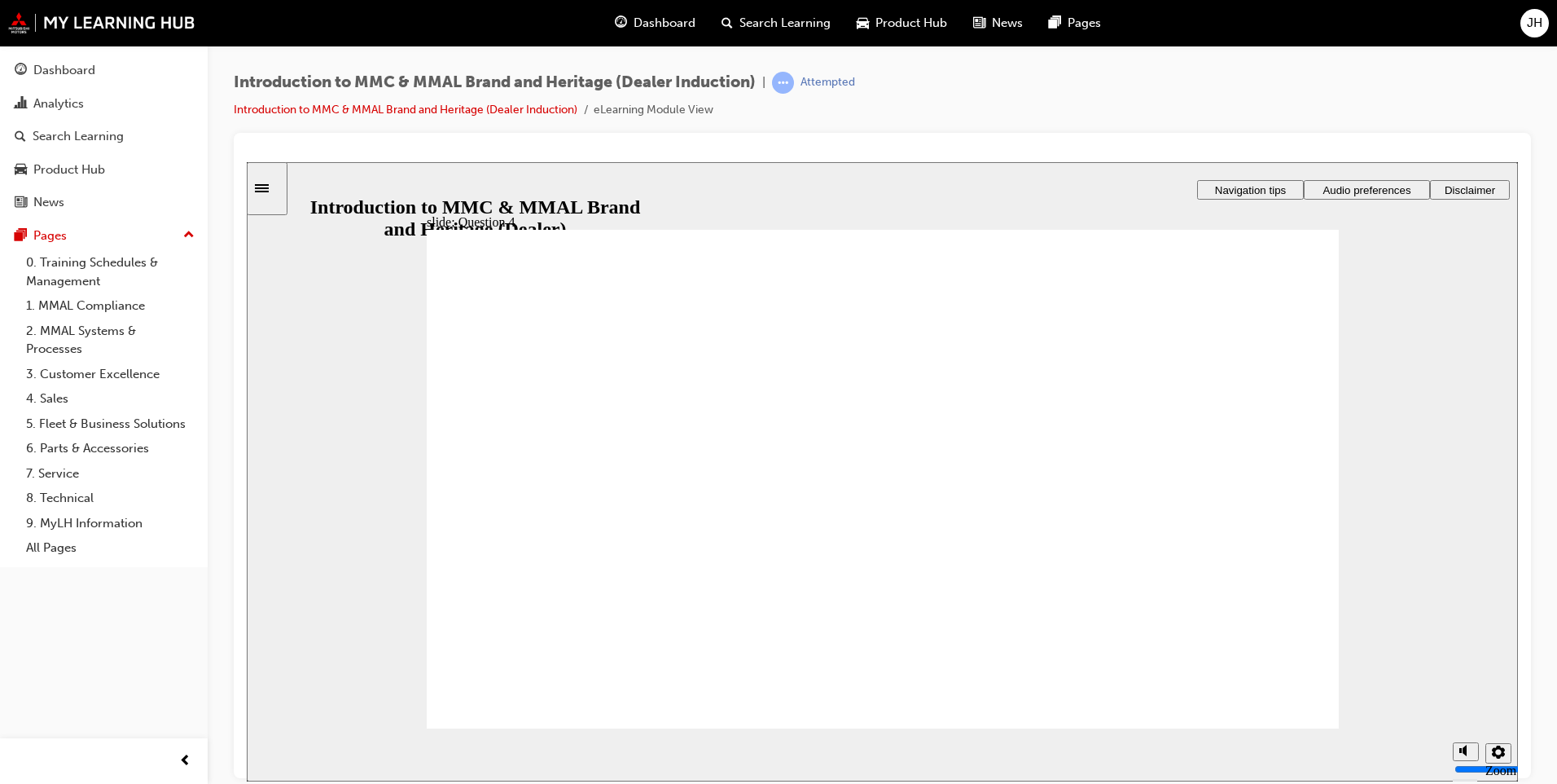
radio input "true"
checkbox input "true"
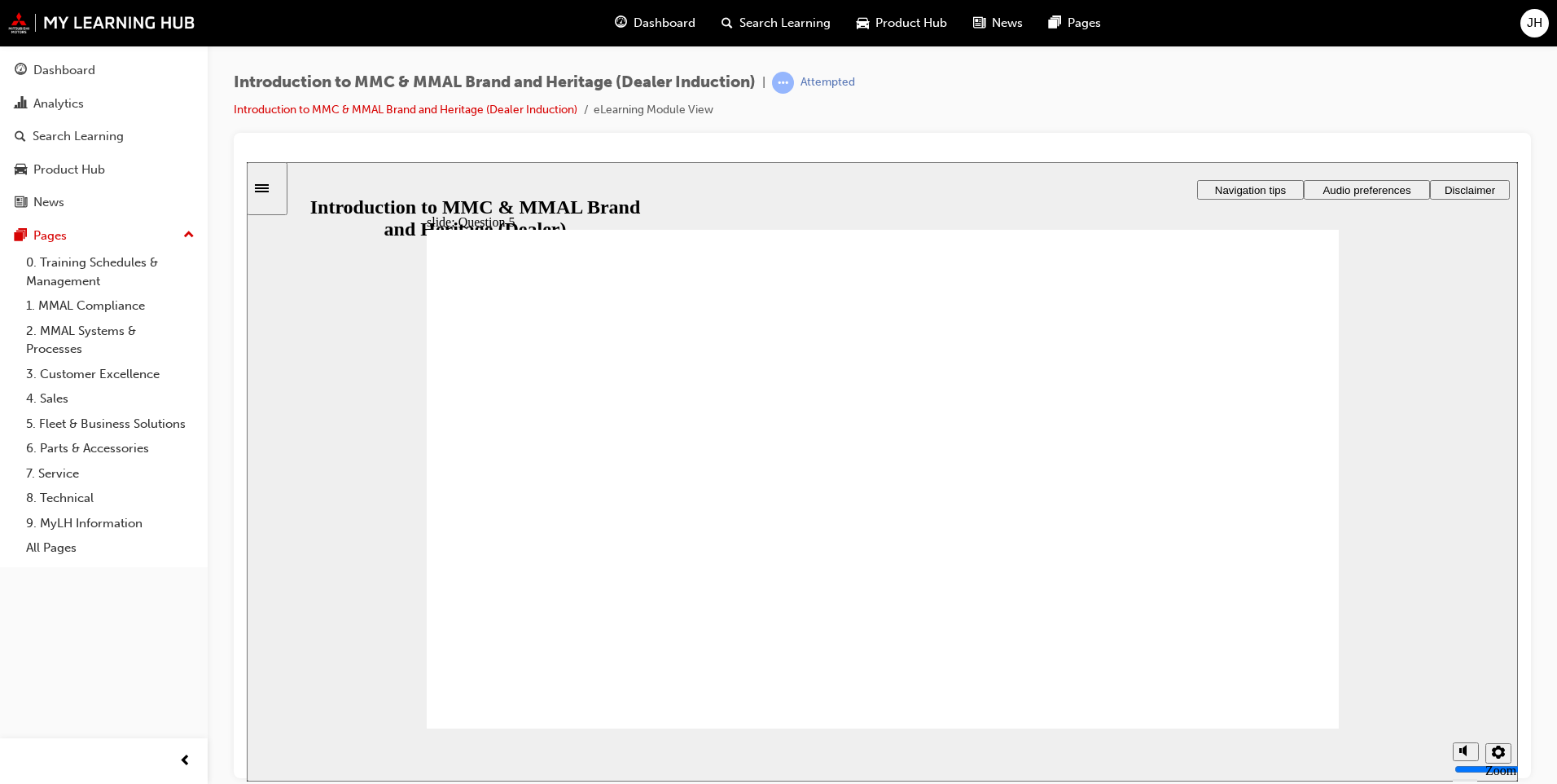
checkbox input "true"
radio input "true"
drag, startPoint x: 532, startPoint y: 564, endPoint x: 899, endPoint y: 668, distance: 381.5
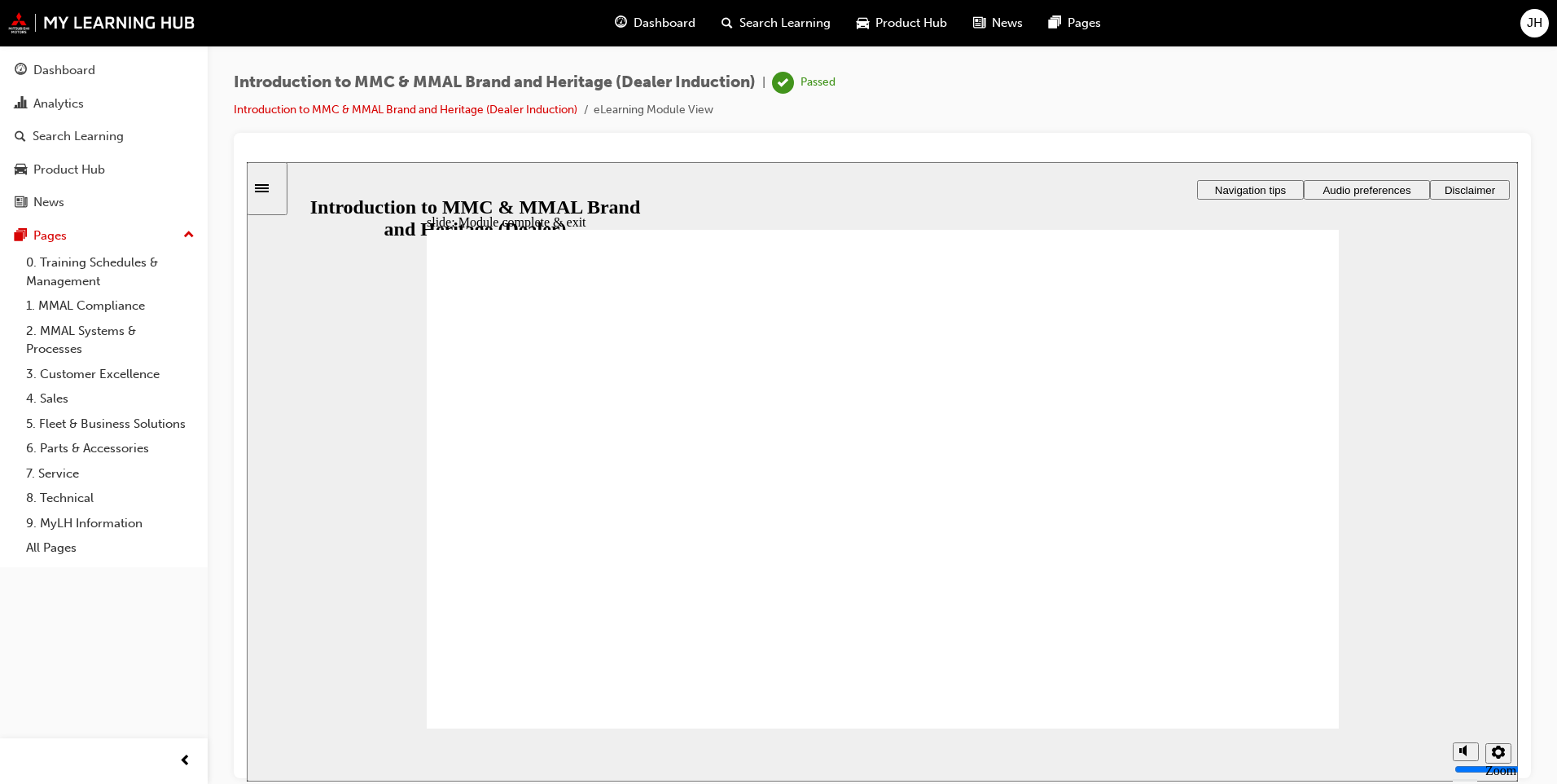
click at [71, 72] on div "Dashboard" at bounding box center [63, 71] width 62 height 18
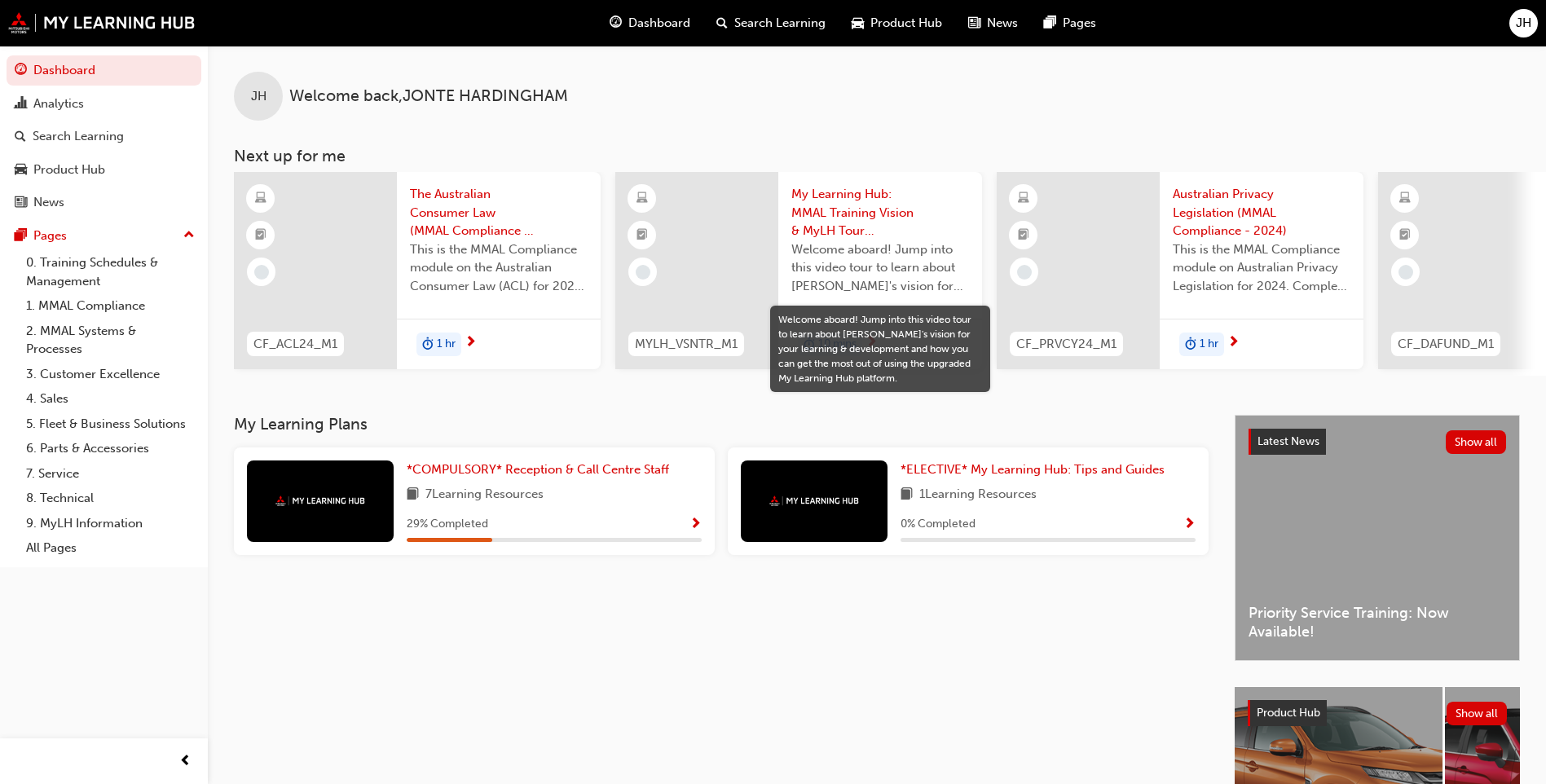
click at [926, 267] on span "Welcome aboard! Jump into this video tour to learn about [PERSON_NAME]'s vision…" at bounding box center [880, 268] width 177 height 55
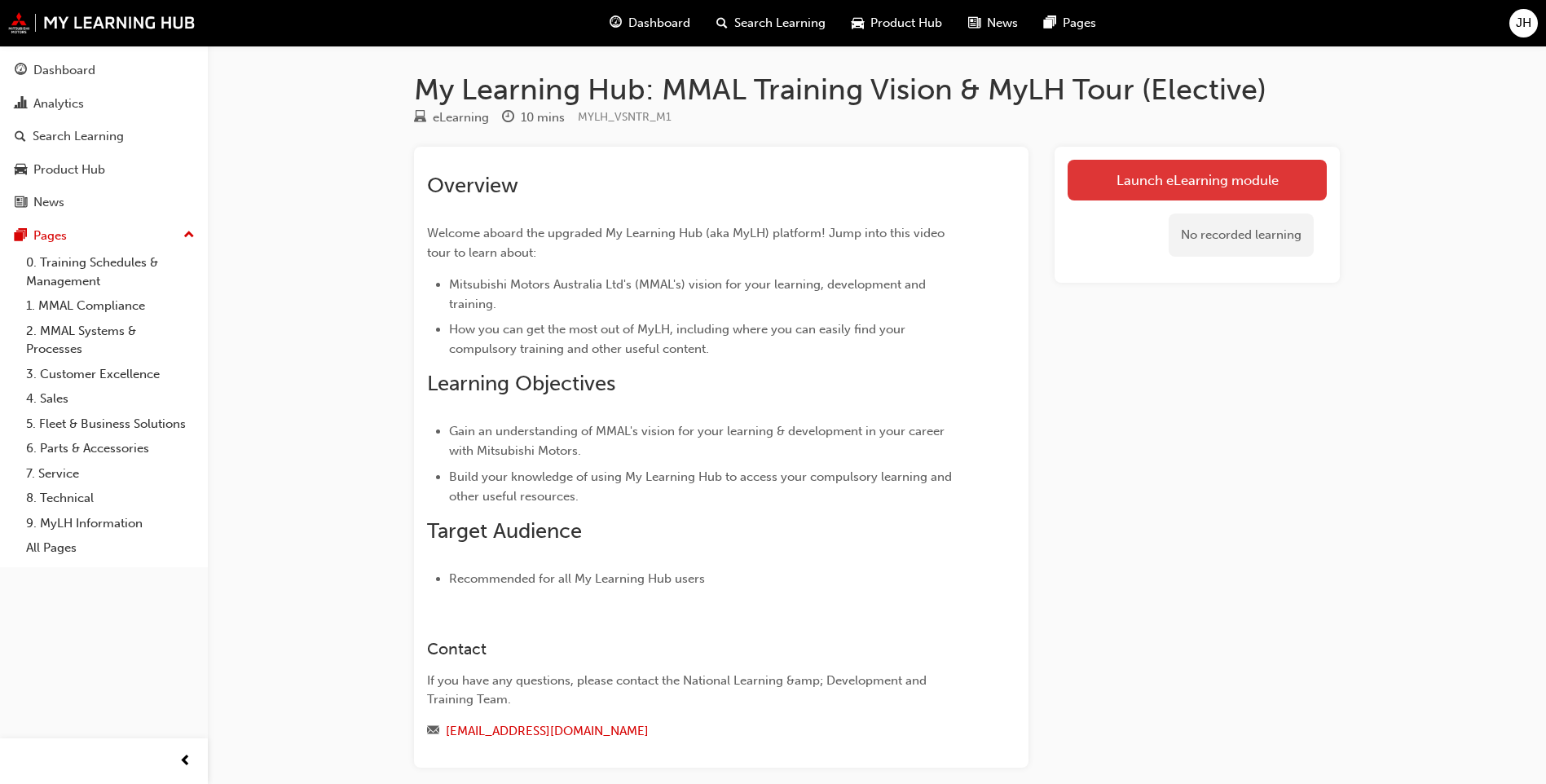
click at [1131, 181] on link "Launch eLearning module" at bounding box center [1197, 180] width 259 height 40
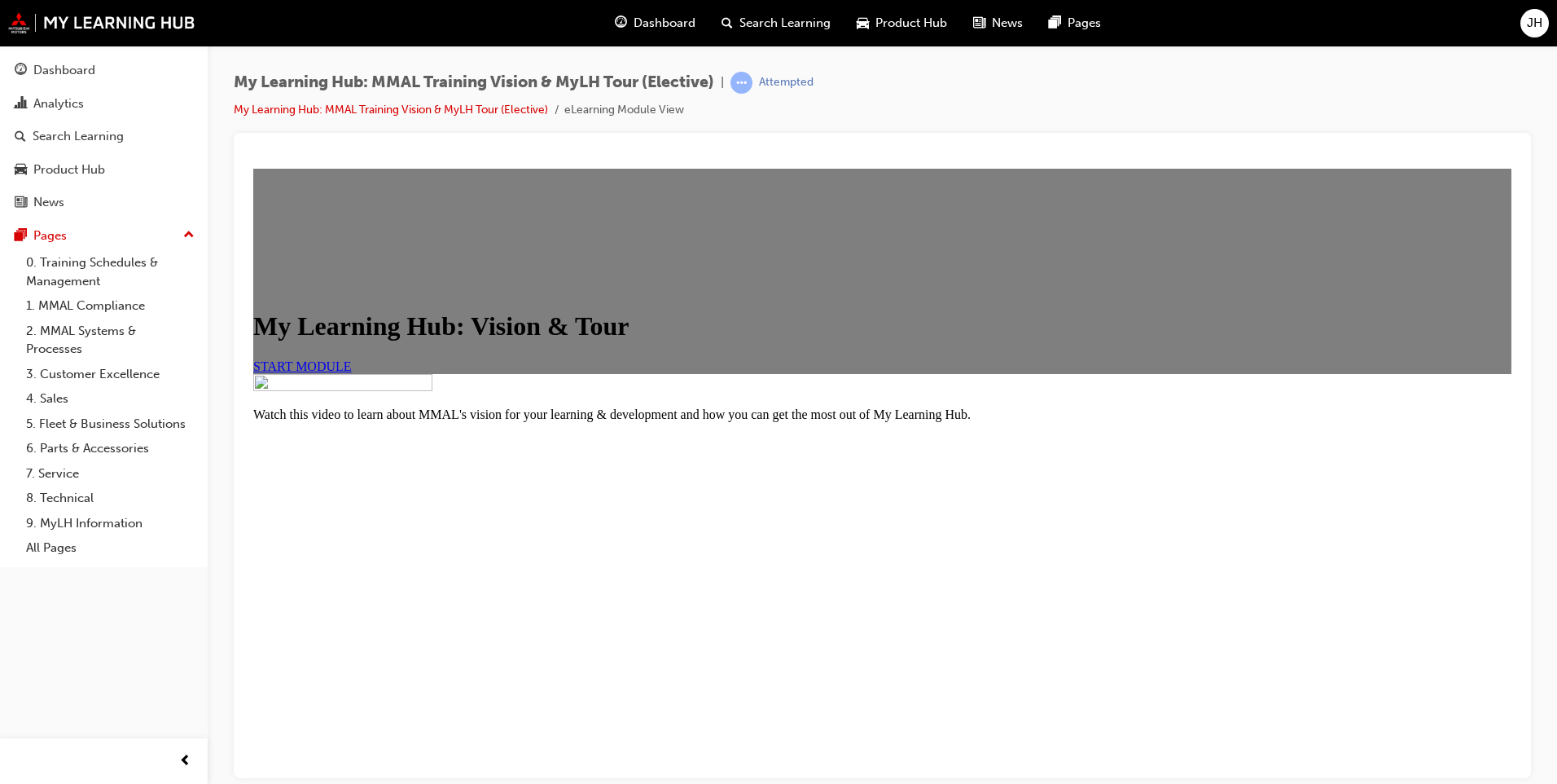
scroll to position [153, 0]
click at [352, 358] on span "START MODULE" at bounding box center [302, 364] width 98 height 14
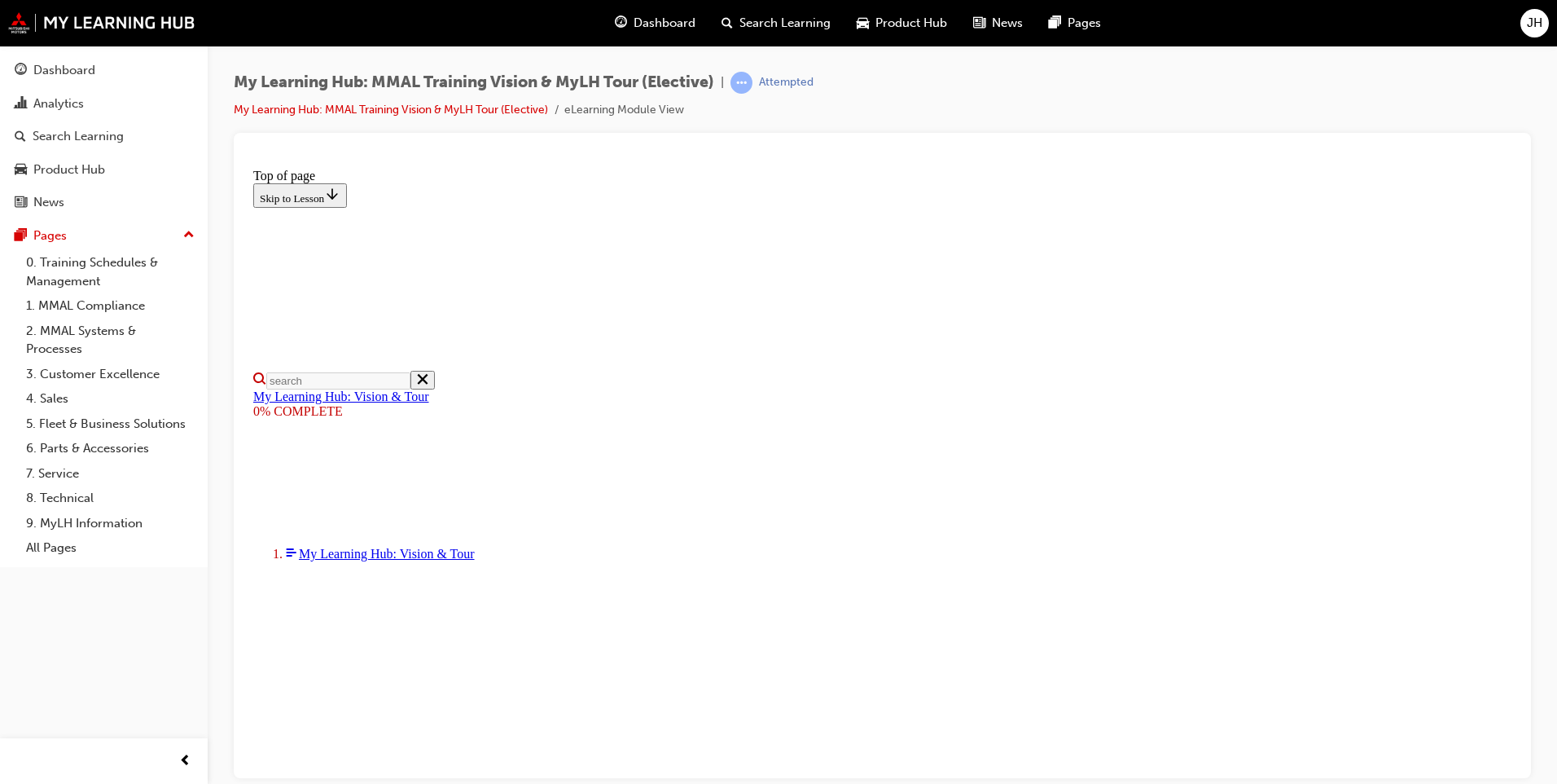
scroll to position [342, 0]
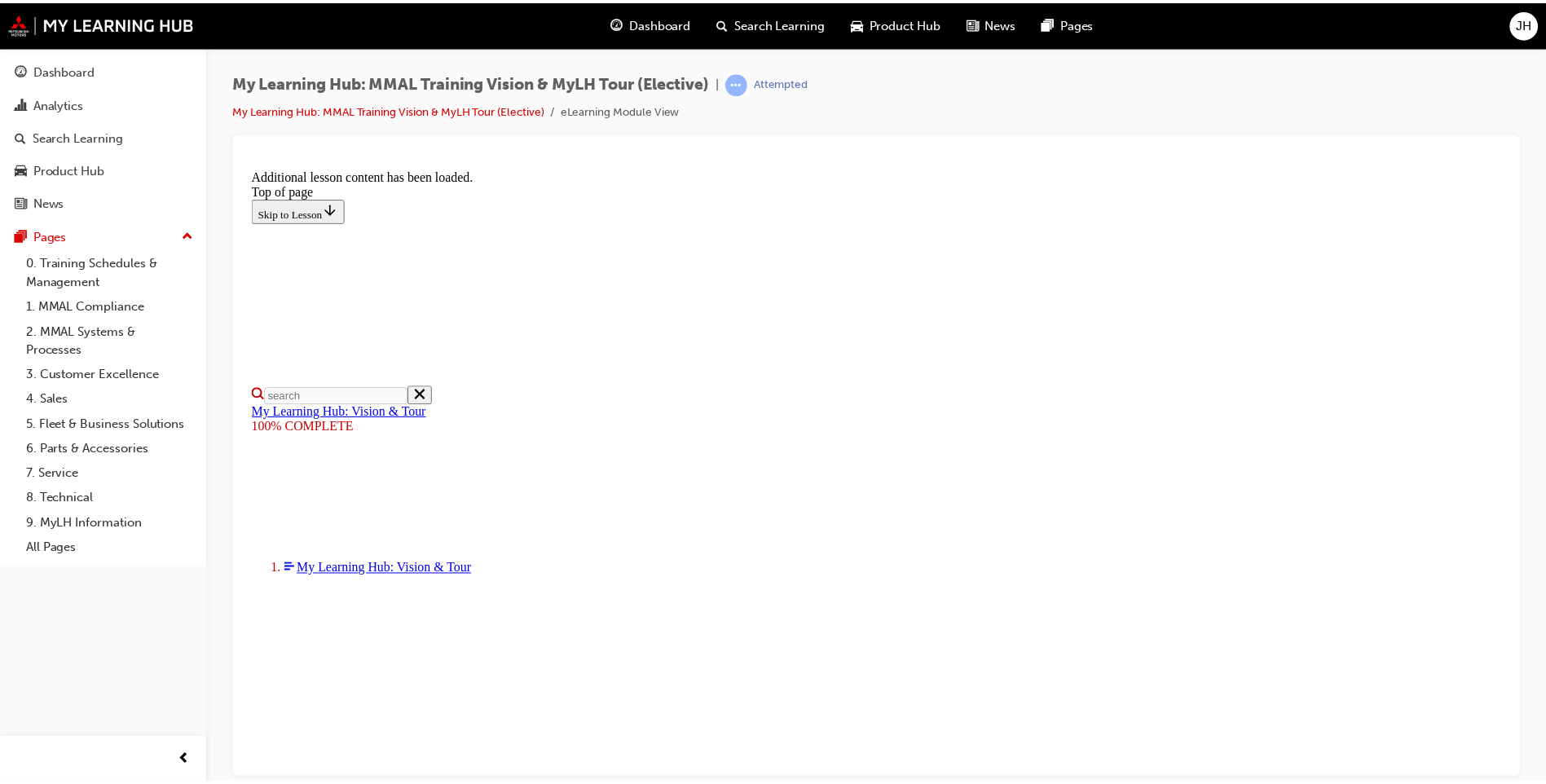
scroll to position [476, 0]
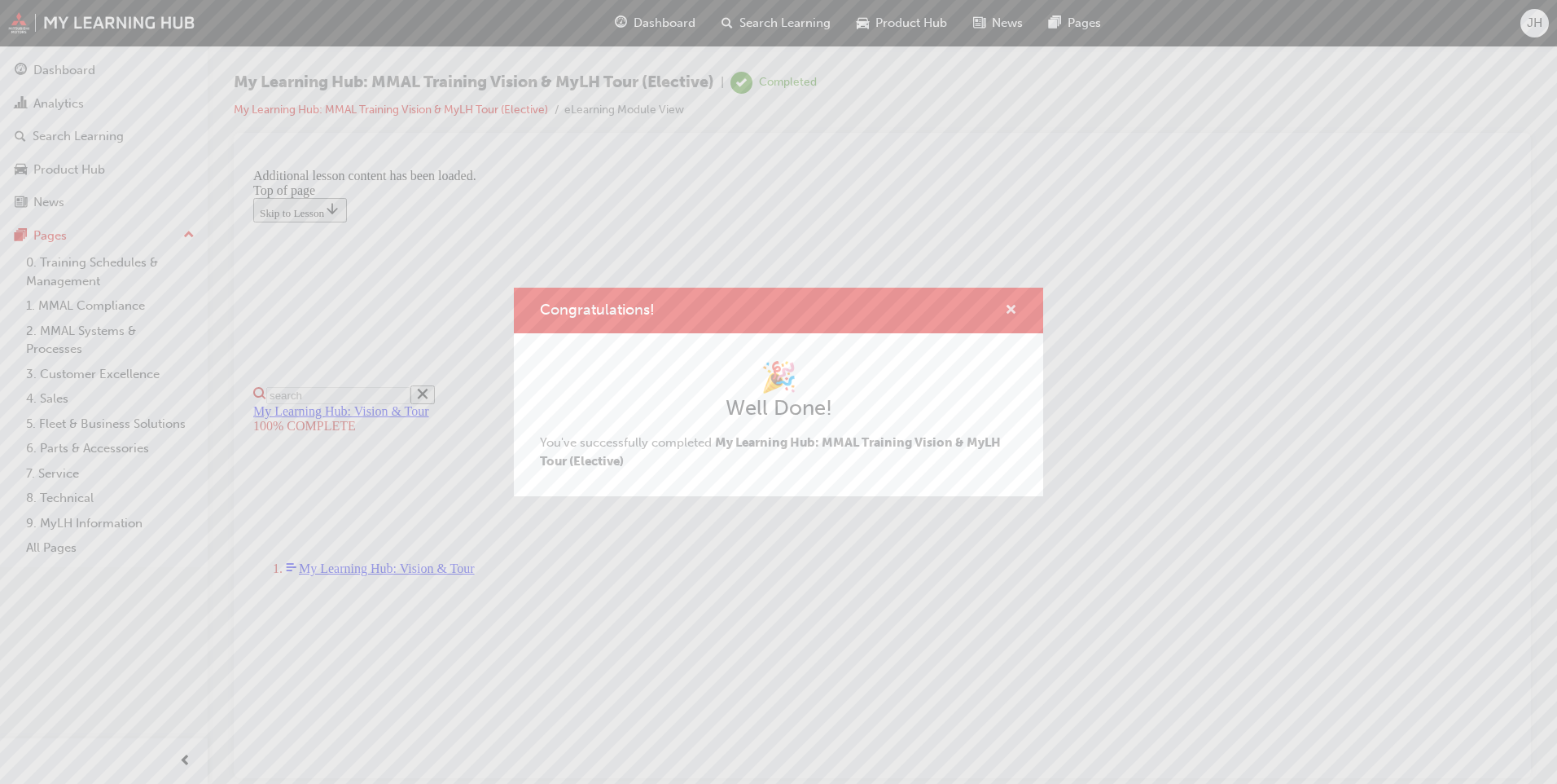
click at [1010, 309] on span "cross-icon" at bounding box center [1011, 311] width 12 height 15
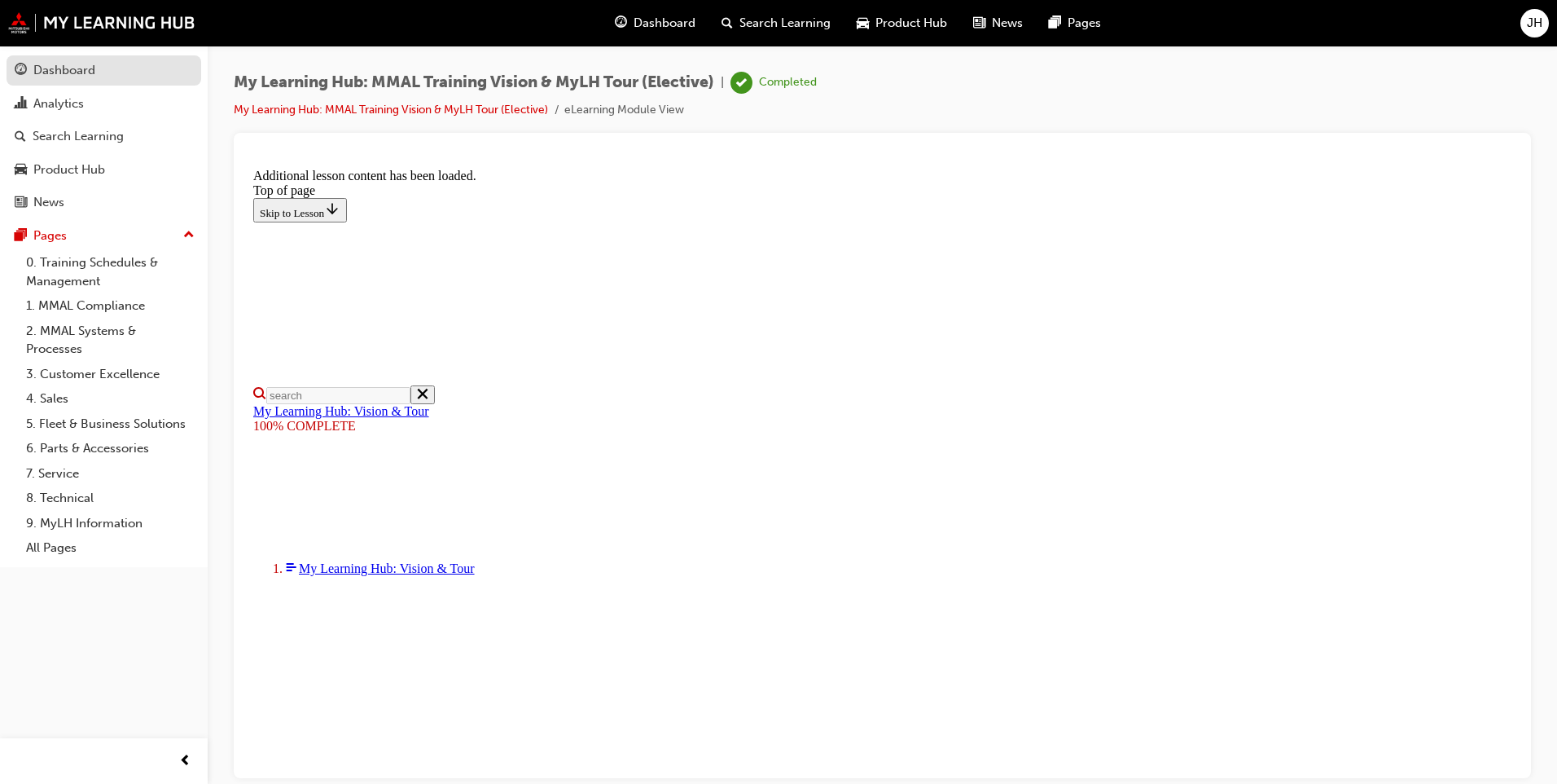
click at [38, 73] on div "Dashboard" at bounding box center [63, 71] width 62 height 18
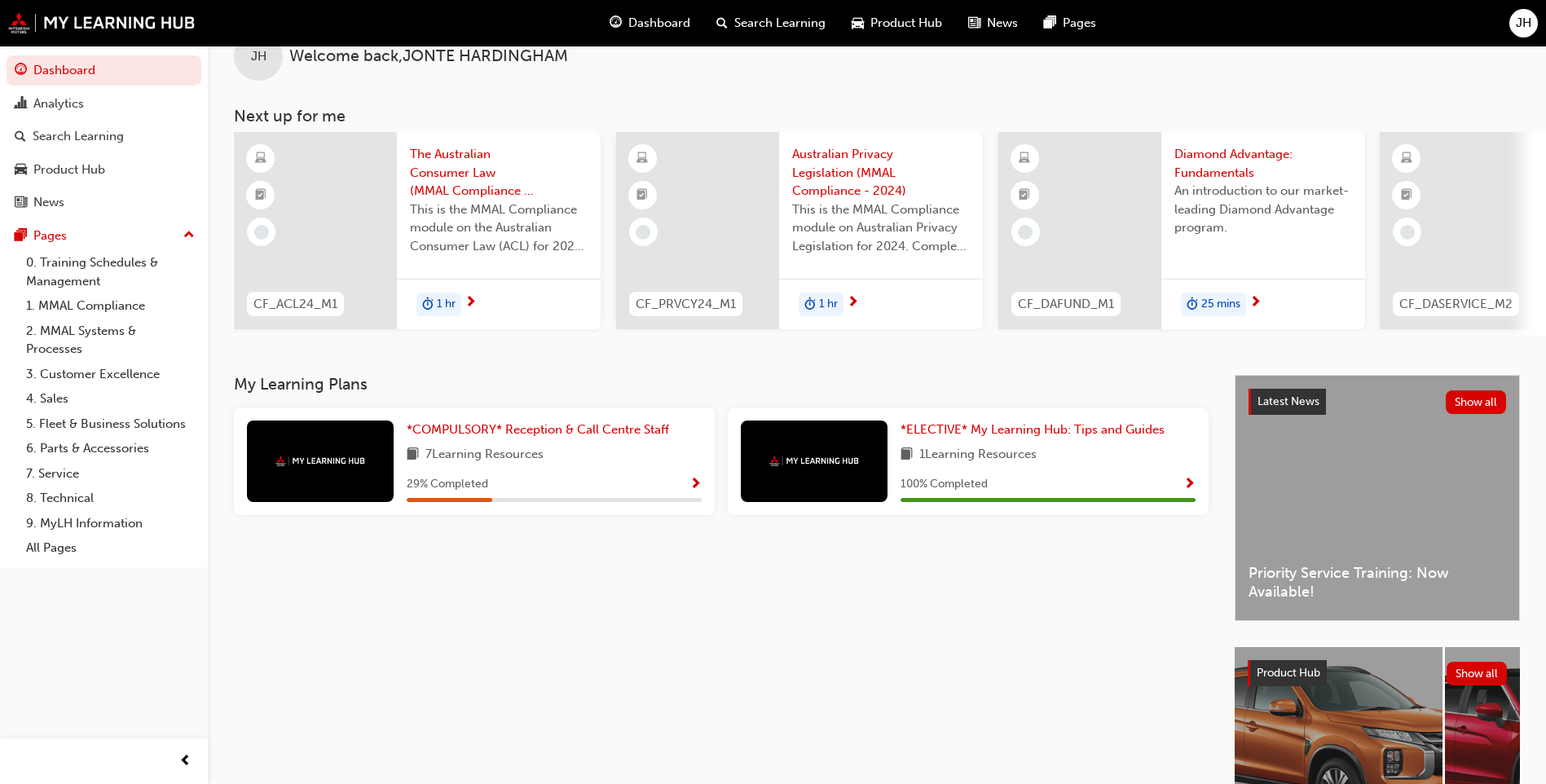
scroll to position [27, 0]
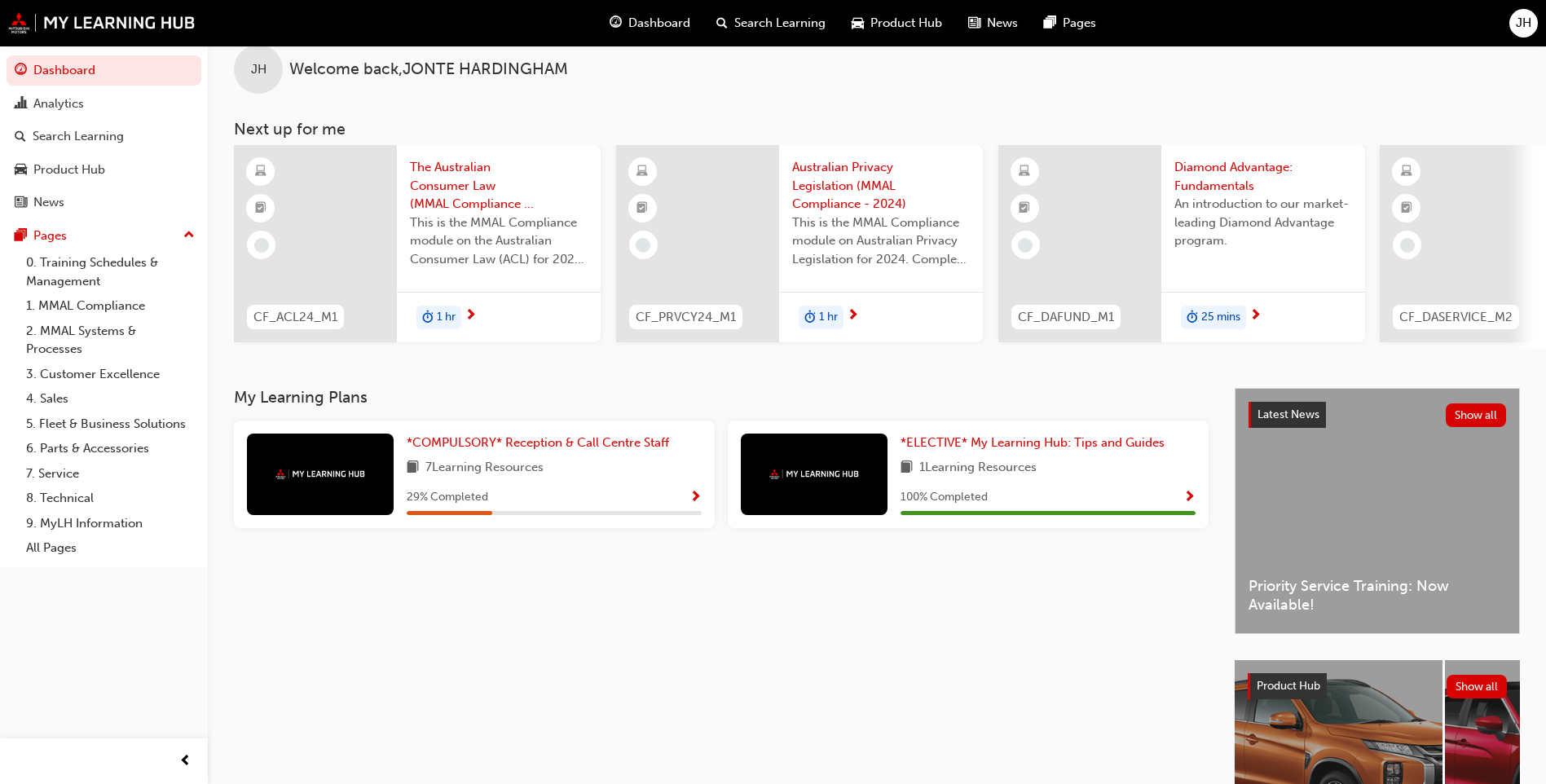
click at [1077, 698] on div "My Learning Plans *COMPULSORY* Reception & Call Centre Staff 7 Learning Resourc…" at bounding box center [735, 640] width 1001 height 505
click at [556, 444] on span "*COMPULSORY* Reception & Call Centre Staff" at bounding box center [538, 442] width 263 height 15
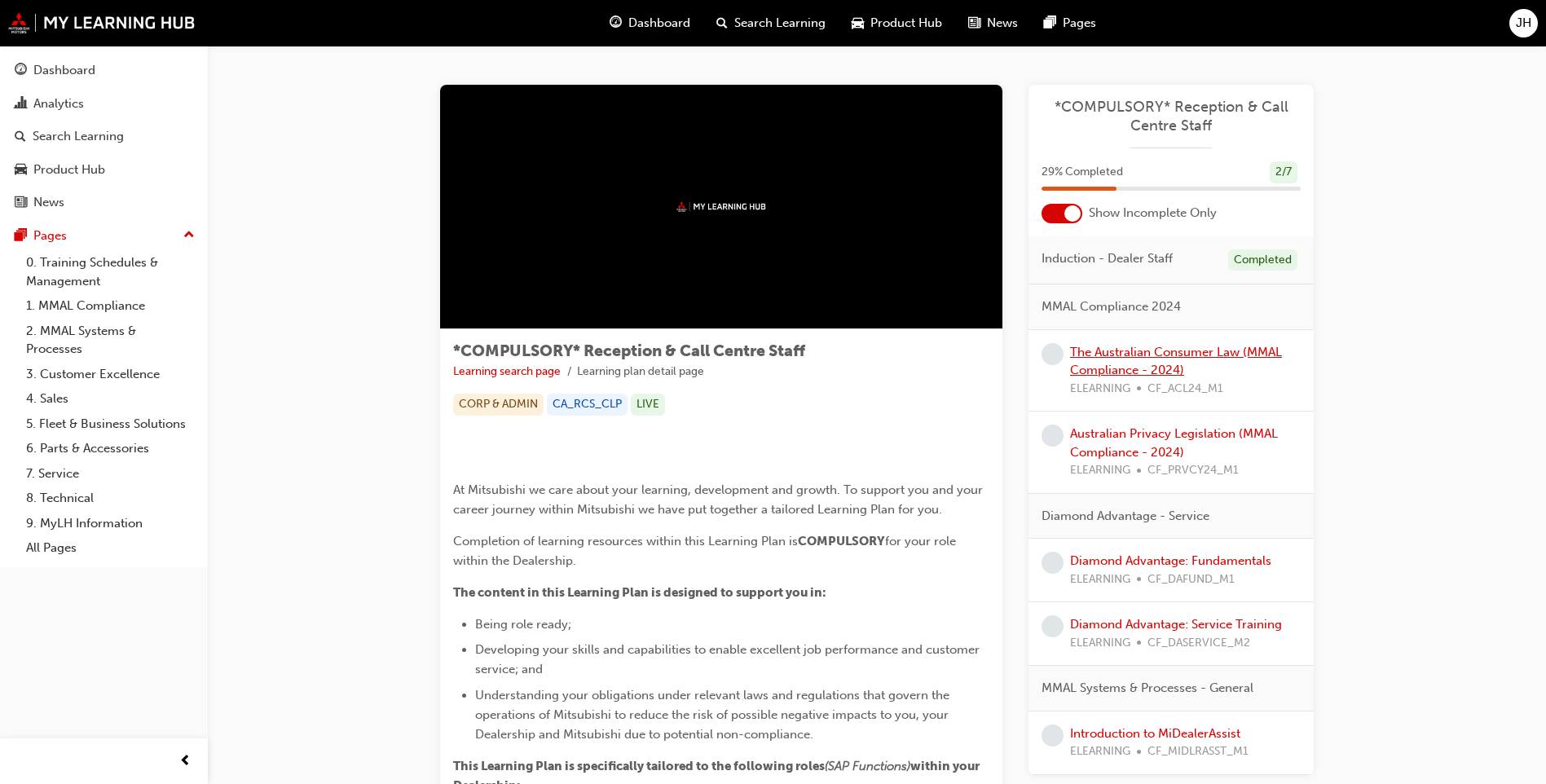
click at [1156, 364] on link "The Australian Consumer Law (MMAL Compliance - 2024)" at bounding box center [1176, 361] width 212 height 33
